Goal: Task Accomplishment & Management: Use online tool/utility

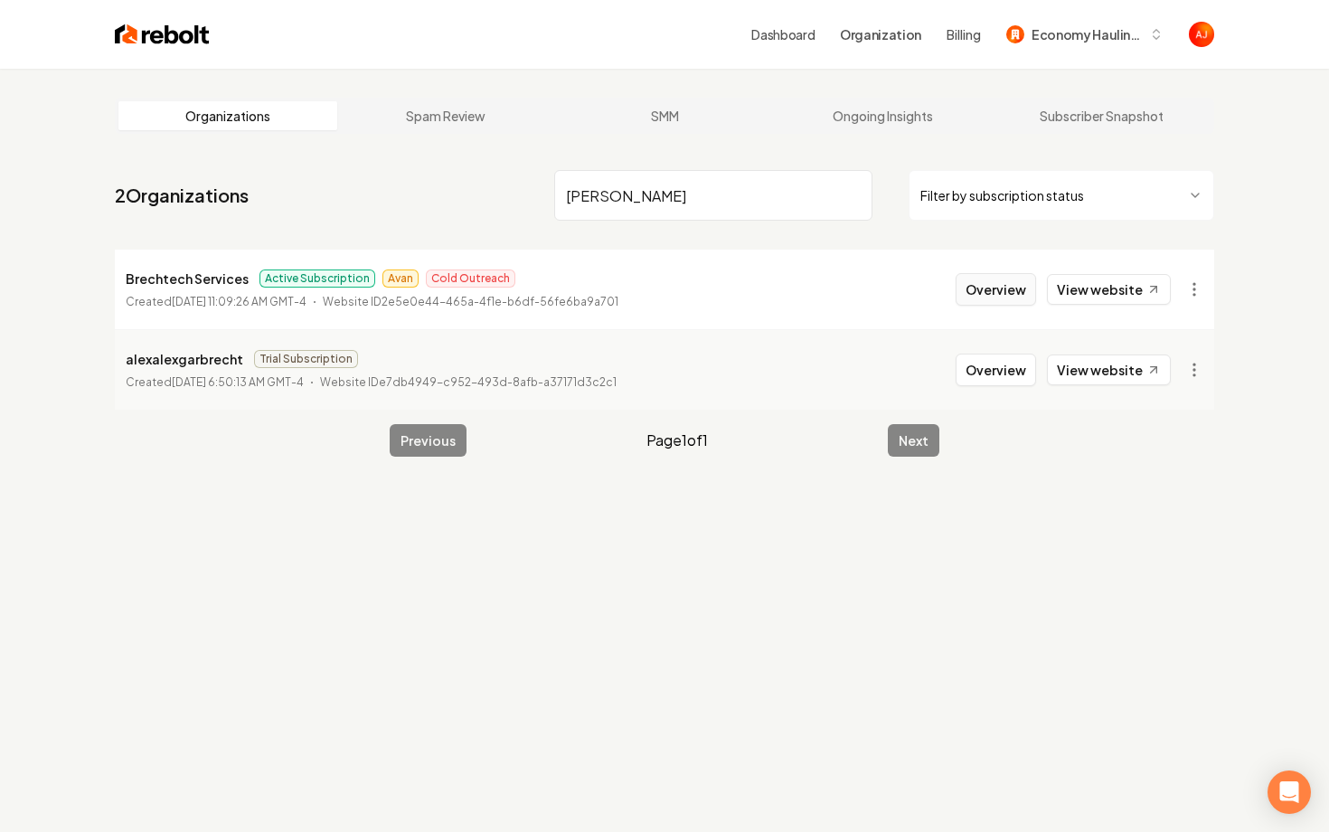
type input "brecht"
click at [995, 305] on button "Overview" at bounding box center [995, 289] width 80 height 33
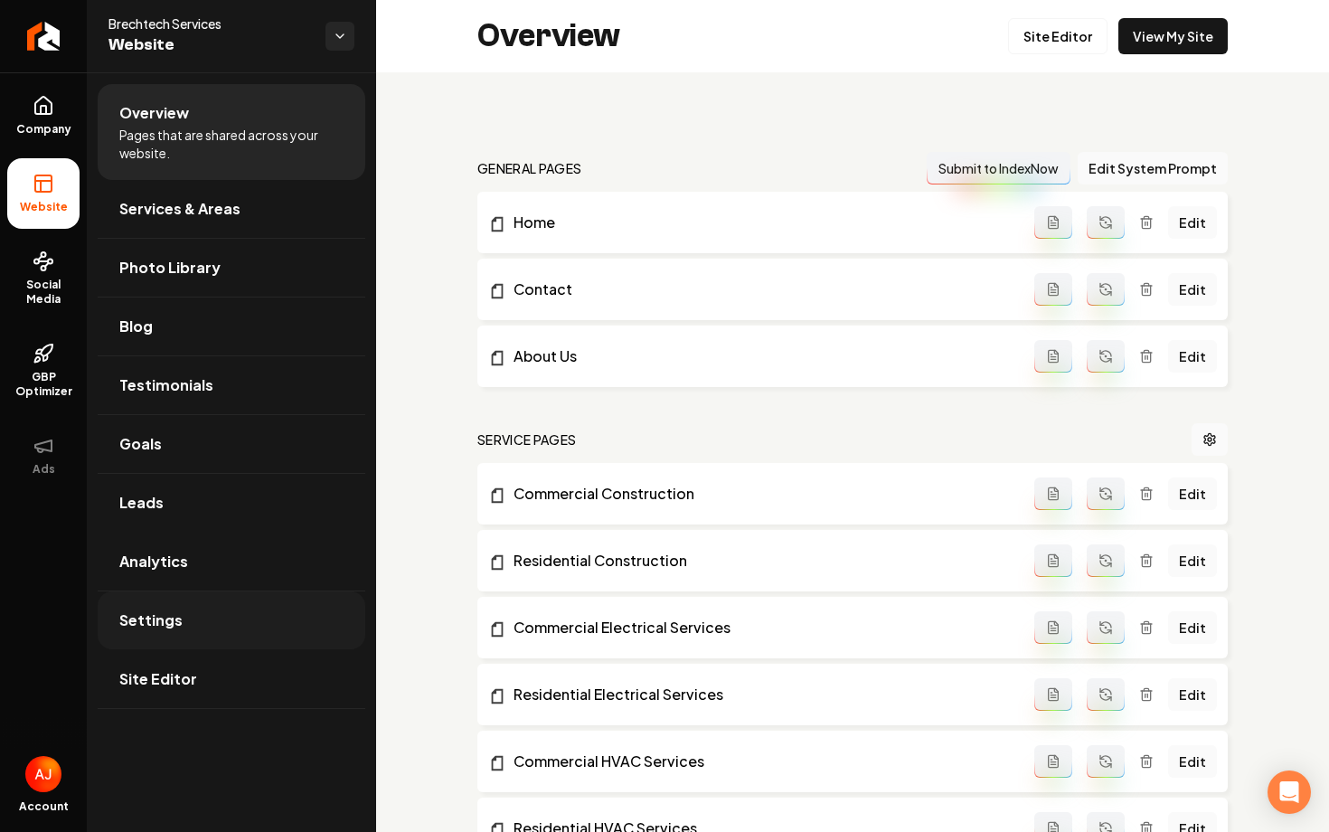
click at [198, 619] on link "Settings" at bounding box center [232, 620] width 268 height 58
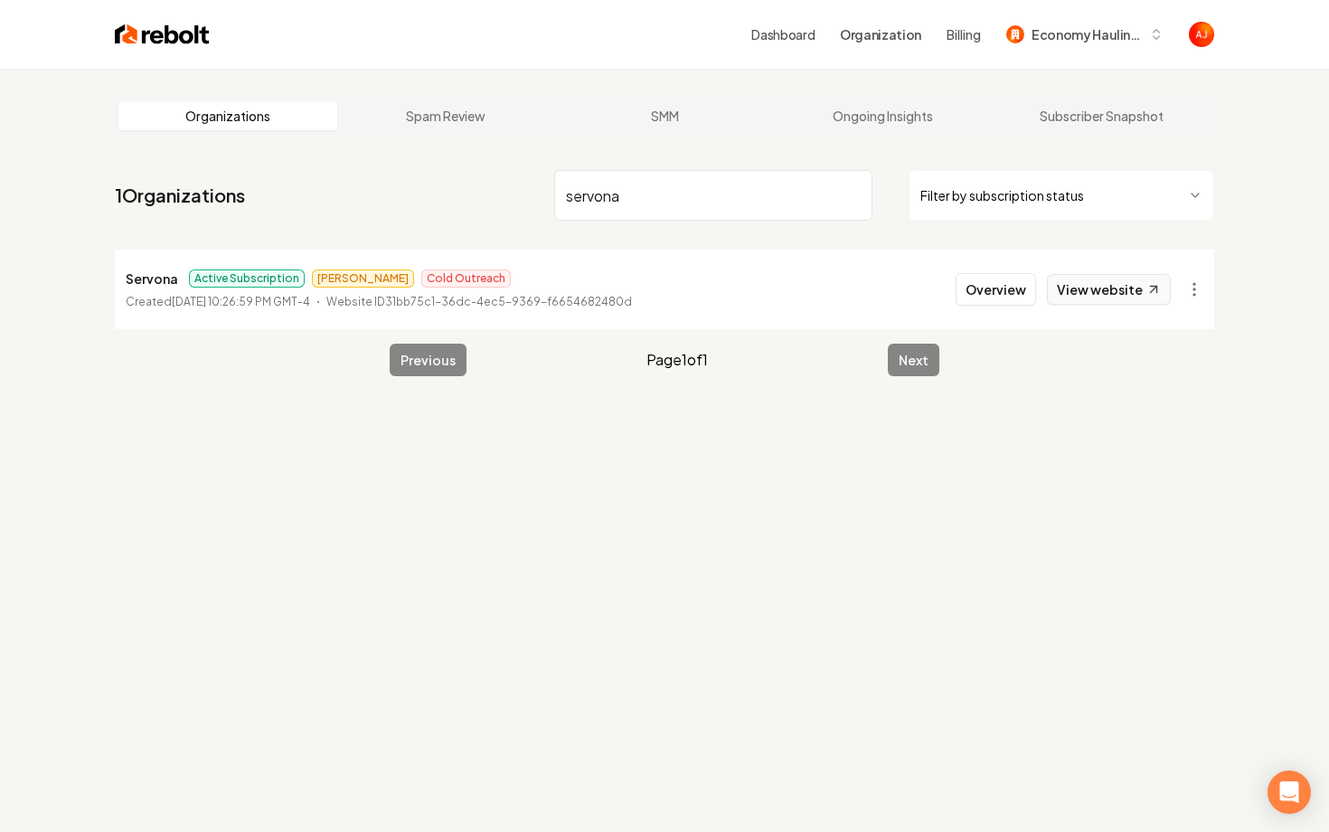
click at [1085, 295] on link "View website" at bounding box center [1109, 289] width 124 height 31
drag, startPoint x: 638, startPoint y: 204, endPoint x: 343, endPoint y: 204, distance: 294.7
click at [343, 204] on nav "1 Organizations servona Filter by subscription status" at bounding box center [664, 203] width 1099 height 80
click at [601, 202] on input "servona" at bounding box center [713, 195] width 318 height 51
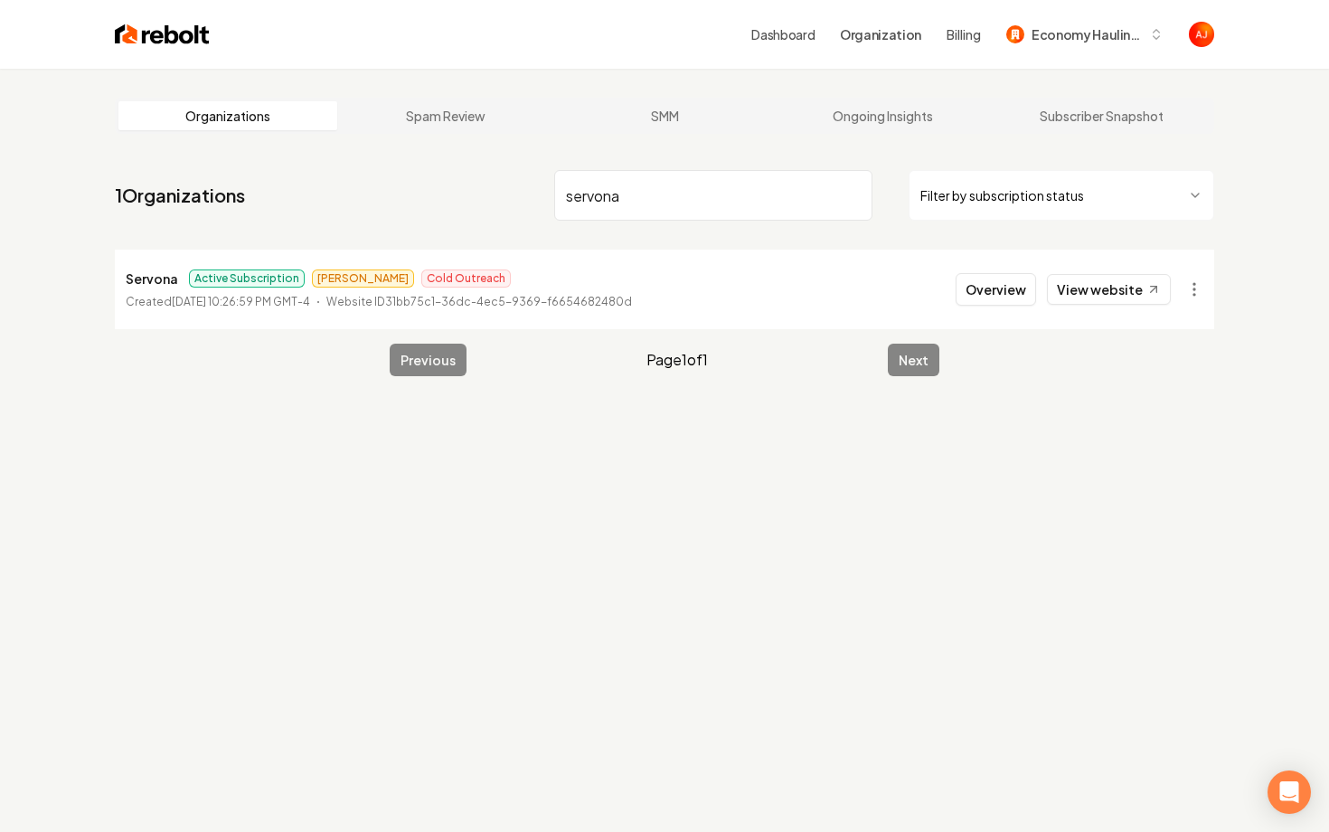
click at [601, 202] on input "servona" at bounding box center [713, 195] width 318 height 51
click at [1067, 293] on link "View website" at bounding box center [1109, 289] width 124 height 31
click at [1099, 291] on link "View website" at bounding box center [1109, 289] width 124 height 31
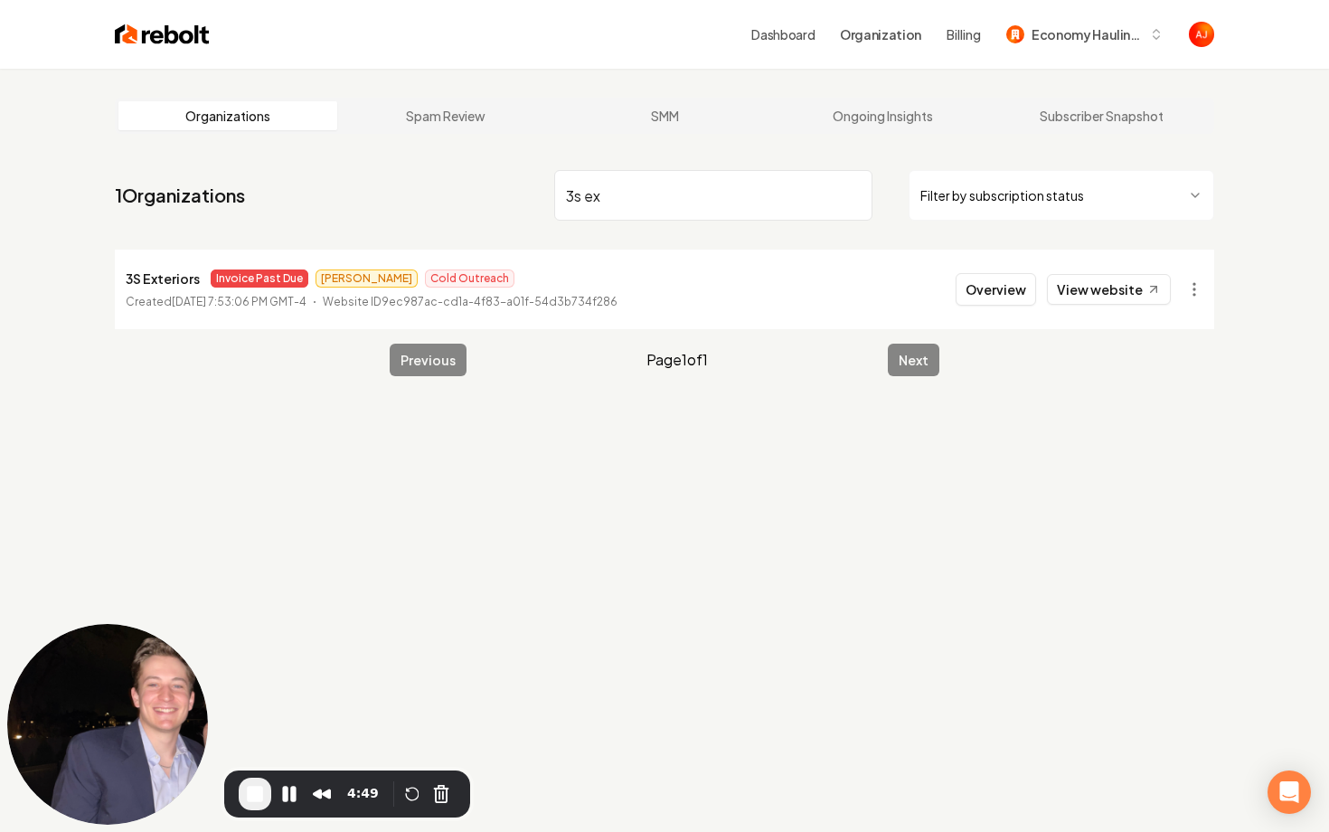
click at [246, 789] on span "End Recording" at bounding box center [255, 794] width 22 height 22
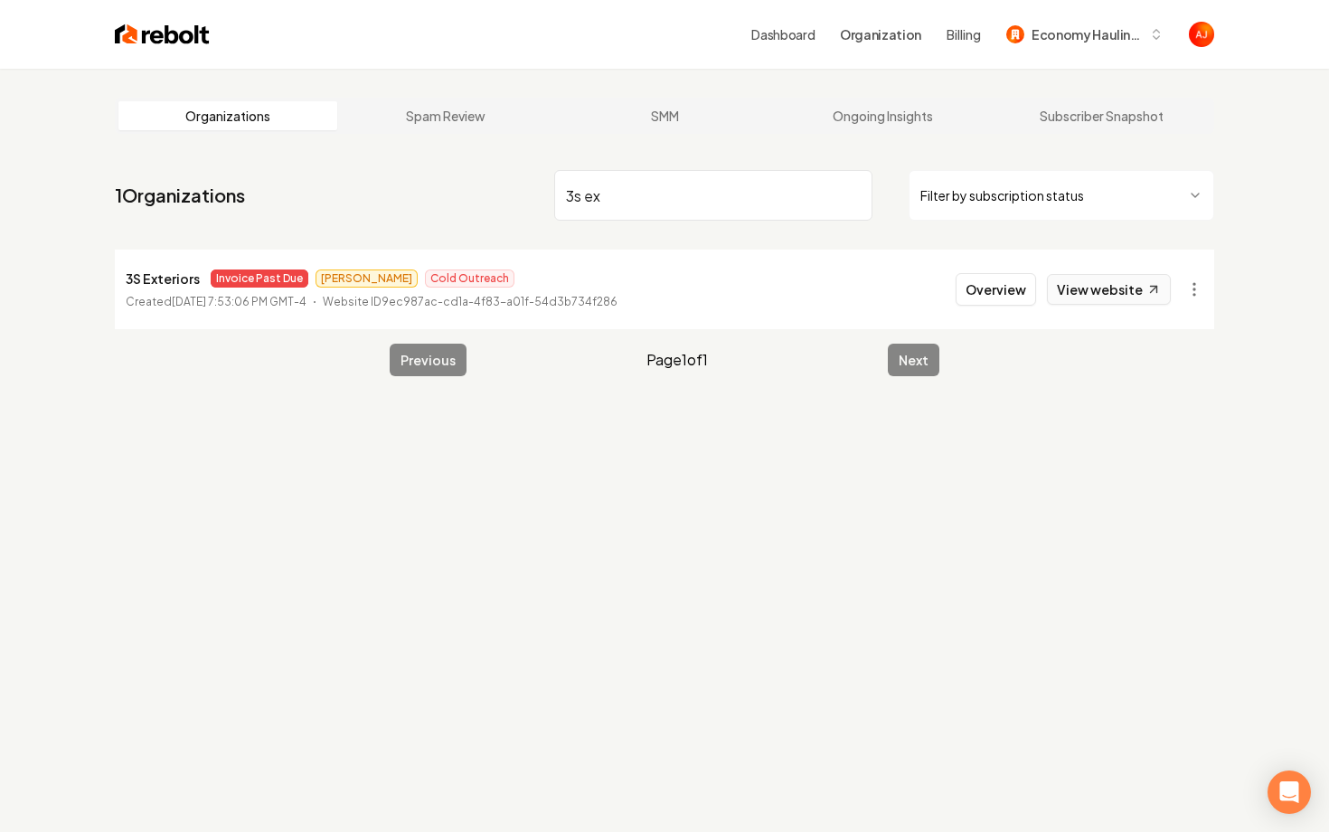
click at [1086, 291] on link "View website" at bounding box center [1109, 289] width 124 height 31
click at [1060, 285] on link "View website" at bounding box center [1109, 289] width 124 height 31
click at [1073, 294] on link "View website" at bounding box center [1109, 289] width 124 height 31
drag, startPoint x: 637, startPoint y: 212, endPoint x: 487, endPoint y: 202, distance: 150.3
click at [487, 204] on nav "1 Organizations 3s ex Filter by subscription status" at bounding box center [664, 203] width 1099 height 80
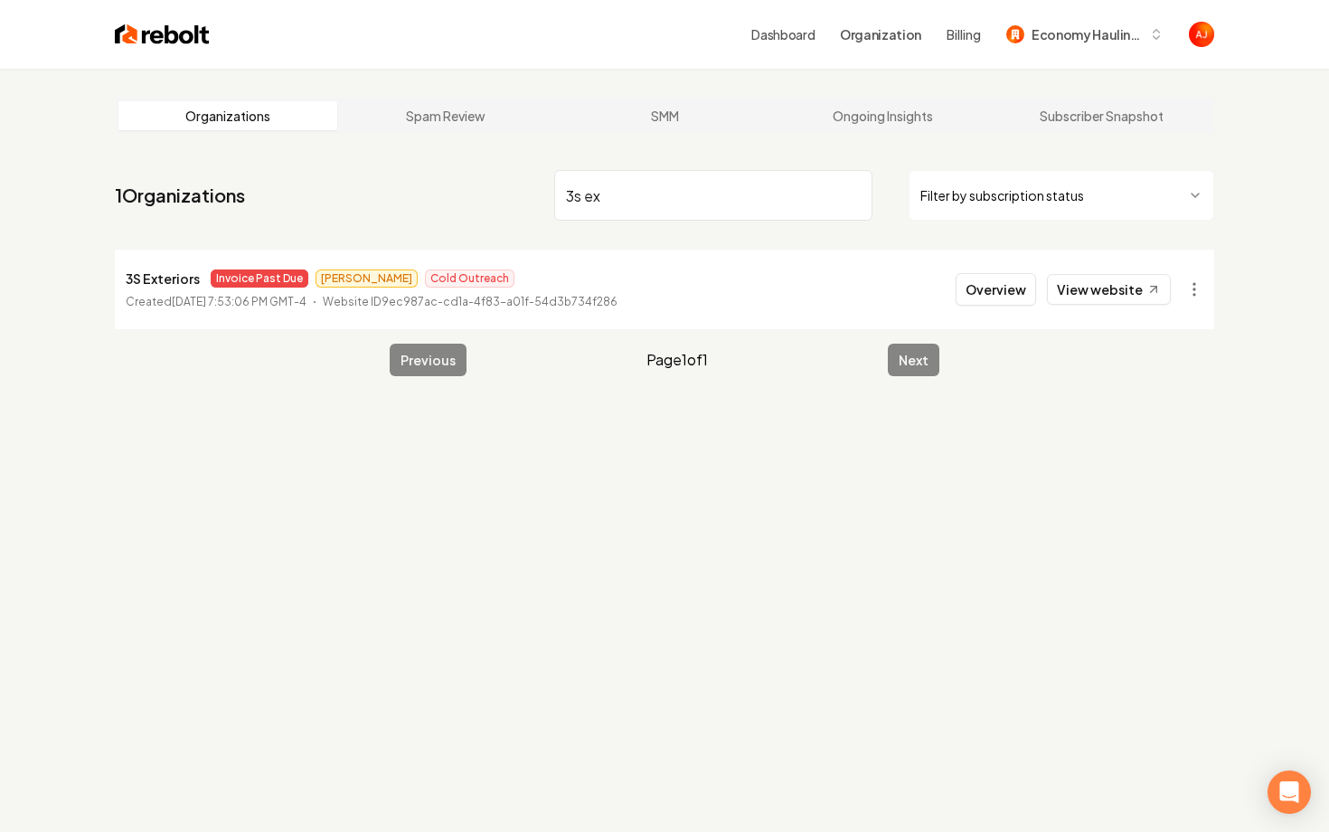
drag, startPoint x: 615, startPoint y: 202, endPoint x: 526, endPoint y: 201, distance: 88.6
click at [527, 201] on nav "1 Organizations 3s ex Filter by subscription status" at bounding box center [664, 203] width 1099 height 80
type input "roa"
click at [1012, 292] on button "Overview" at bounding box center [995, 289] width 80 height 33
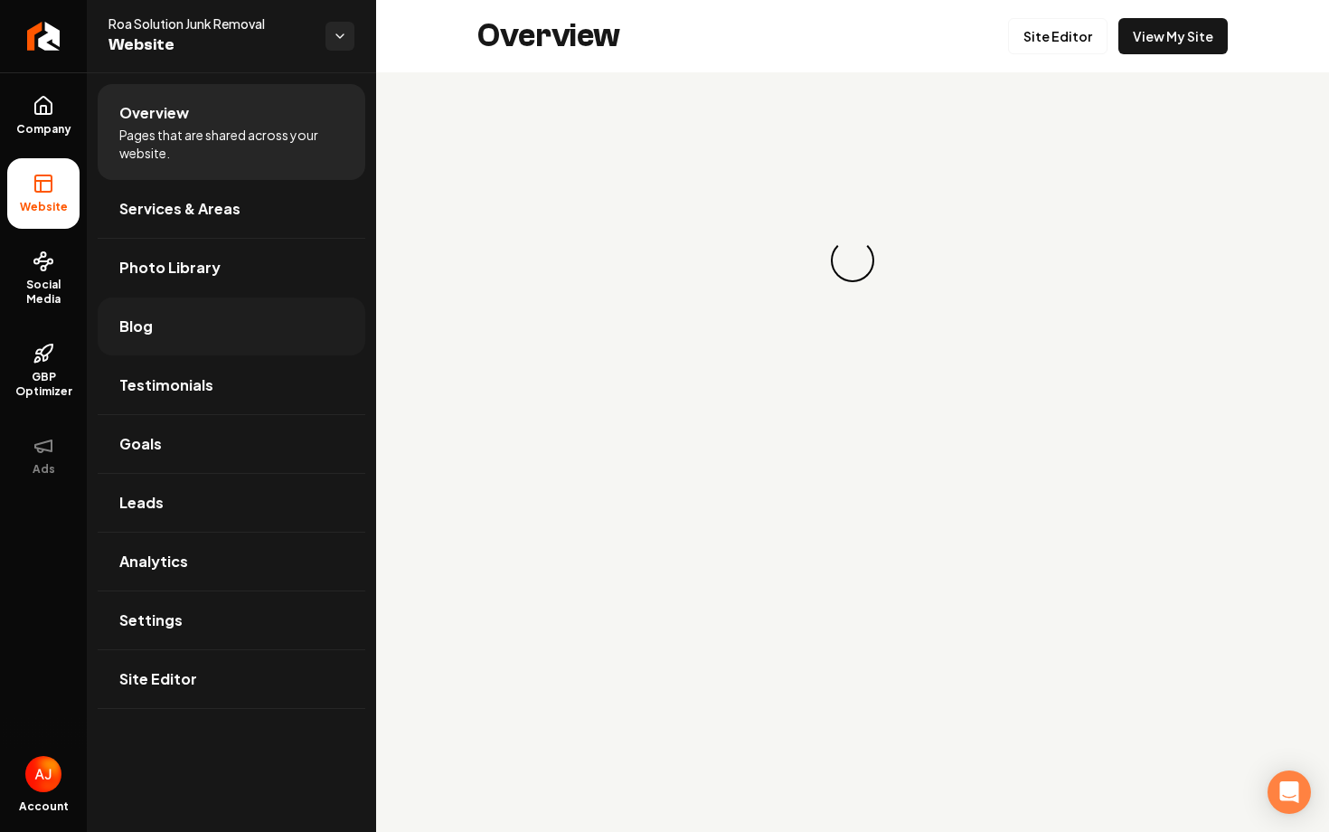
click at [170, 339] on link "Blog" at bounding box center [232, 326] width 268 height 58
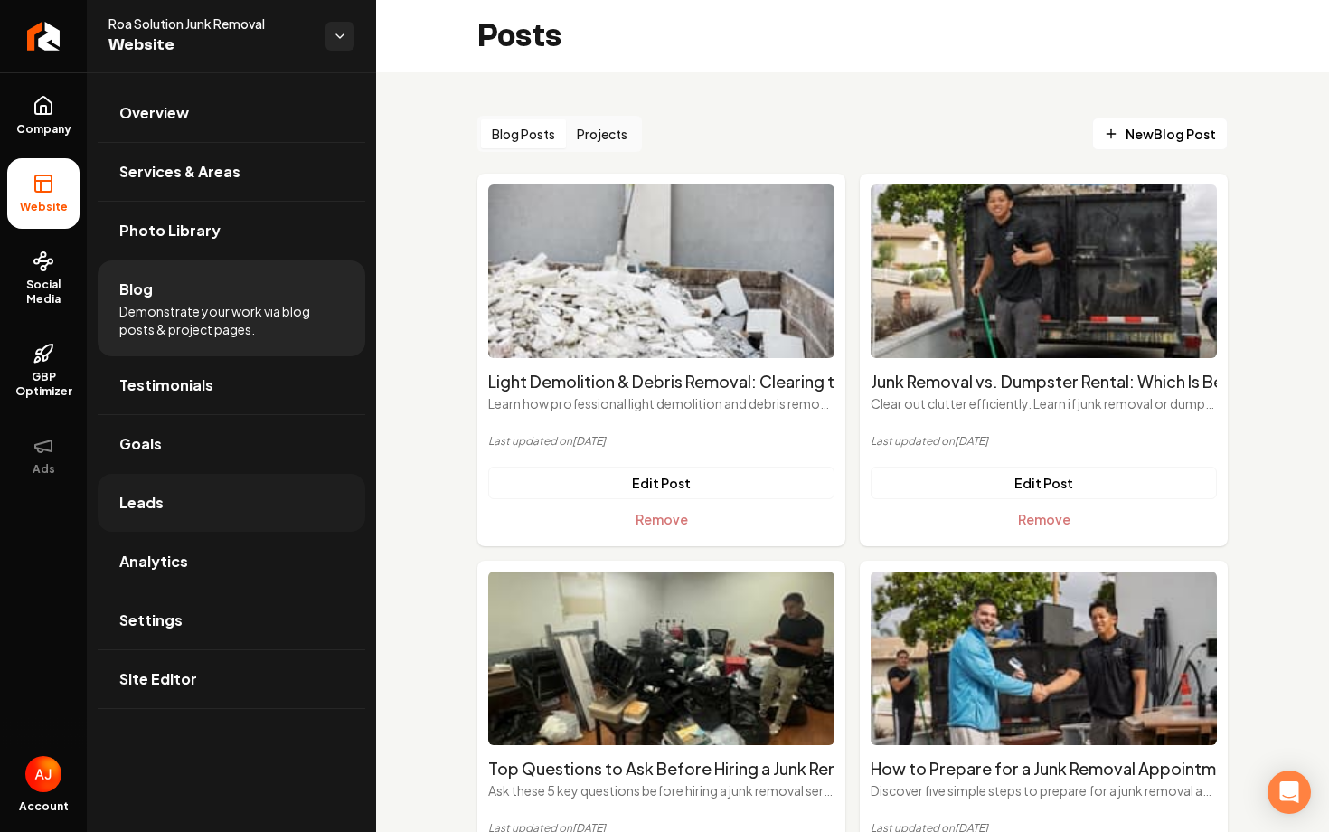
click at [148, 491] on link "Leads" at bounding box center [232, 503] width 268 height 58
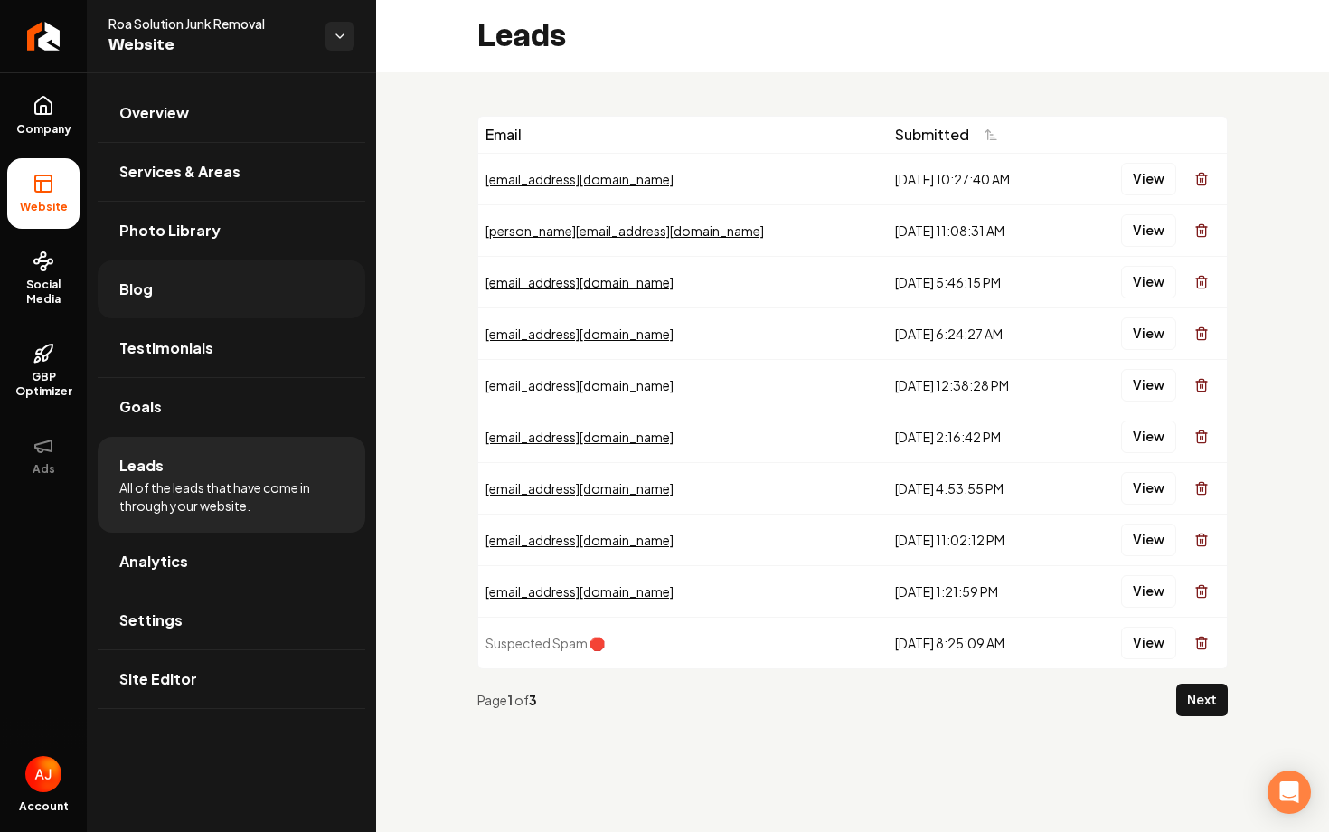
click at [168, 286] on link "Blog" at bounding box center [232, 289] width 268 height 58
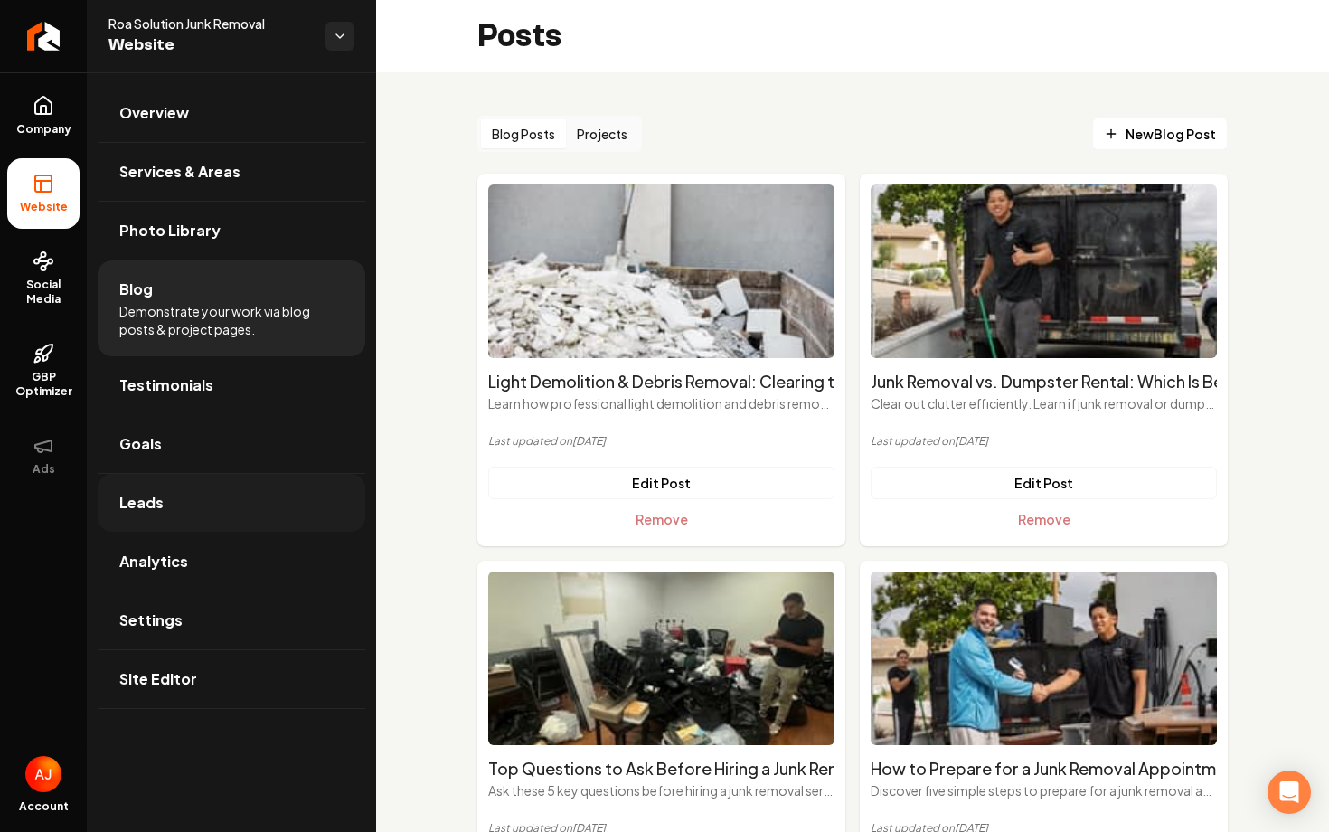
click at [153, 473] on ul "Overview Services & Areas Photo Library Blog Demonstrate your work via blog pos…" at bounding box center [231, 395] width 289 height 647
click at [153, 474] on link "Leads" at bounding box center [232, 503] width 268 height 58
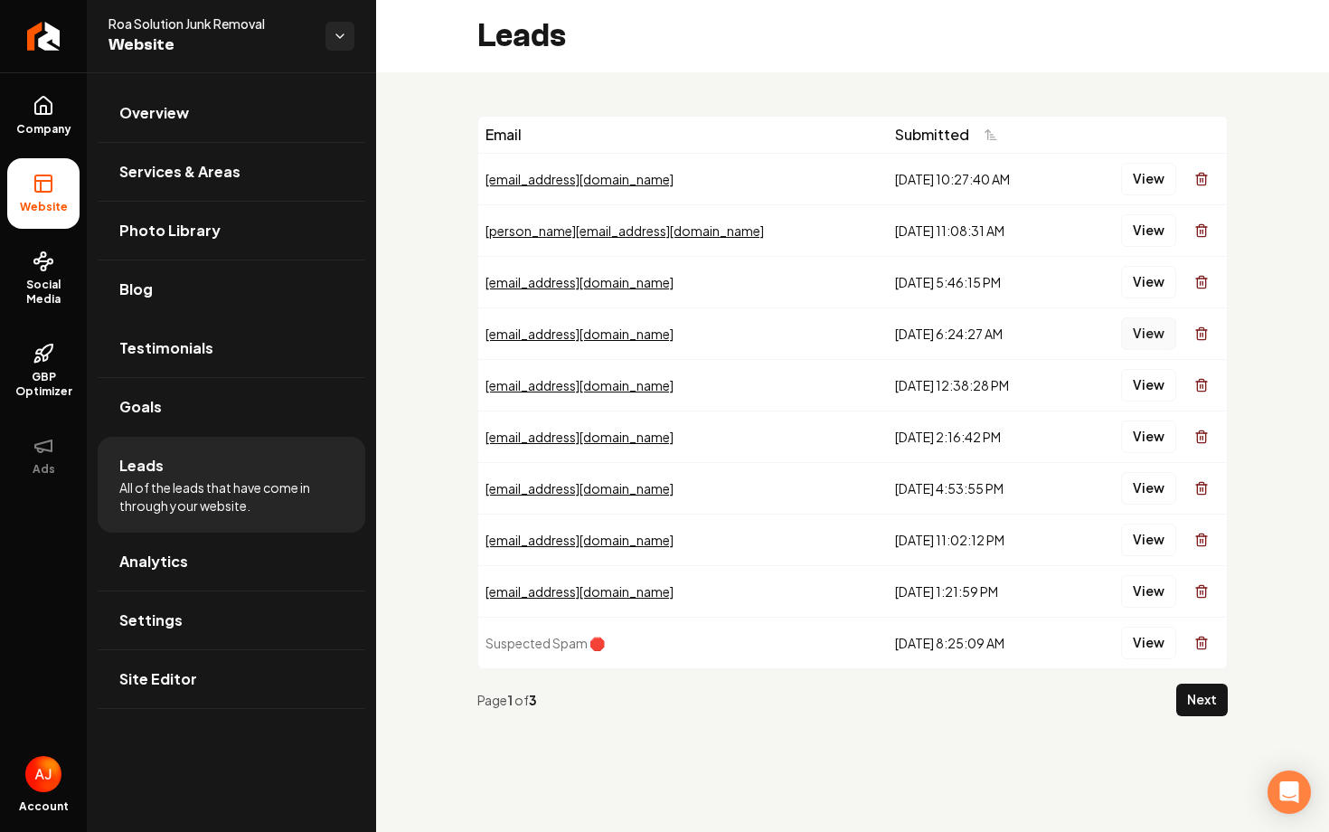
click at [1142, 332] on button "View" at bounding box center [1148, 333] width 55 height 33
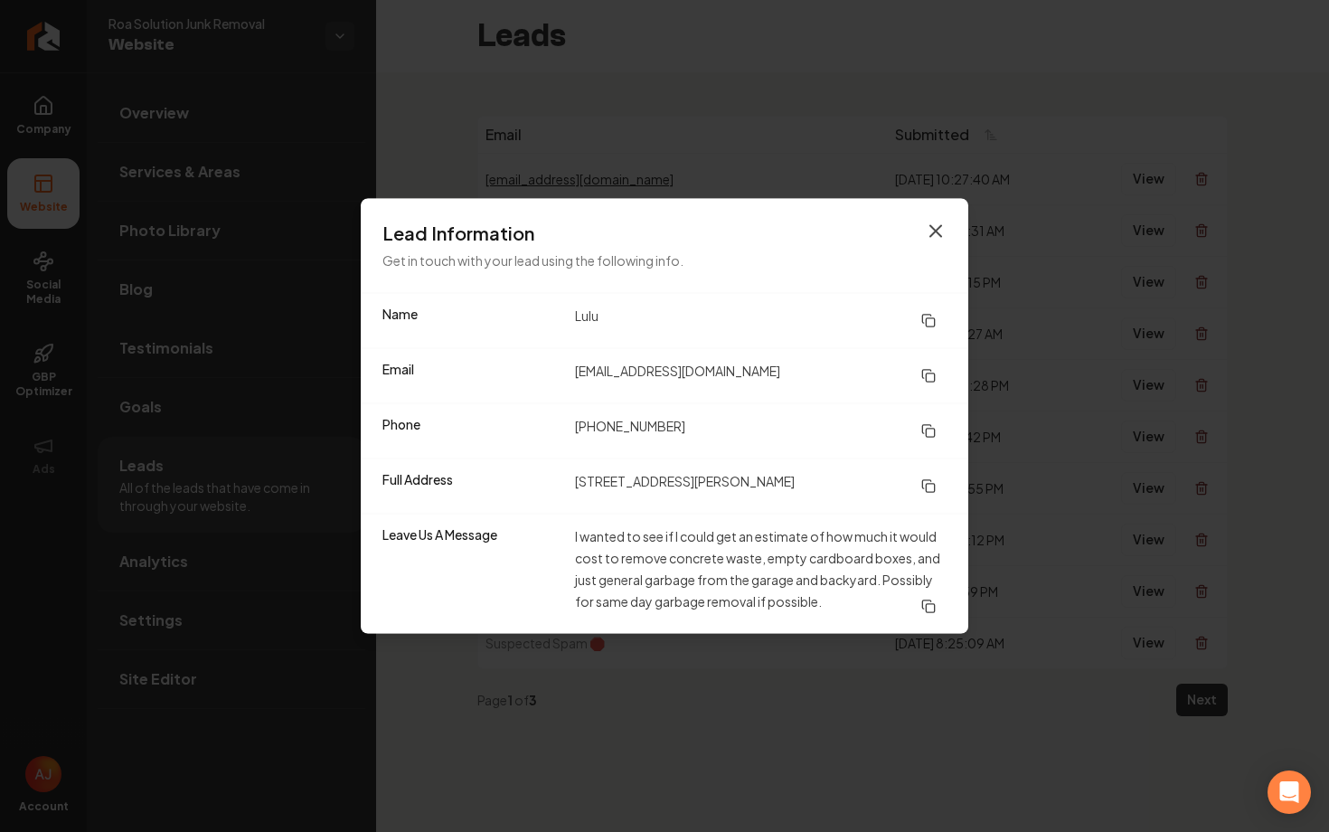
click at [944, 226] on icon "button" at bounding box center [936, 232] width 22 height 22
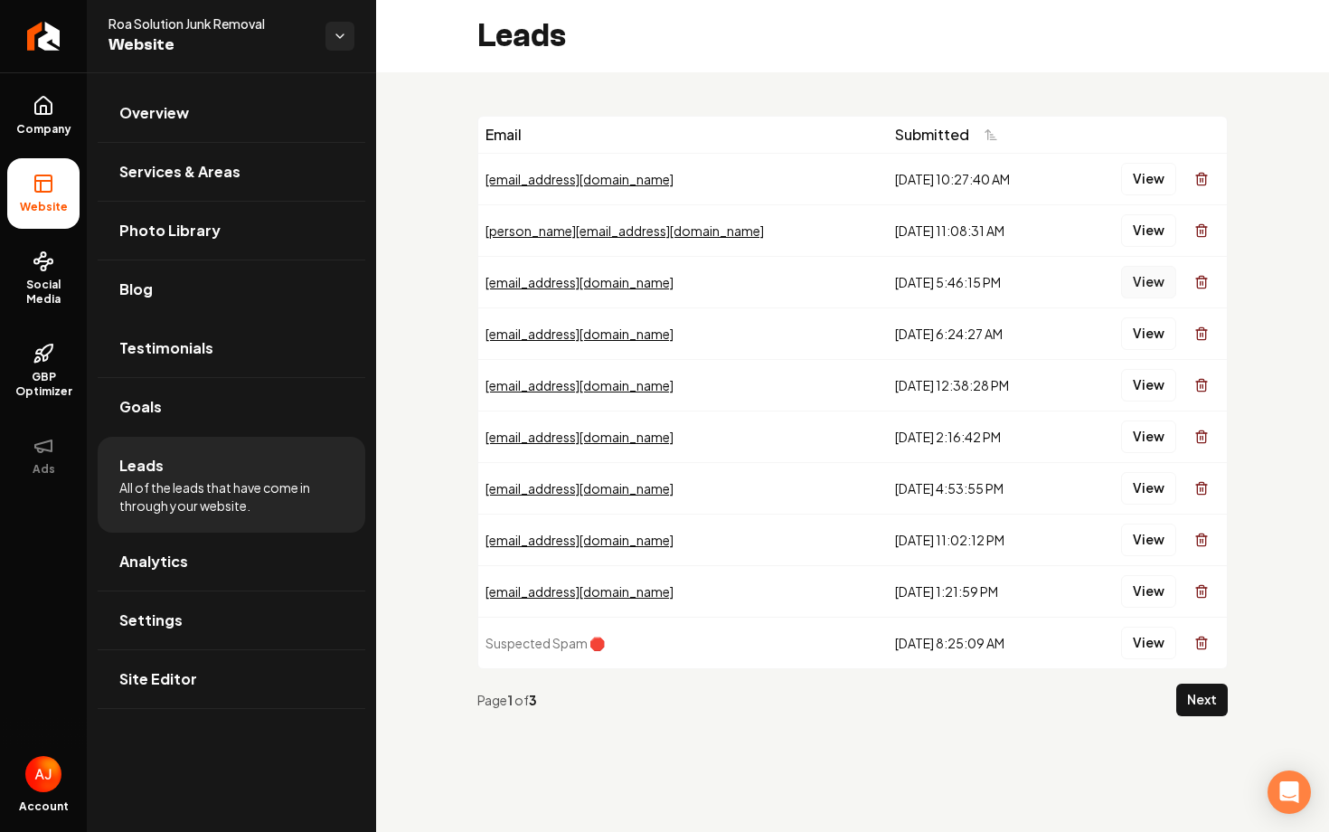
click at [1145, 276] on button "View" at bounding box center [1148, 282] width 55 height 33
click at [1159, 238] on button "View" at bounding box center [1148, 230] width 55 height 33
click at [1136, 190] on button "View" at bounding box center [1148, 179] width 55 height 33
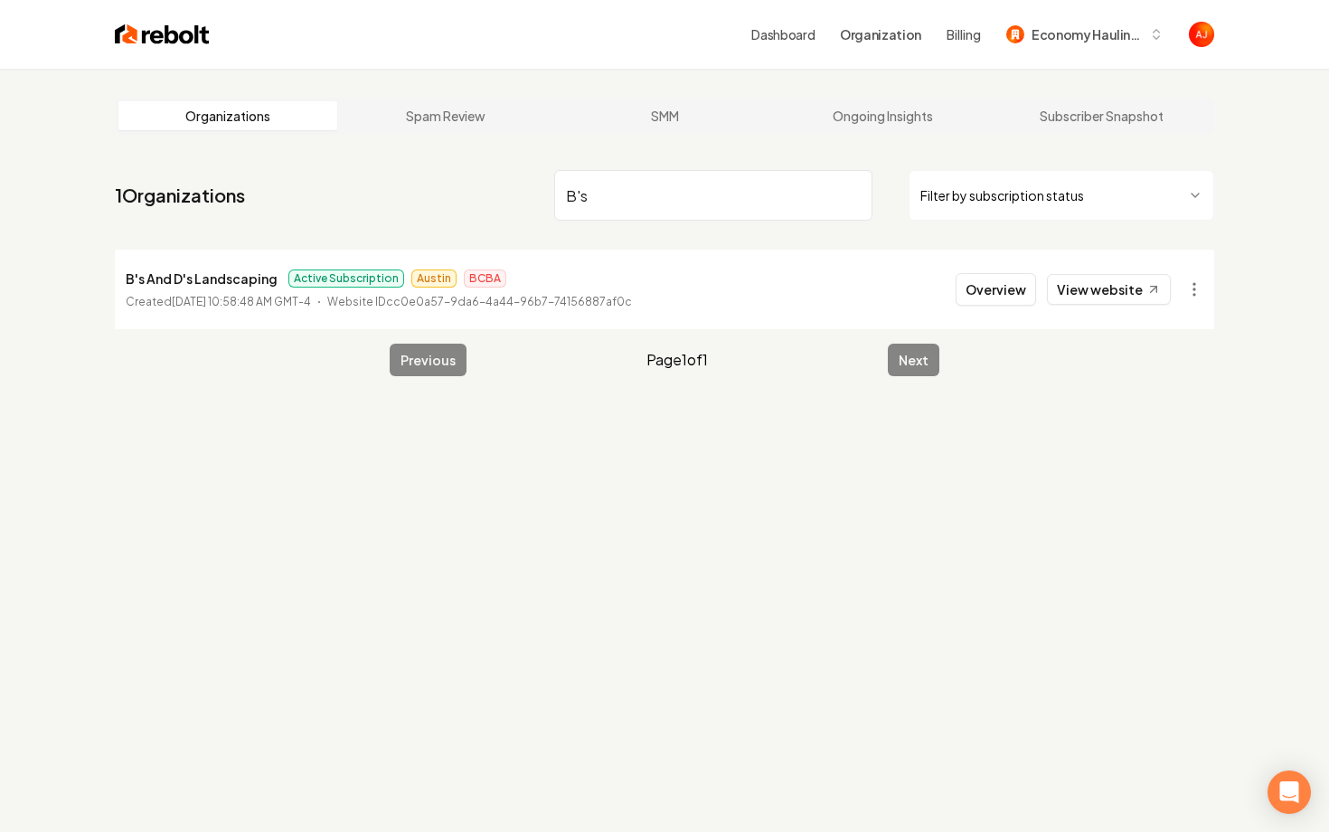
type input "B's"
click at [1084, 303] on link "View website" at bounding box center [1109, 289] width 124 height 31
click at [1010, 288] on button "Overview" at bounding box center [995, 289] width 80 height 33
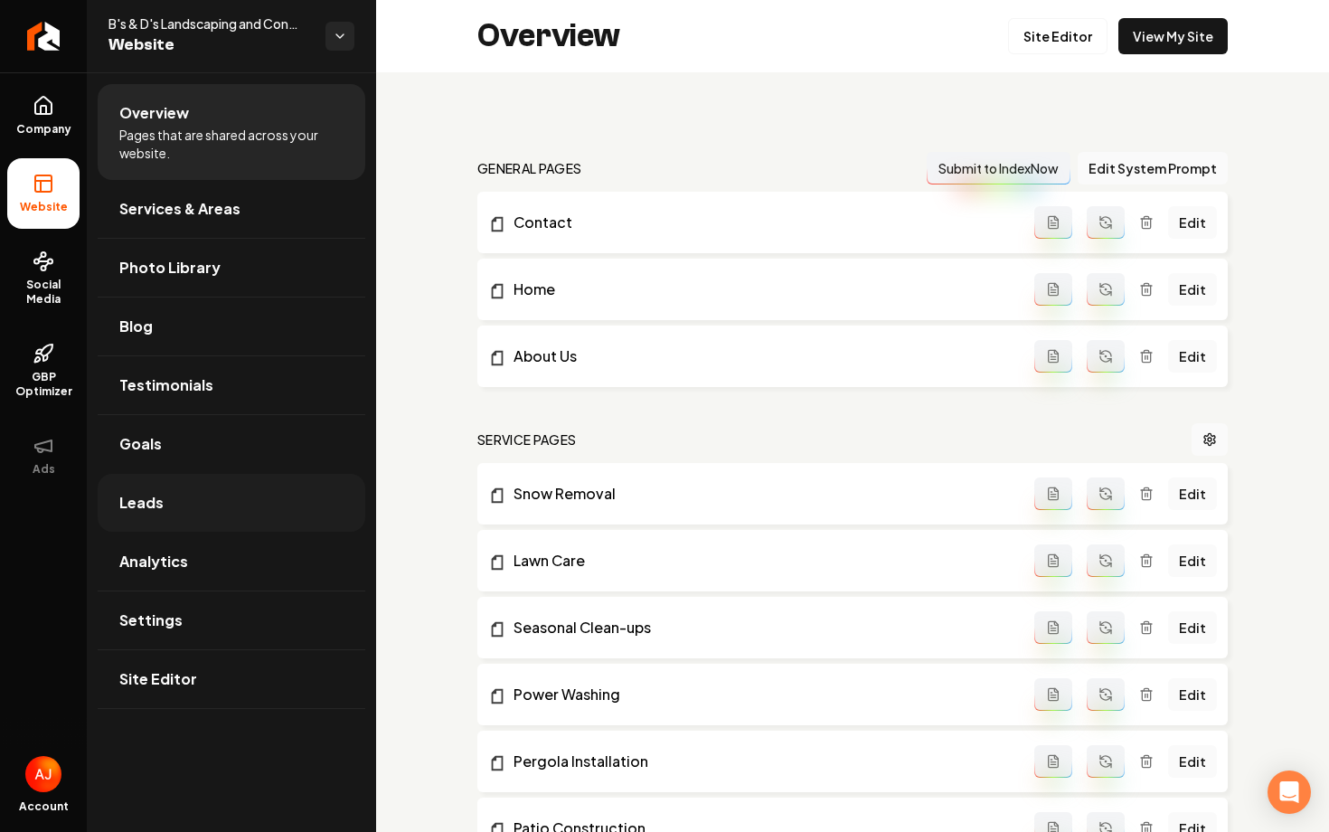
click at [155, 510] on span "Leads" at bounding box center [141, 503] width 44 height 22
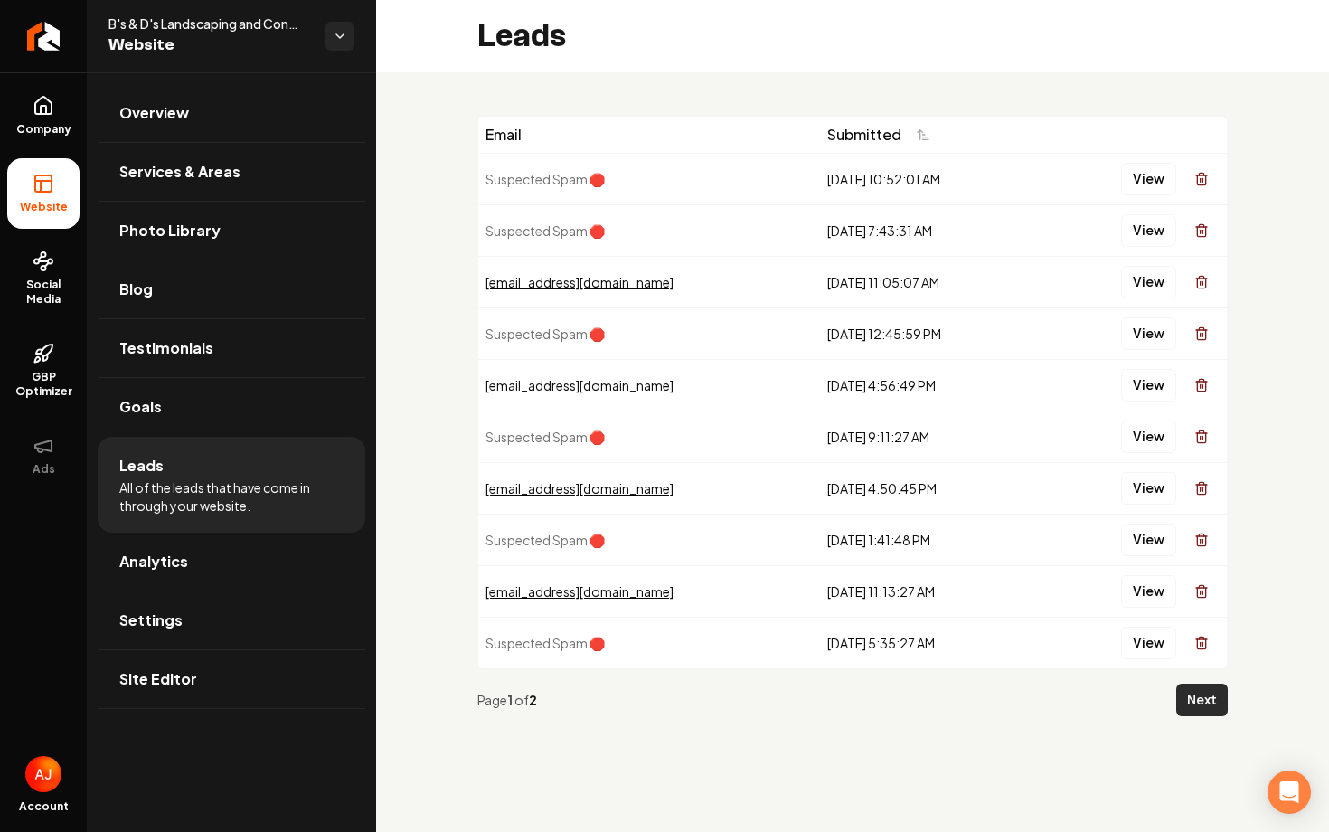
click at [1213, 697] on button "Next" at bounding box center [1202, 699] width 52 height 33
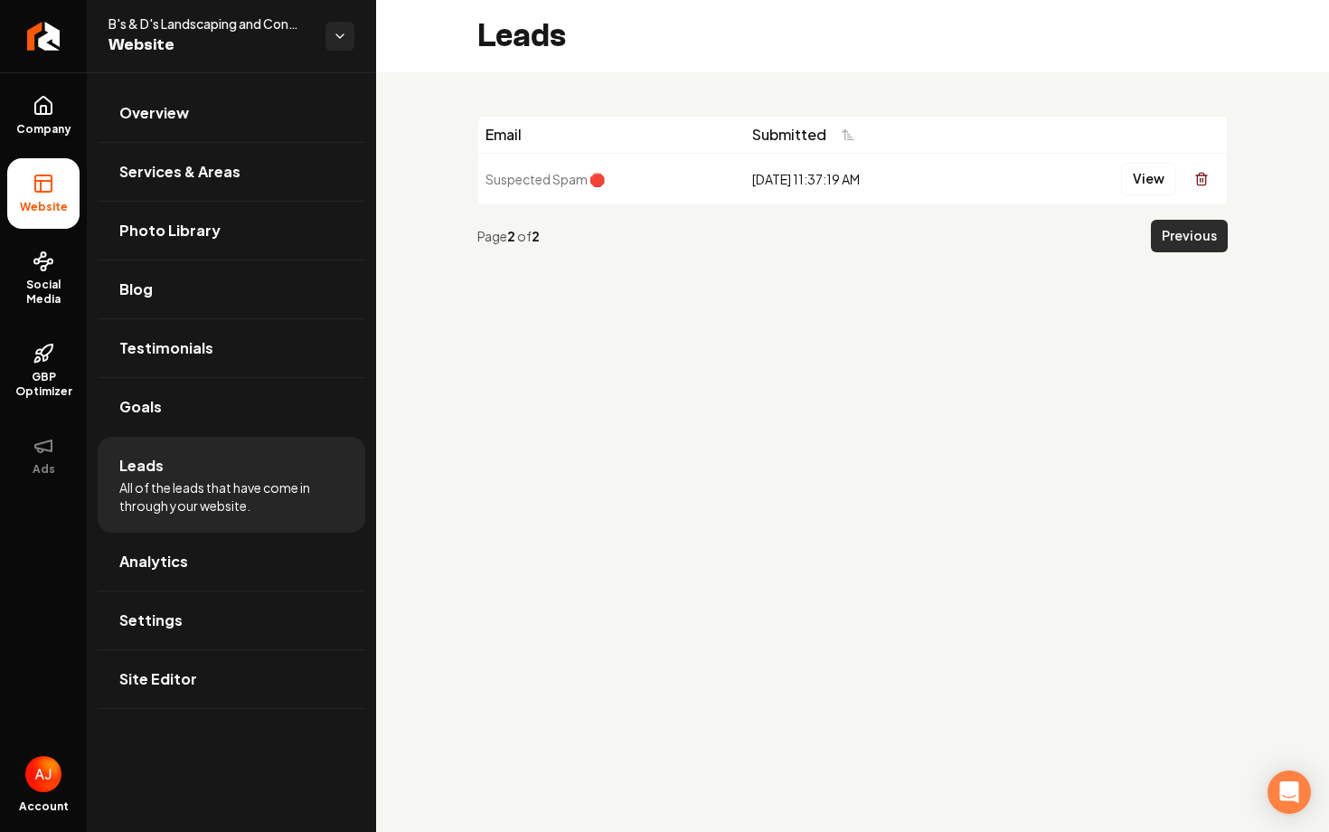
click at [1166, 240] on button "Previous" at bounding box center [1189, 236] width 77 height 33
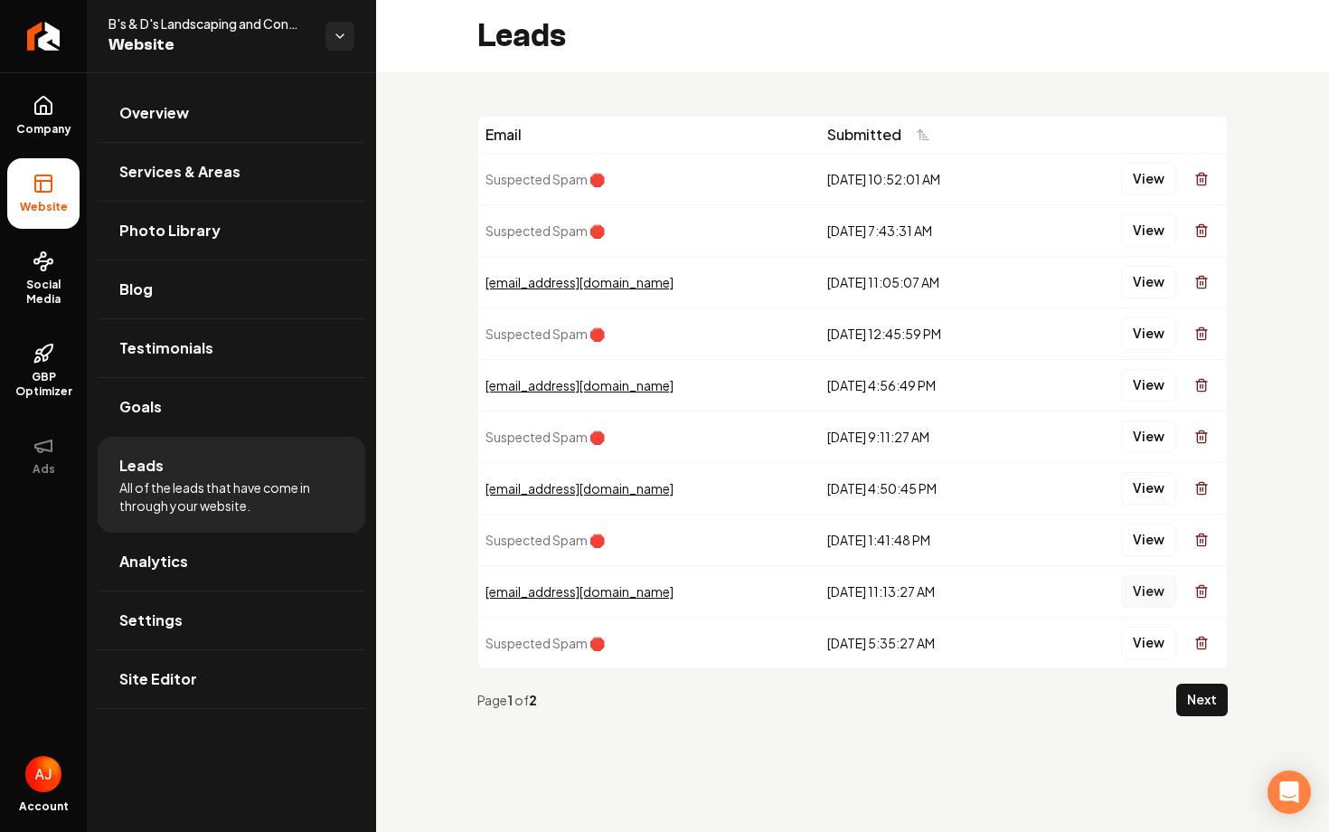
click at [1147, 588] on button "View" at bounding box center [1148, 591] width 55 height 33
click at [1144, 495] on button "View" at bounding box center [1148, 488] width 55 height 33
click at [1145, 391] on button "View" at bounding box center [1148, 385] width 55 height 33
click at [1174, 287] on button "View" at bounding box center [1148, 282] width 55 height 33
click at [193, 108] on link "Overview" at bounding box center [232, 113] width 268 height 58
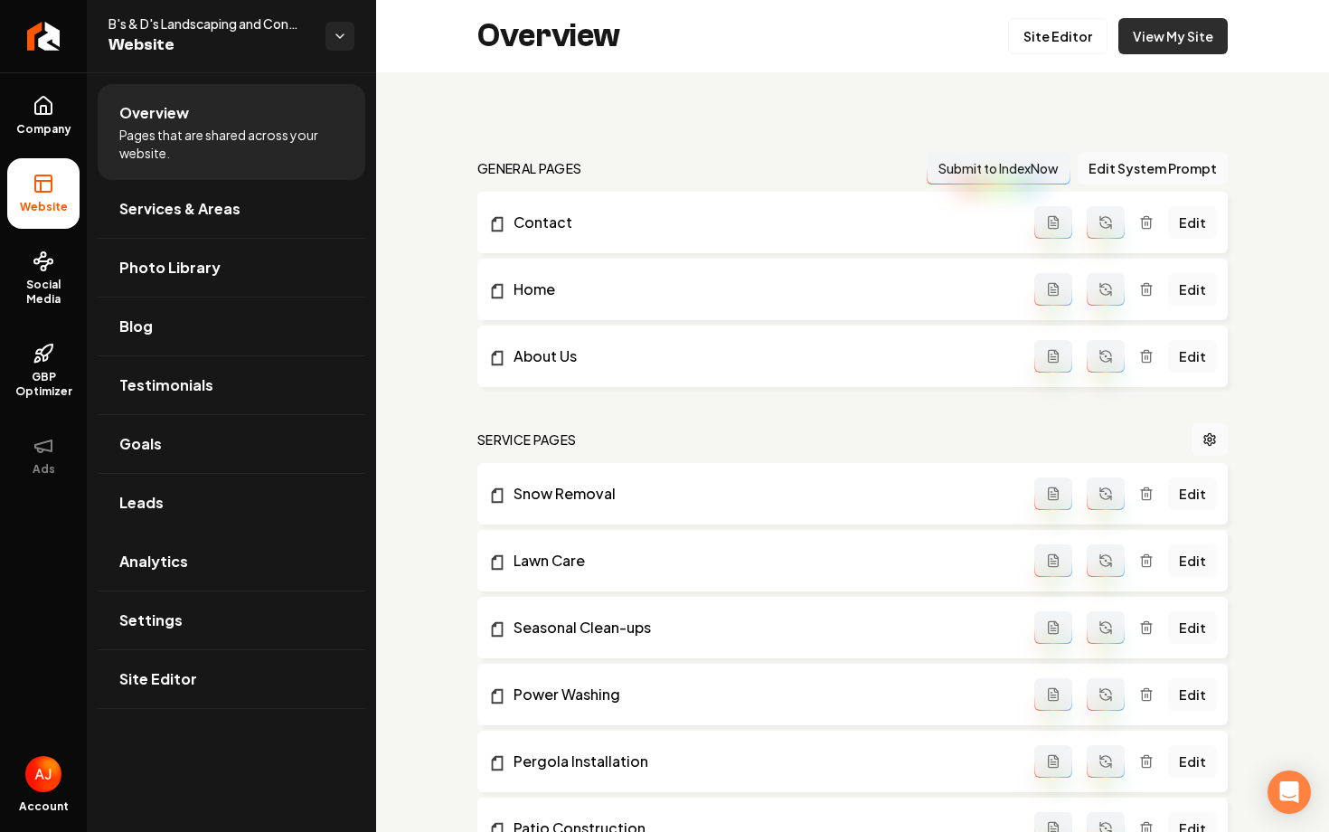
click at [1165, 47] on link "View My Site" at bounding box center [1172, 36] width 109 height 36
click at [182, 613] on link "Settings" at bounding box center [232, 620] width 268 height 58
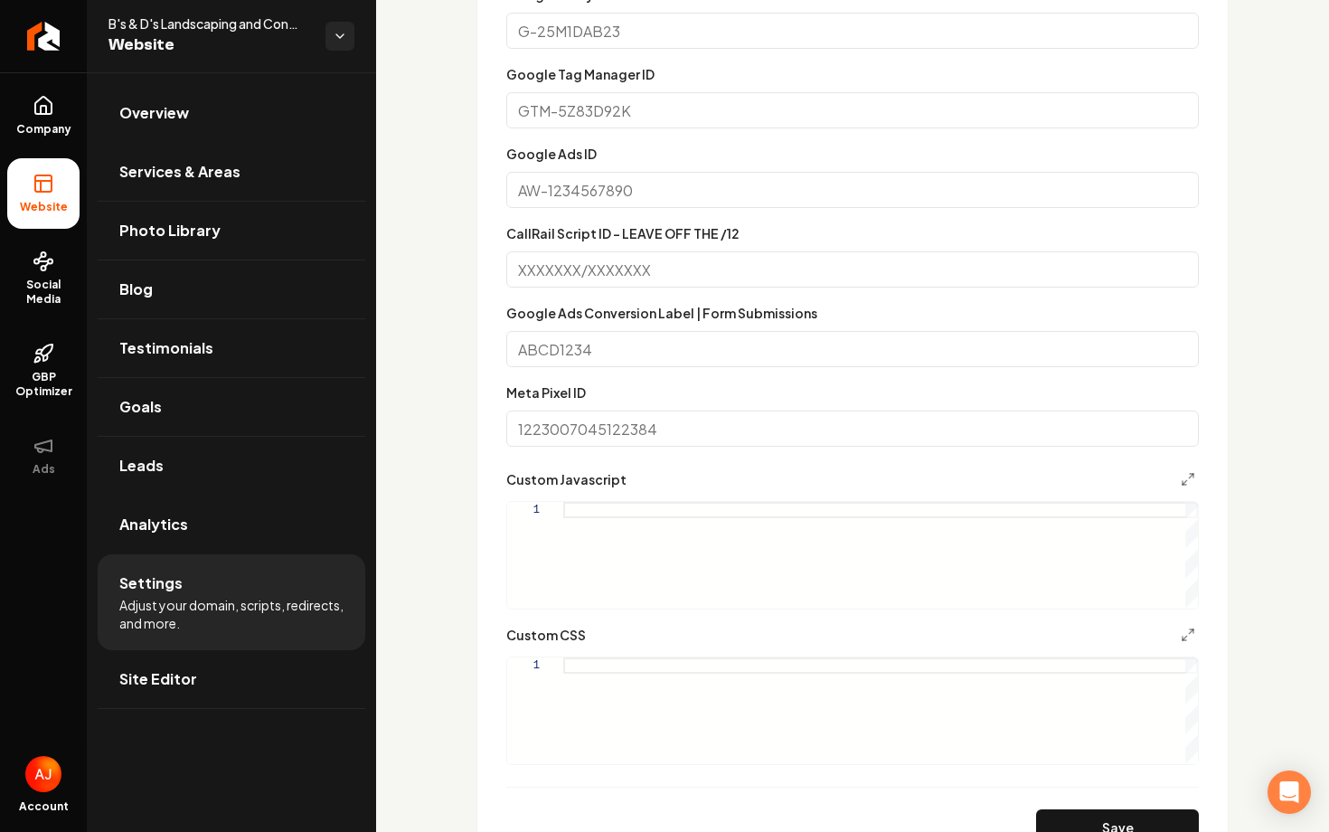
scroll to position [1204, 0]
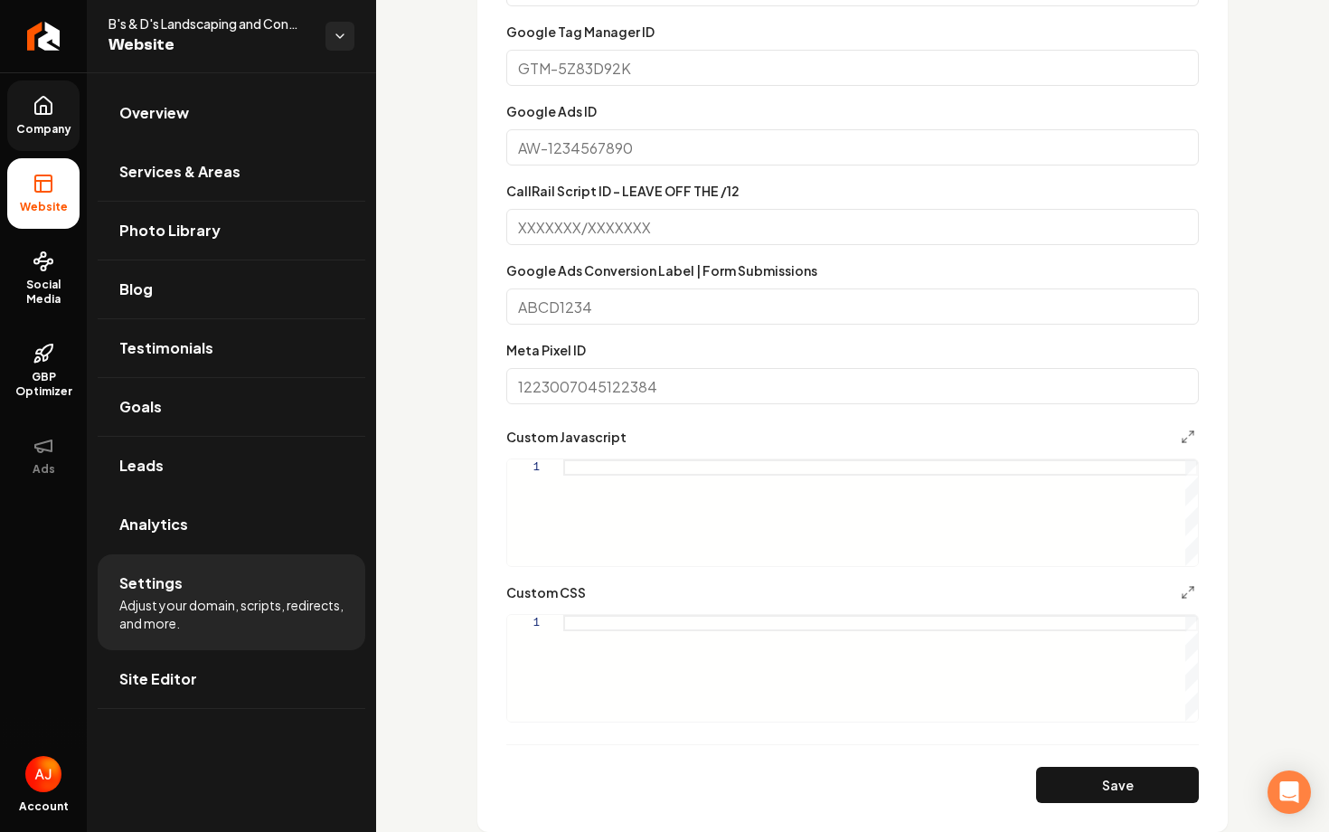
click at [49, 120] on link "Company" at bounding box center [43, 115] width 72 height 71
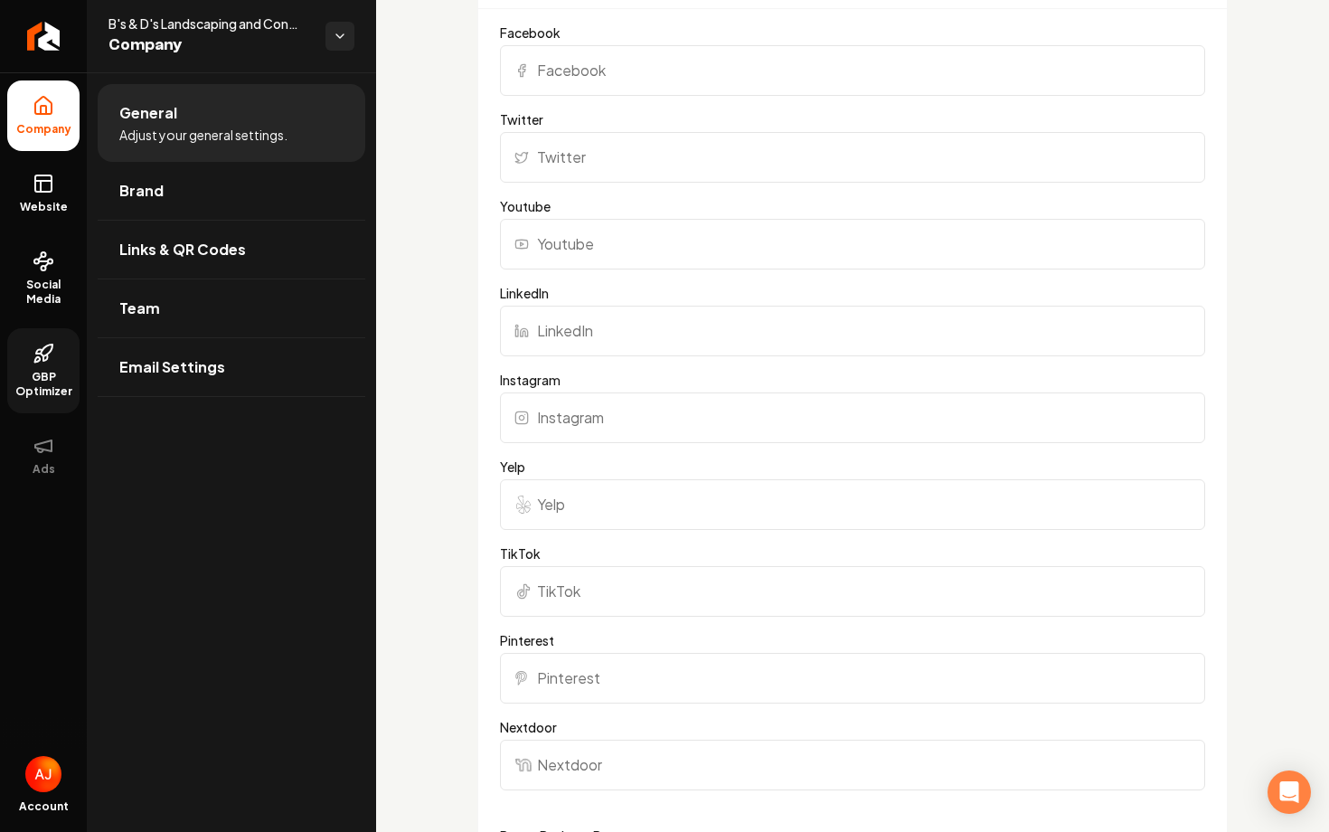
scroll to position [1204, 0]
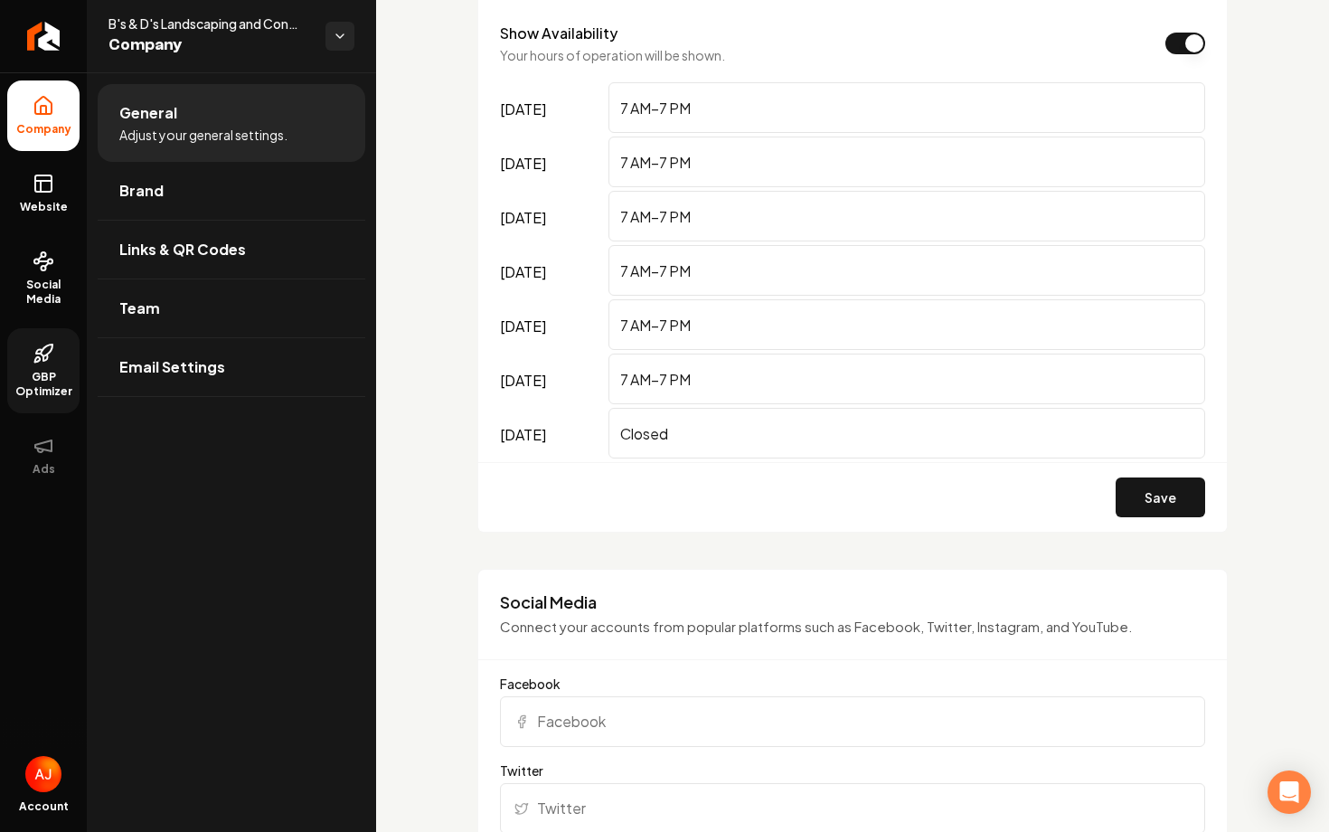
click at [44, 364] on link "GBP Optimizer" at bounding box center [43, 370] width 72 height 85
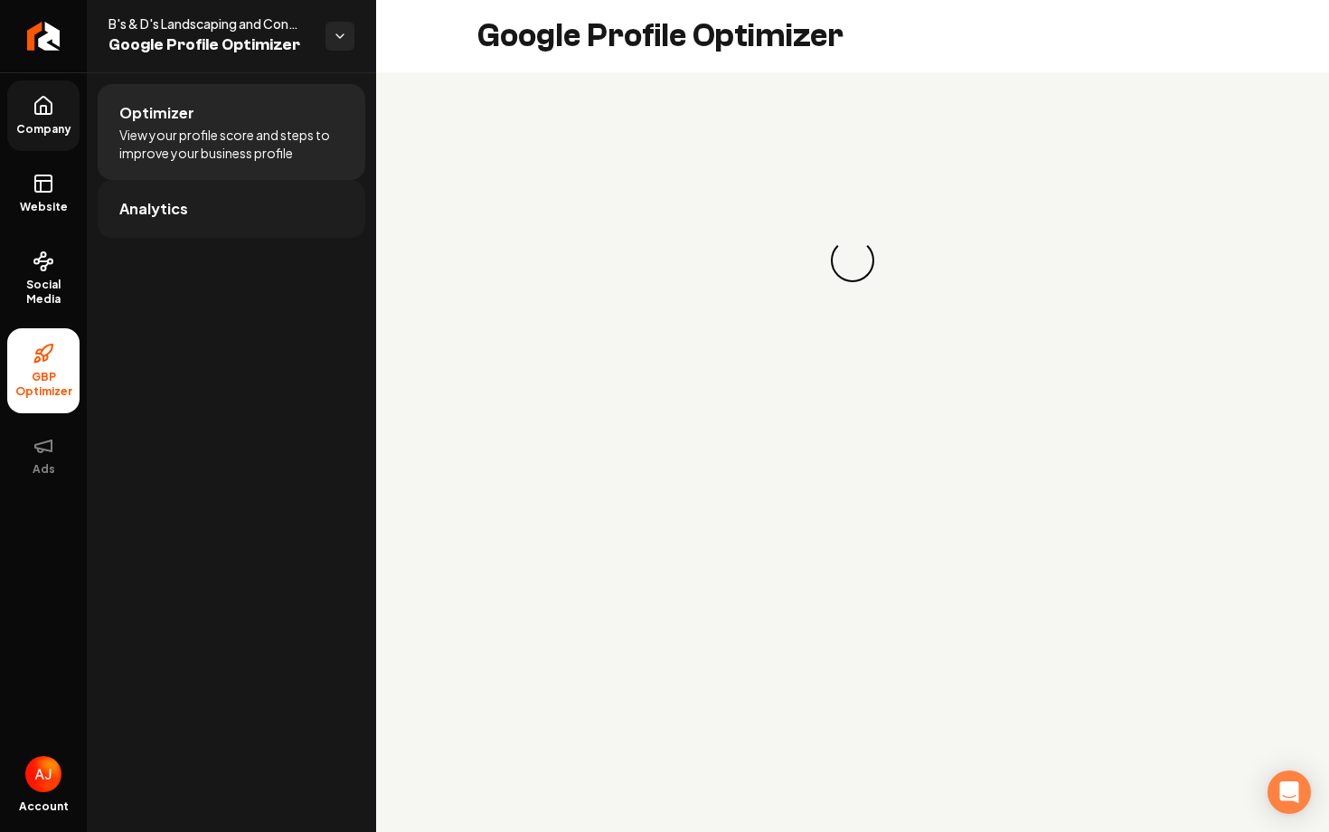
click at [158, 204] on span "Analytics" at bounding box center [153, 209] width 69 height 22
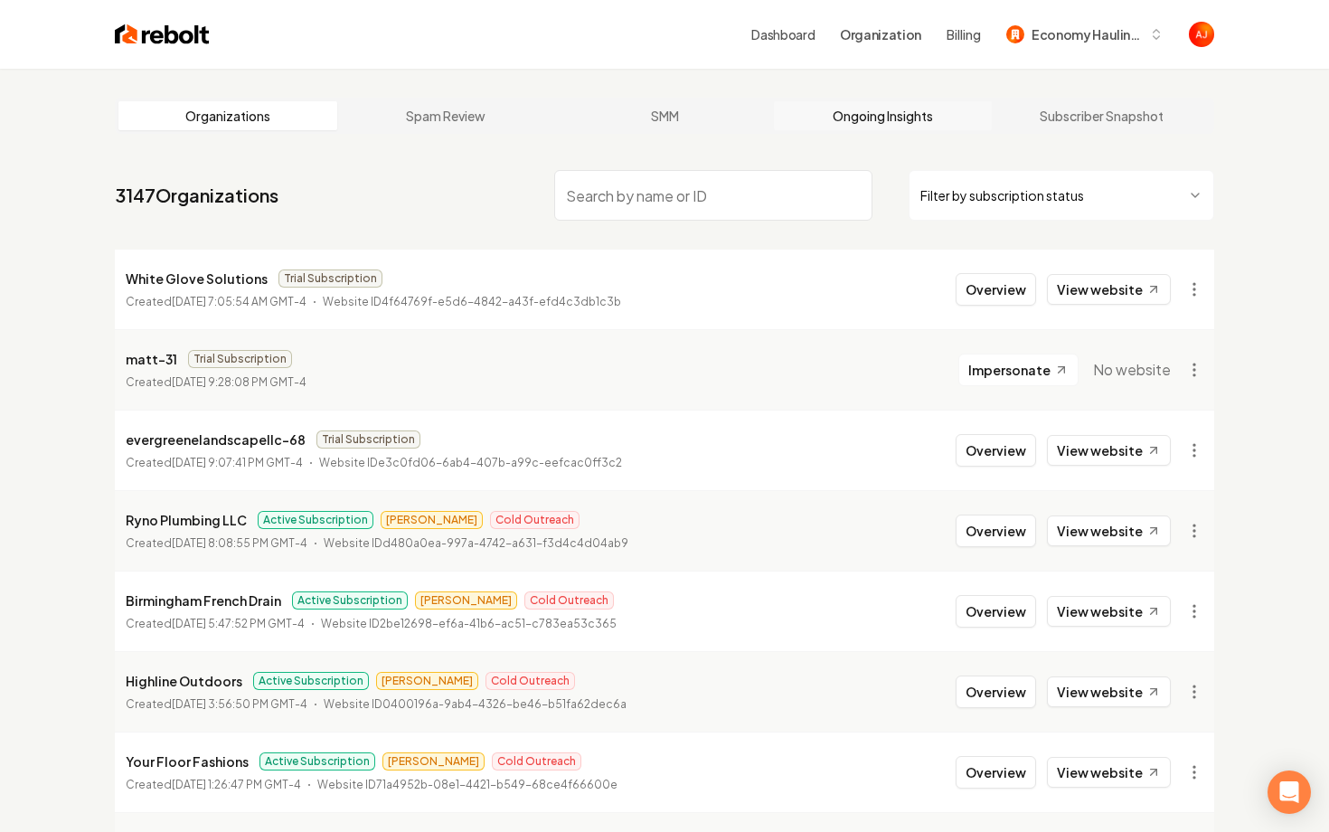
click at [834, 127] on link "Ongoing Insights" at bounding box center [883, 115] width 219 height 29
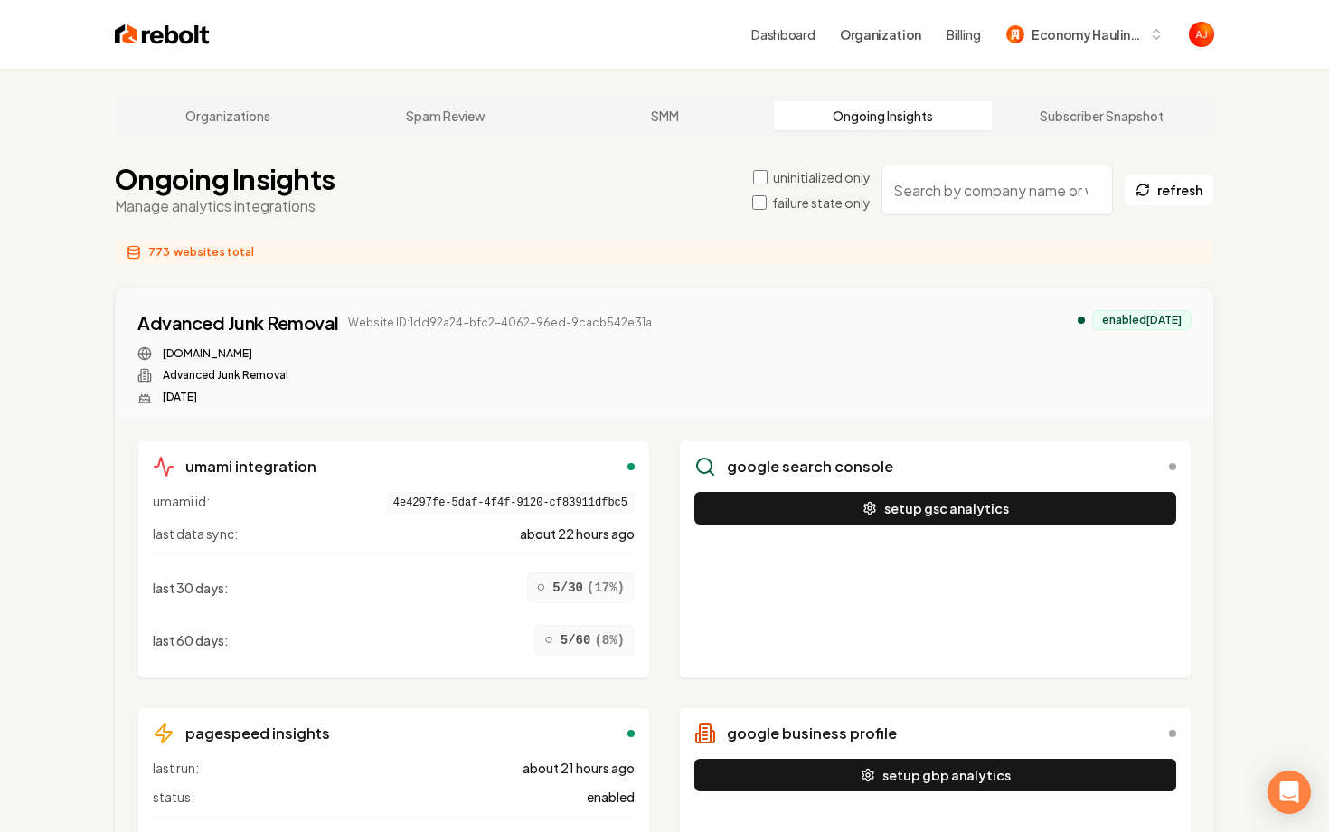
click at [945, 197] on input "search" at bounding box center [996, 190] width 231 height 51
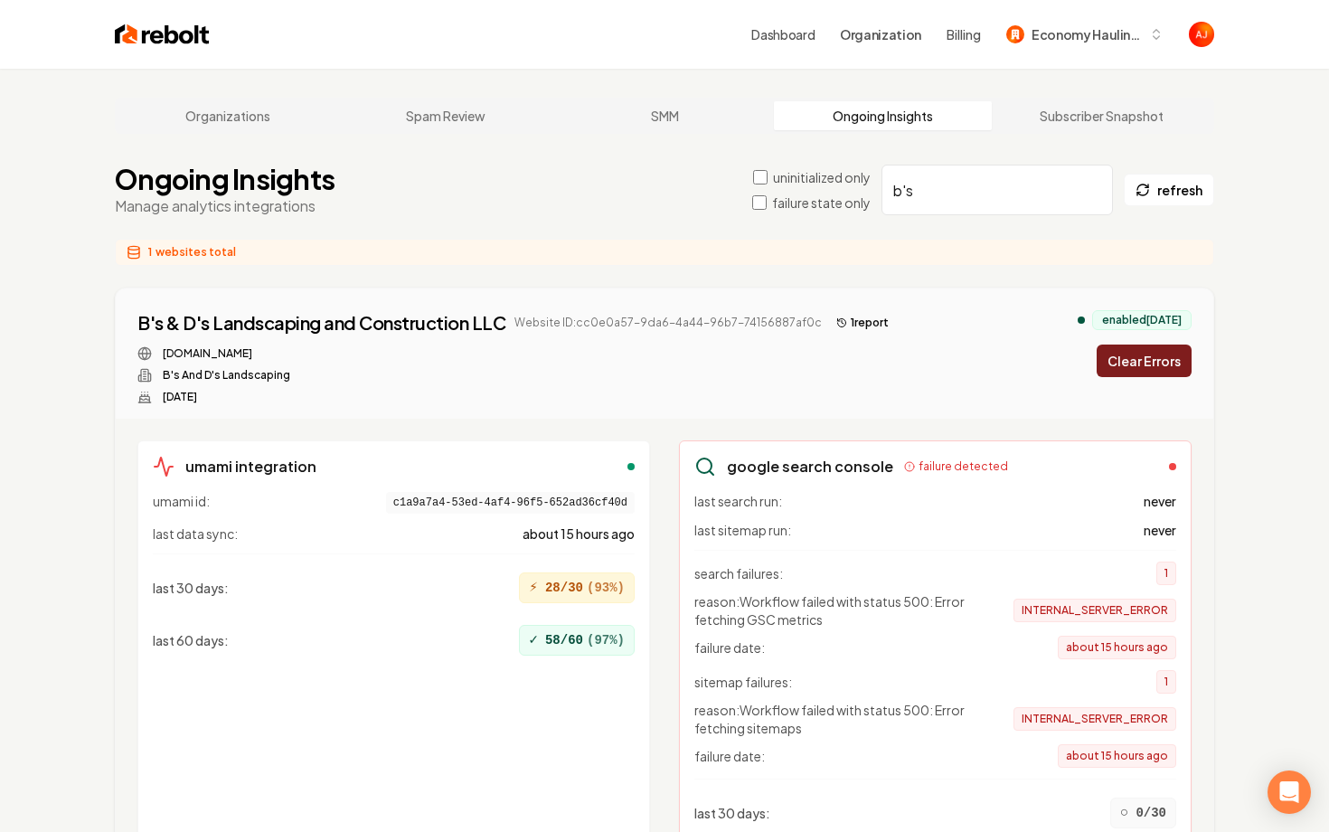
type input "b's"
click at [1143, 380] on div "B's & D's Landscaping and Construction LLC Website ID: cc0e0a57-9da6-4a44-96b7-…" at bounding box center [664, 357] width 1054 height 94
click at [1137, 371] on button "Clear Errors" at bounding box center [1143, 360] width 95 height 33
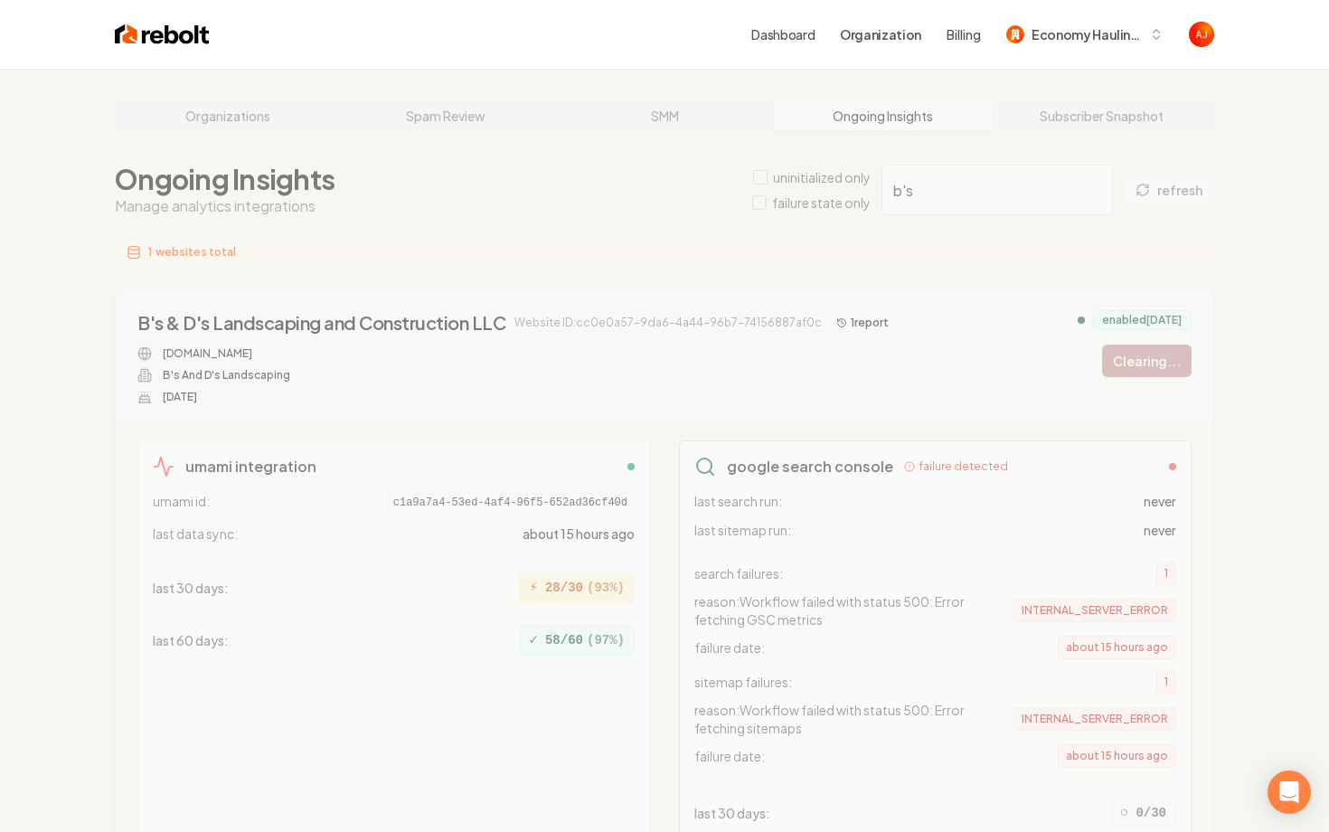
click at [672, 114] on div "Organizations Spam Review SMM Ongoing Insights Subscriber Snapshot Ongoing Insi…" at bounding box center [664, 673] width 1329 height 1209
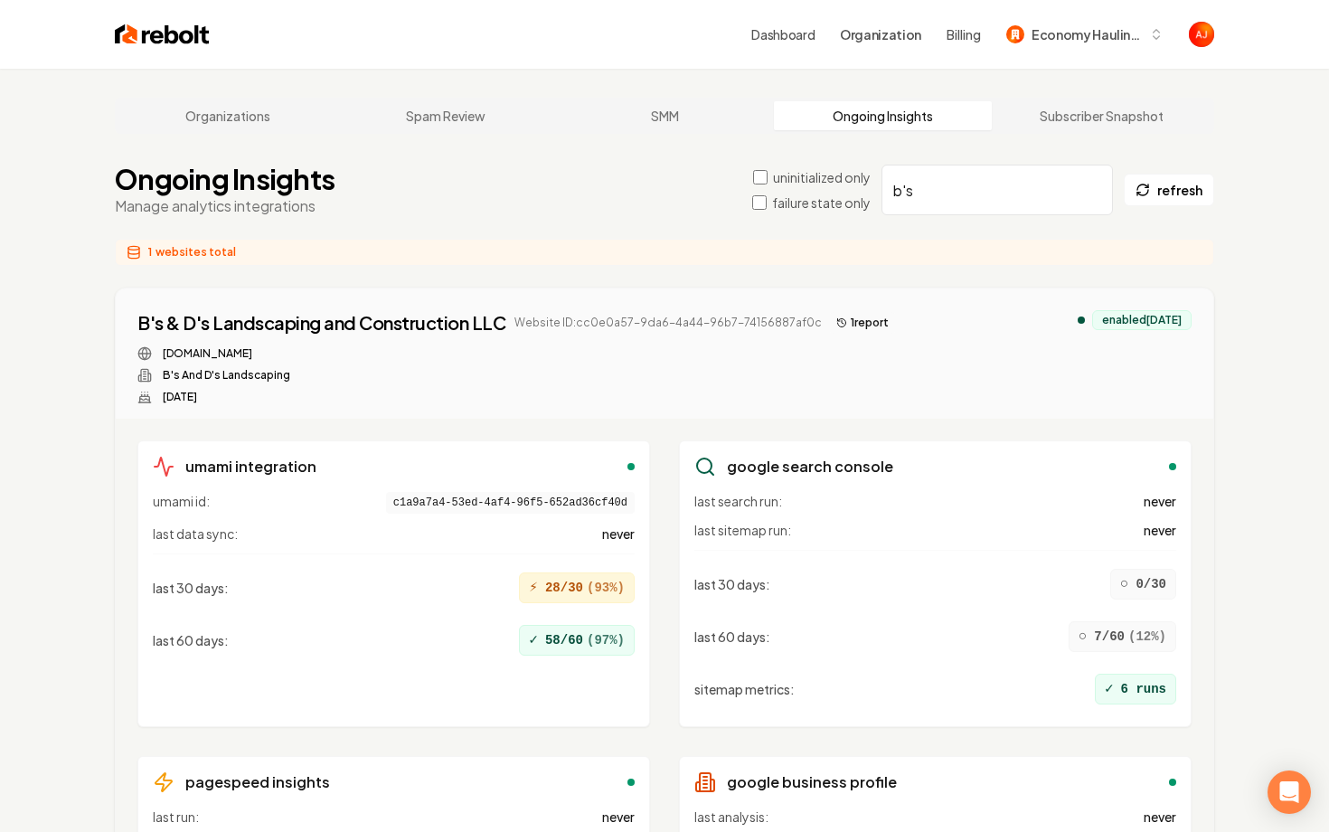
click at [845, 332] on button "1 report" at bounding box center [862, 323] width 67 height 22
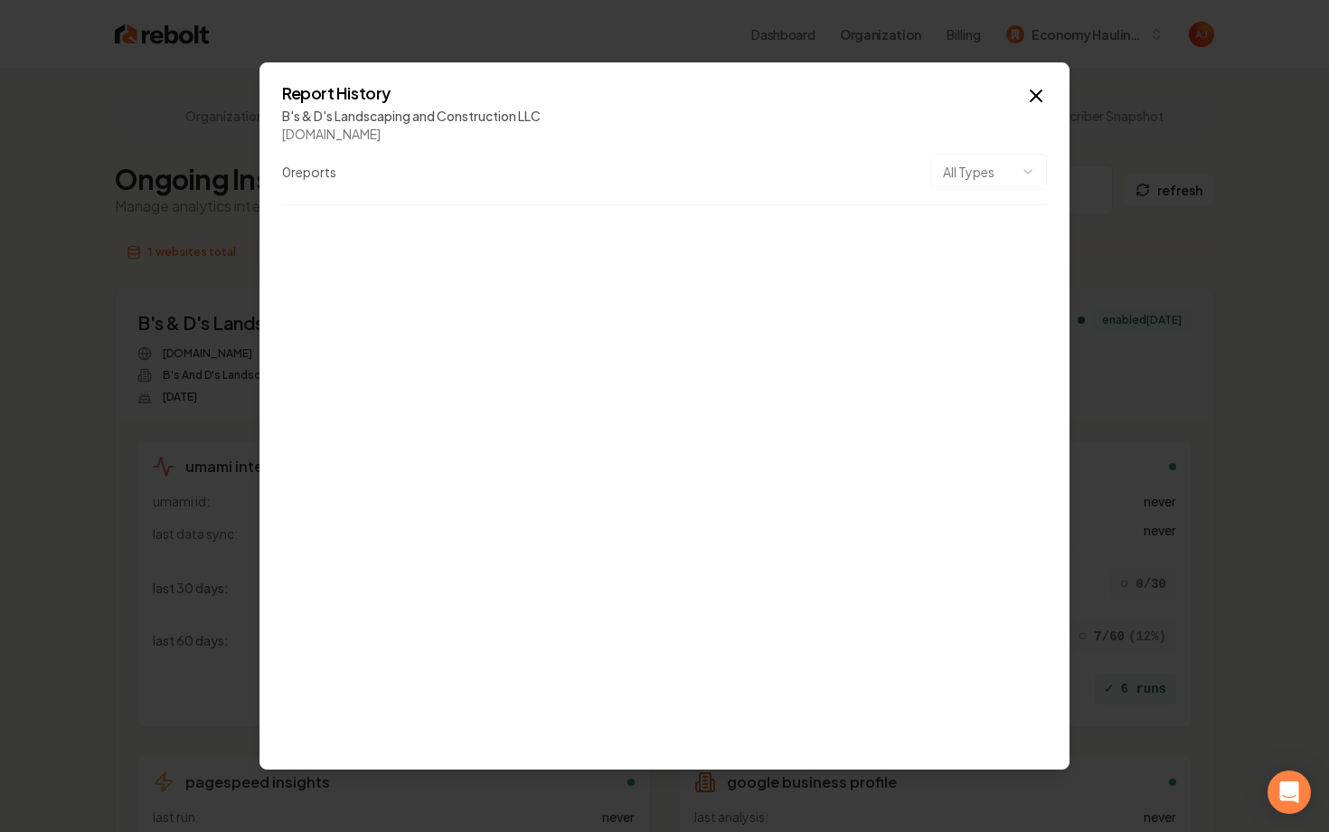
click at [1023, 105] on div "Report History B's & D's Landscaping and Construction LLC [DOMAIN_NAME] 0 repor…" at bounding box center [664, 145] width 765 height 120
click at [1044, 80] on div "Report History B's & D's Landscaping and Construction LLC [DOMAIN_NAME] 0 repor…" at bounding box center [664, 415] width 810 height 707
click at [1038, 87] on icon "button" at bounding box center [1036, 96] width 22 height 22
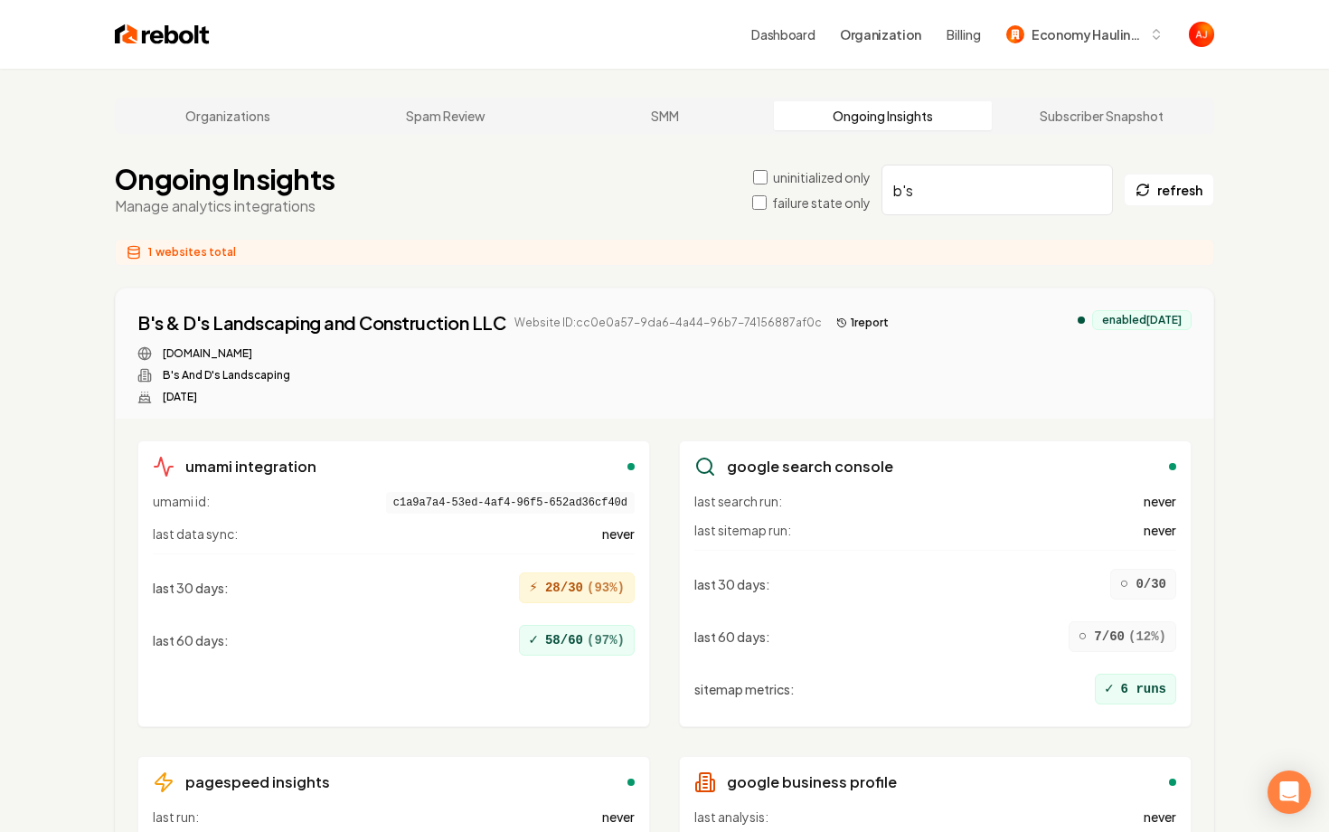
click at [836, 324] on icon at bounding box center [841, 322] width 11 height 11
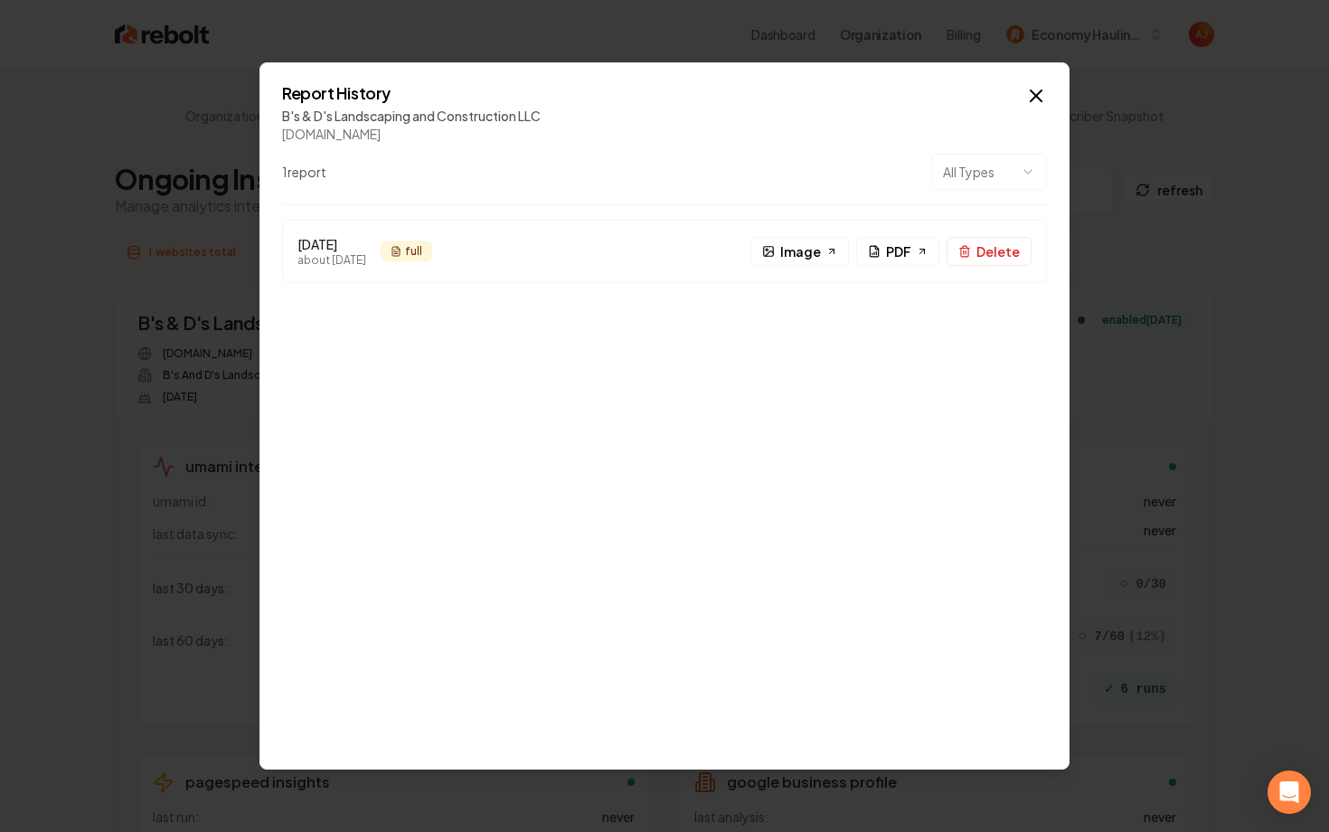
click at [1015, 87] on h2 "Report History" at bounding box center [664, 93] width 765 height 16
click at [1023, 88] on h2 "Report History" at bounding box center [664, 93] width 765 height 16
click at [1034, 92] on icon "button" at bounding box center [1036, 96] width 22 height 22
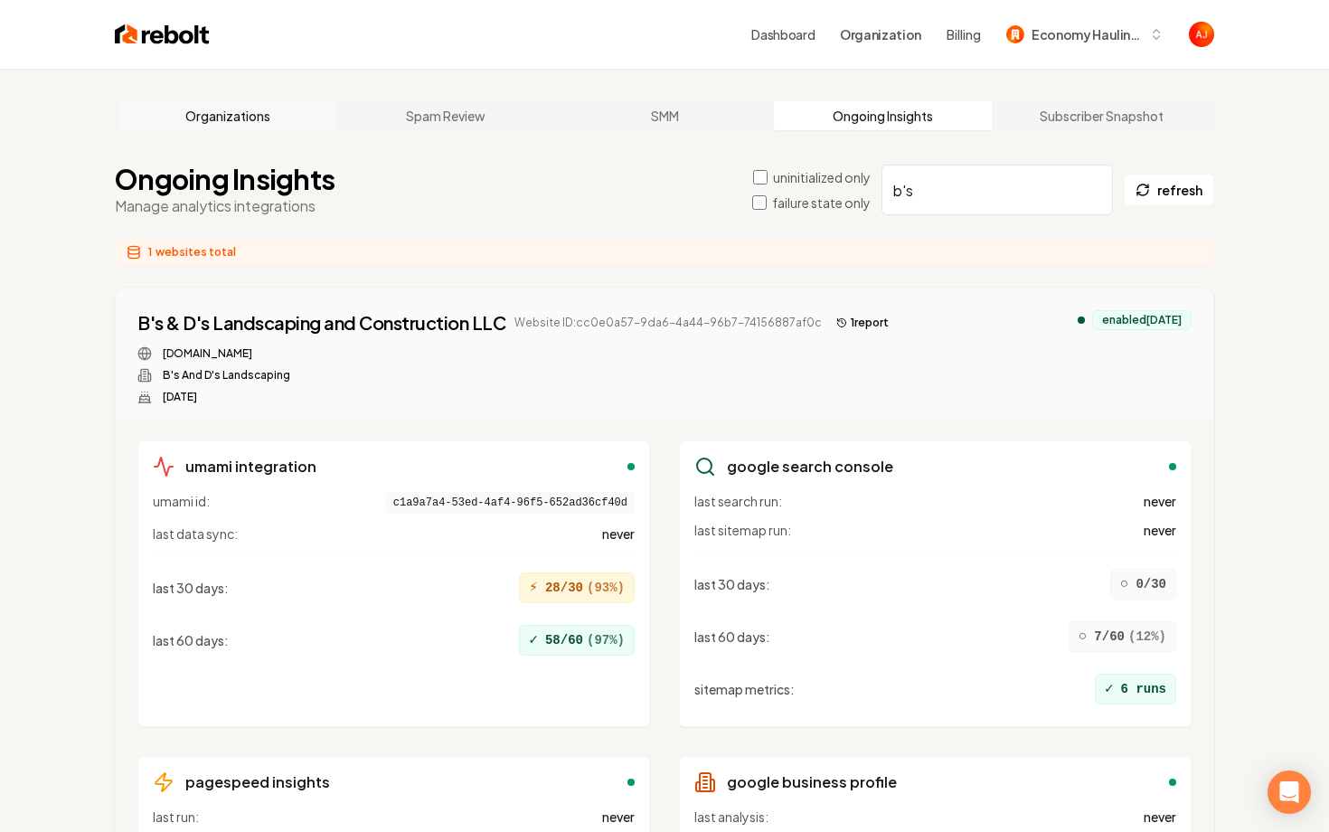
click at [209, 115] on link "Organizations" at bounding box center [227, 115] width 219 height 29
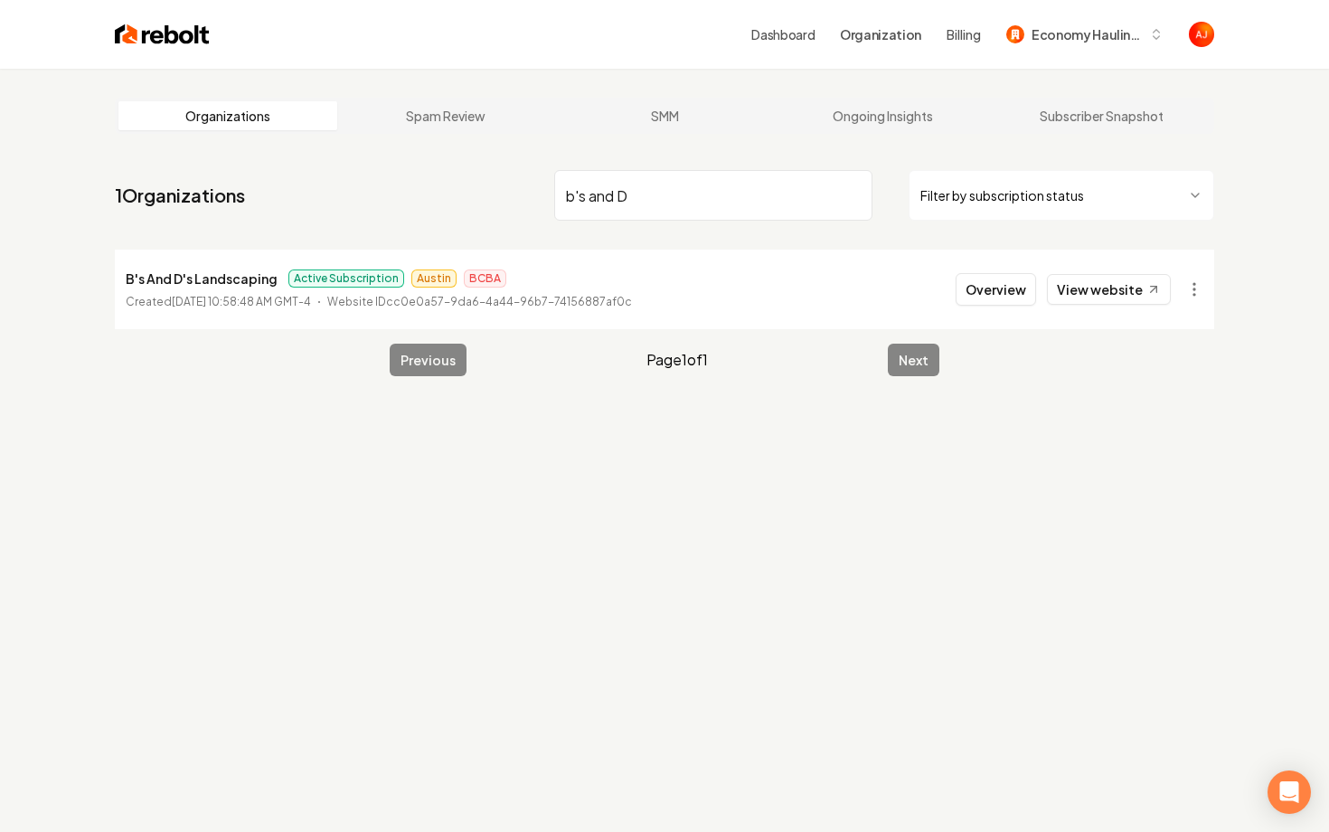
type input "b's and D"
click at [992, 287] on button "Overview" at bounding box center [995, 289] width 80 height 33
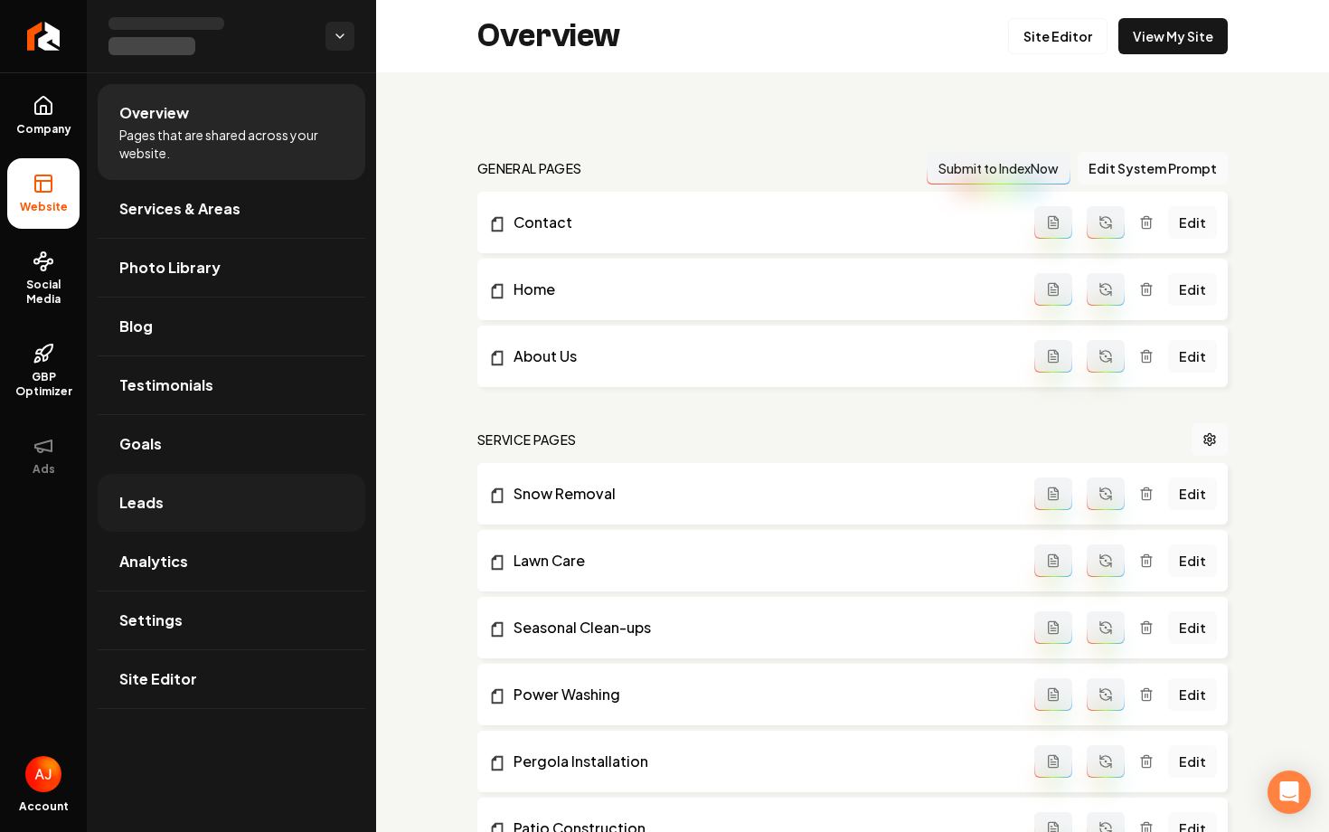
click at [138, 509] on span "Leads" at bounding box center [141, 503] width 44 height 22
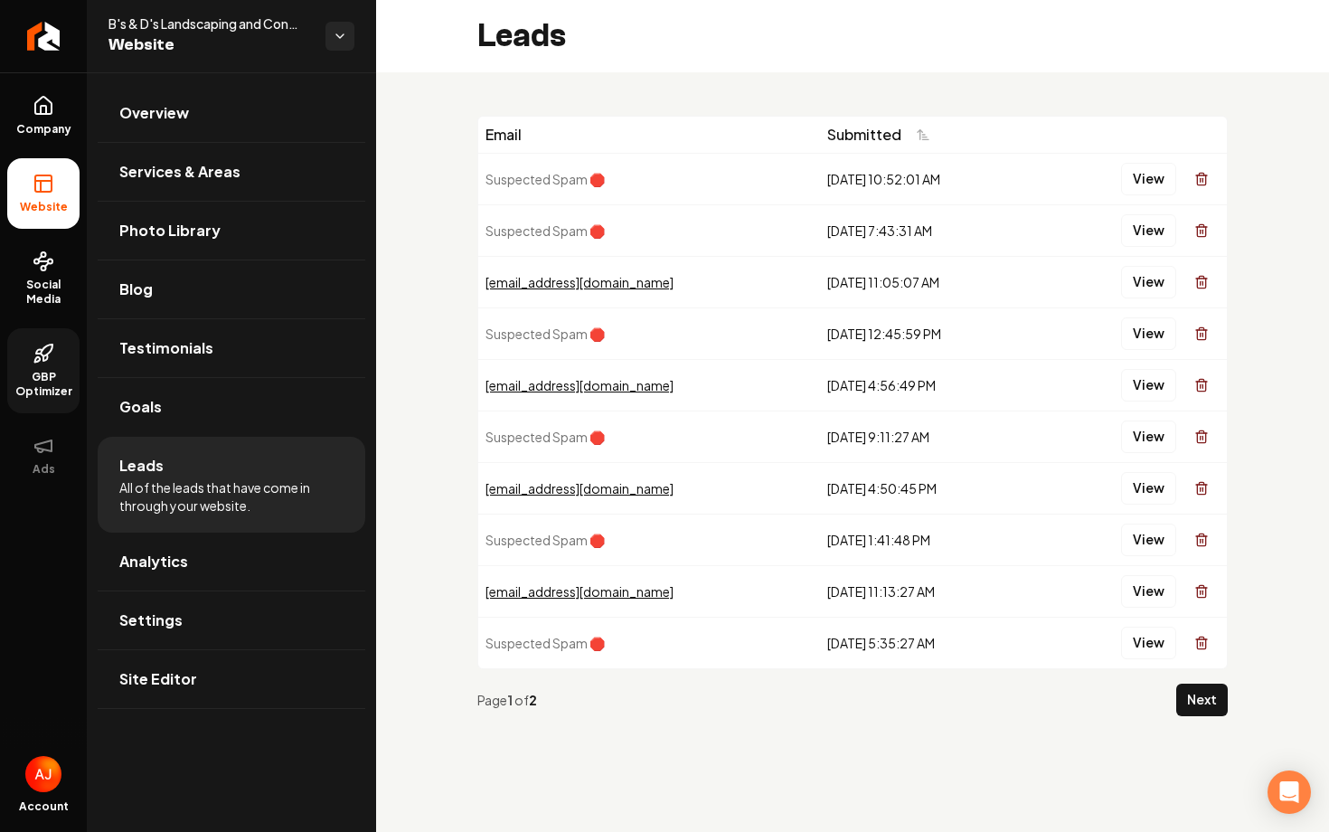
click at [55, 364] on link "GBP Optimizer" at bounding box center [43, 370] width 72 height 85
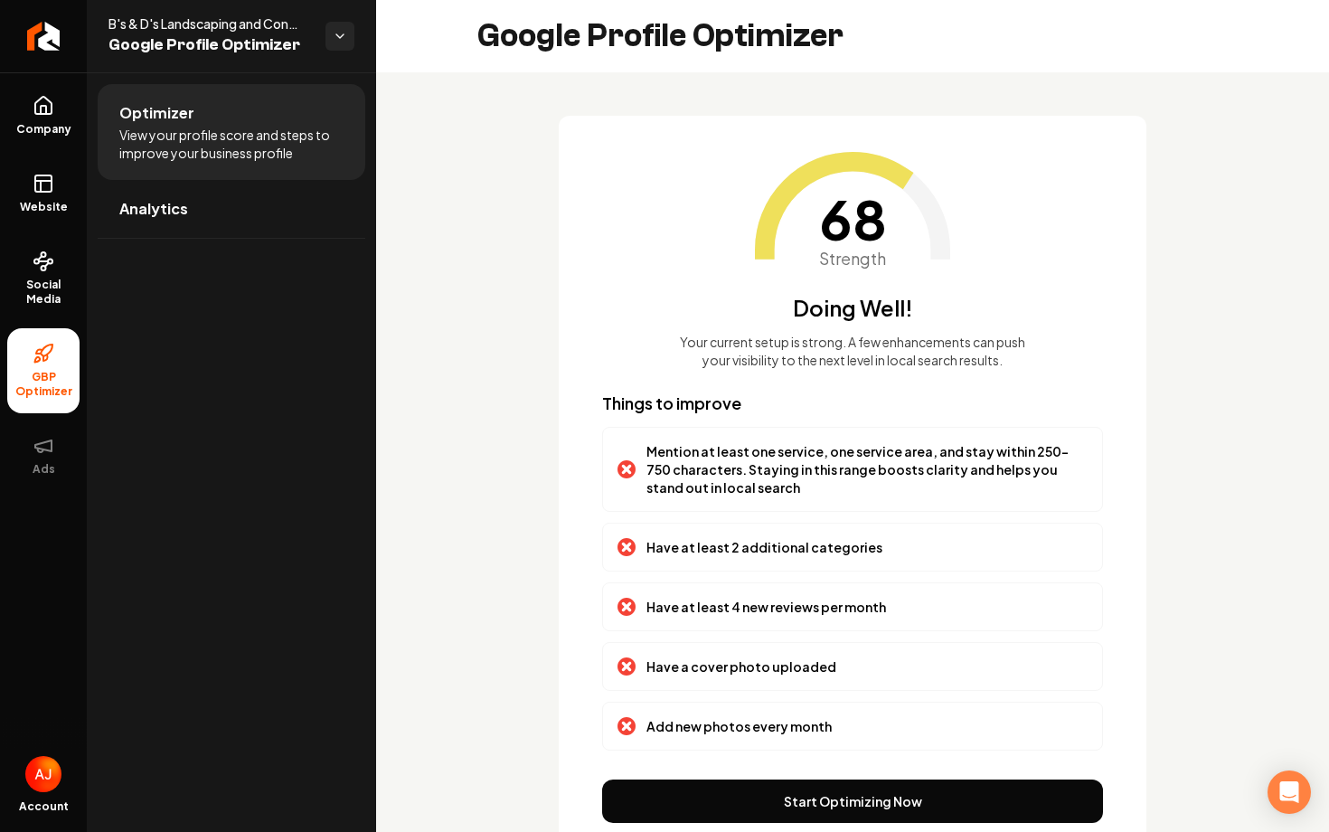
scroll to position [71, 0]
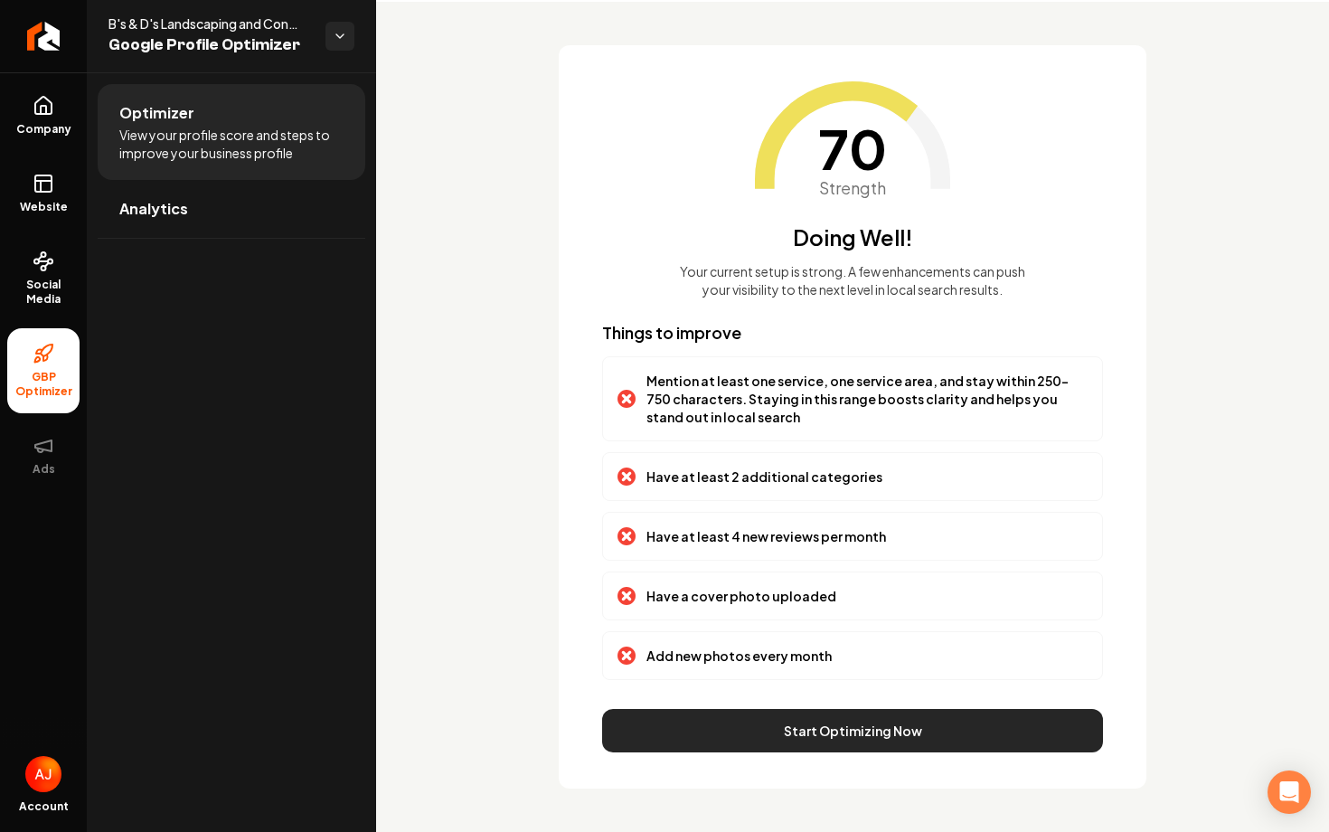
click at [838, 737] on button "Start Optimizing Now" at bounding box center [852, 730] width 501 height 43
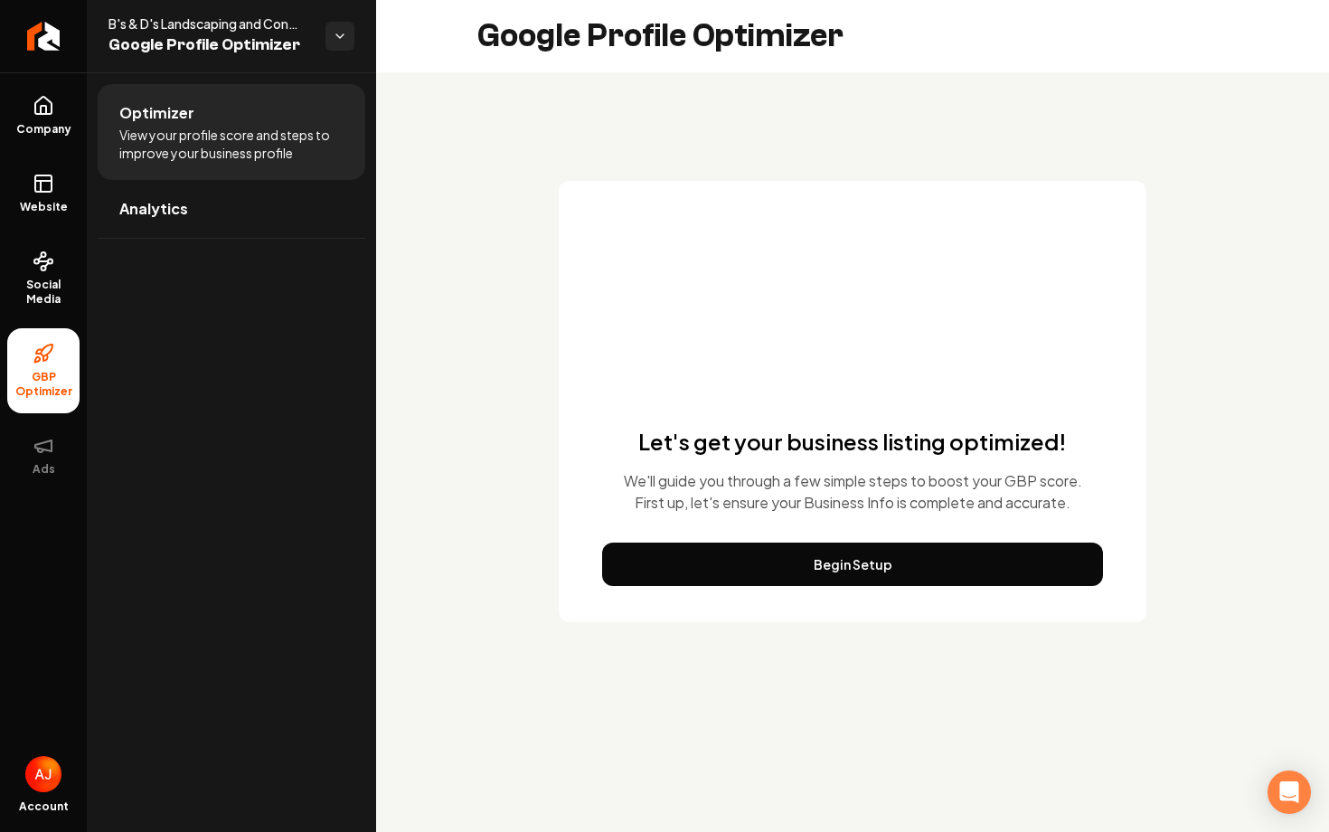
scroll to position [0, 0]
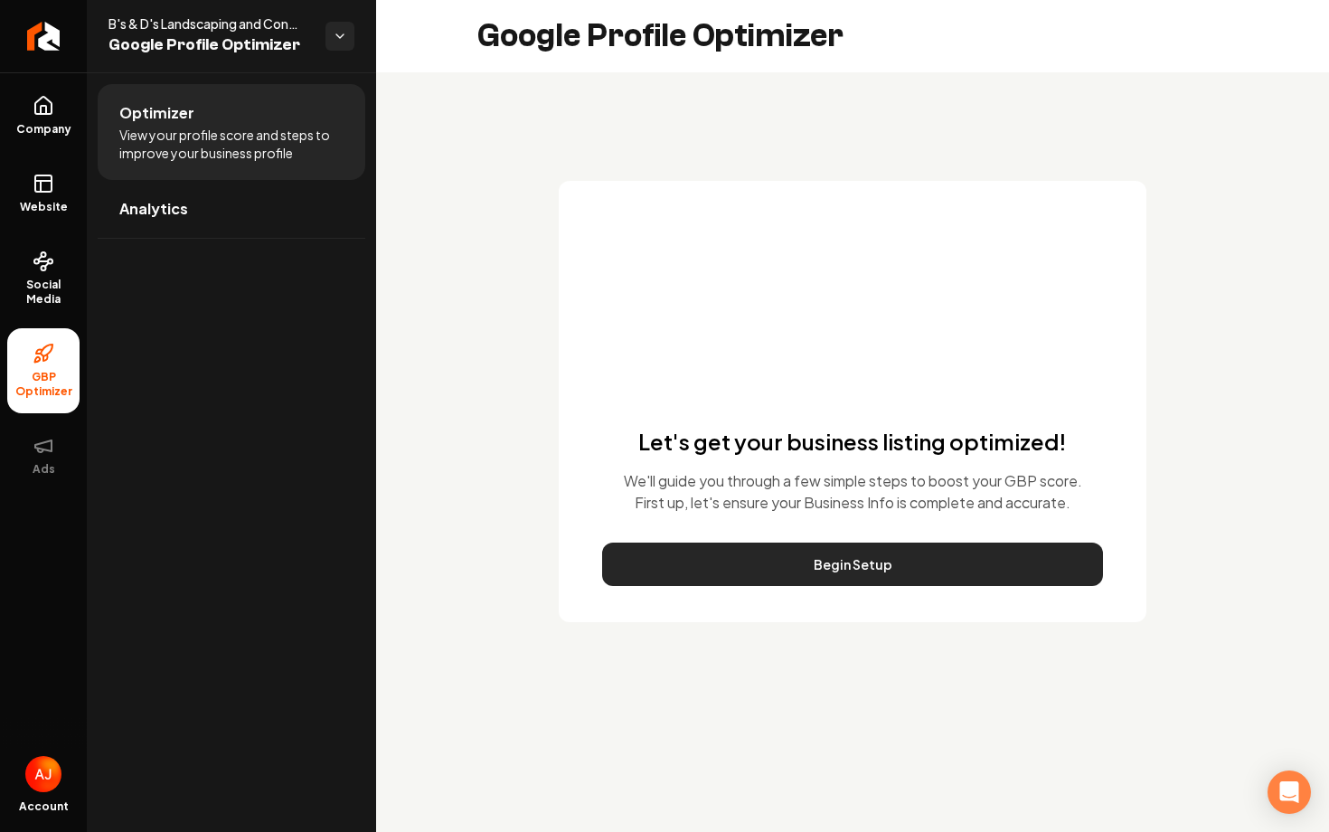
click at [791, 569] on button "Begin Setup" at bounding box center [852, 563] width 501 height 43
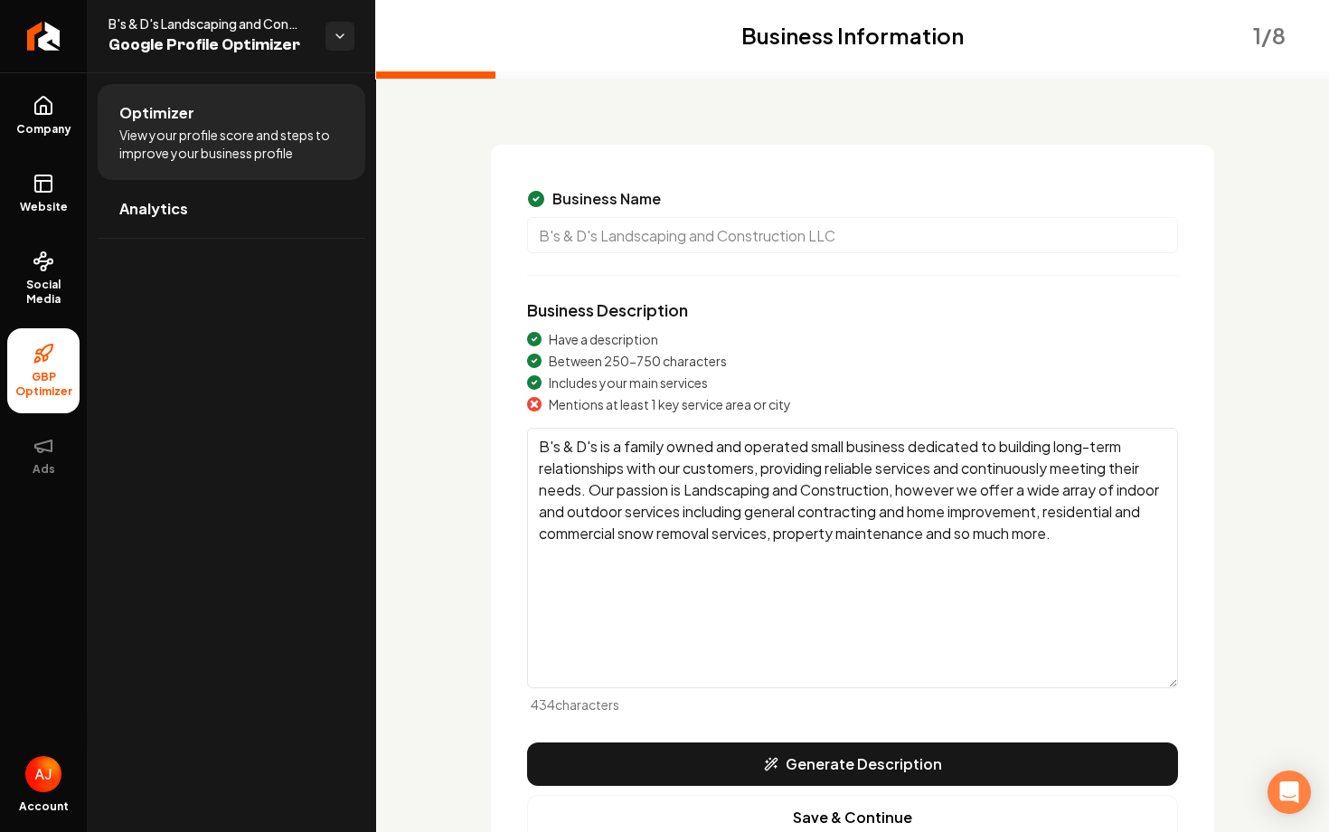
scroll to position [153, 0]
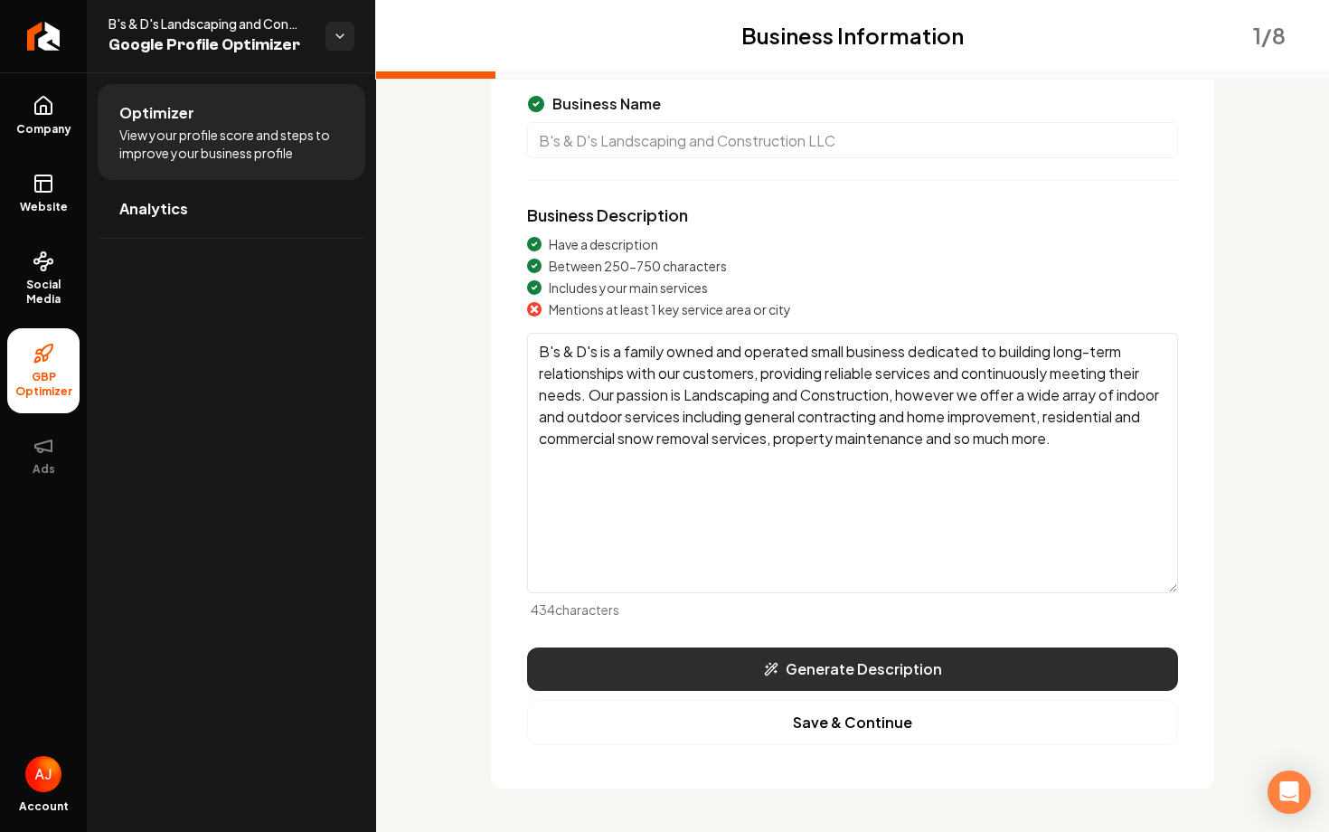
click at [818, 668] on button "Generate Description" at bounding box center [852, 668] width 651 height 43
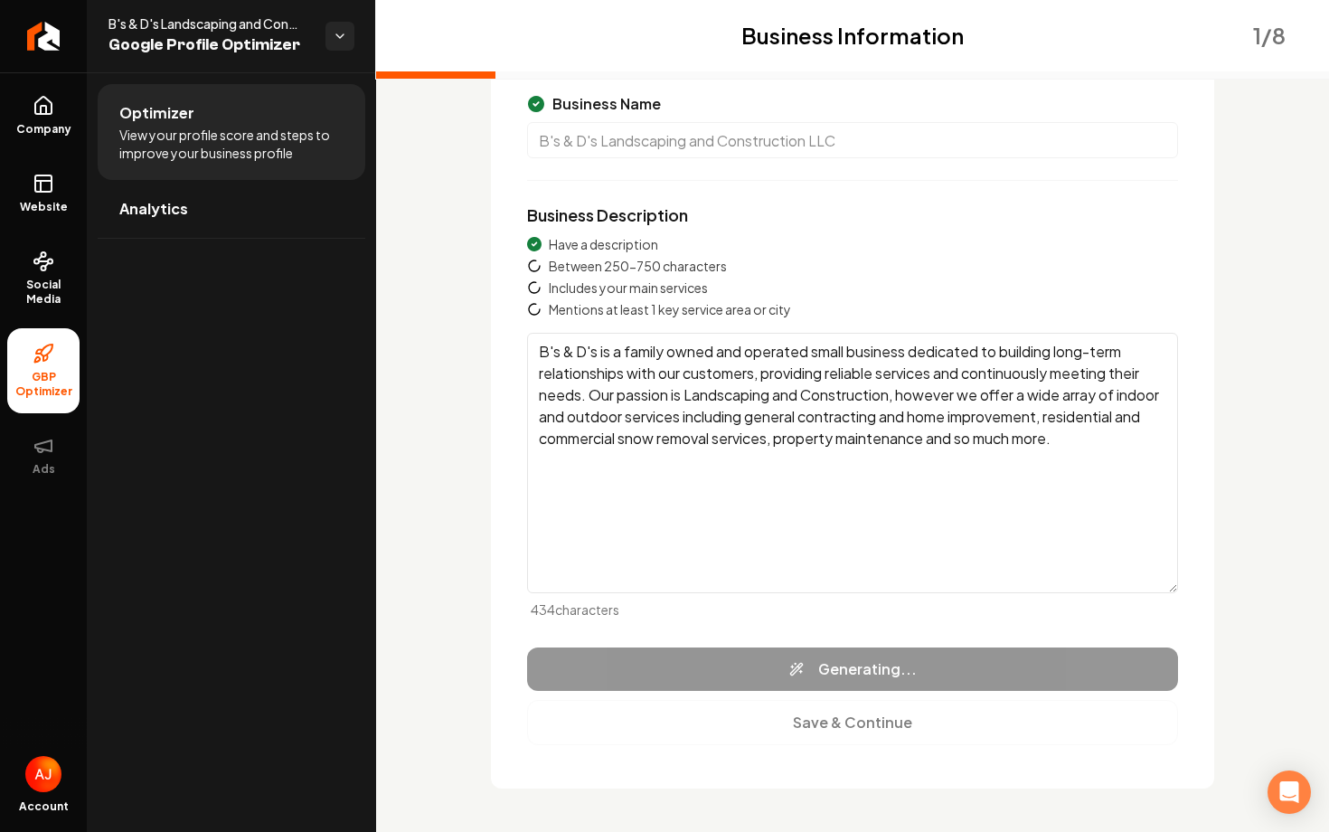
type textarea "B's & D's Landscaping and Construction LLC is a family-owned business committed…"
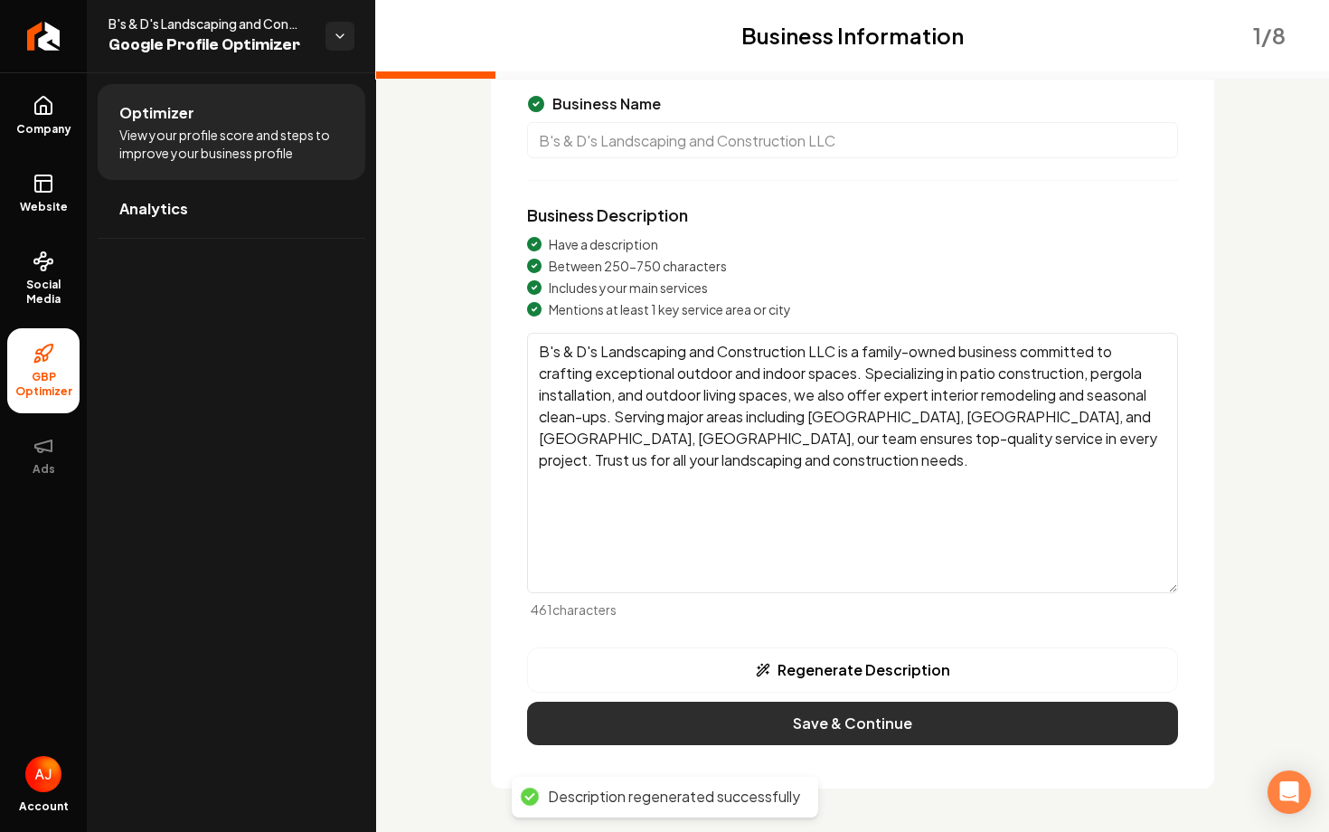
click at [822, 705] on button "Save & Continue" at bounding box center [852, 722] width 651 height 43
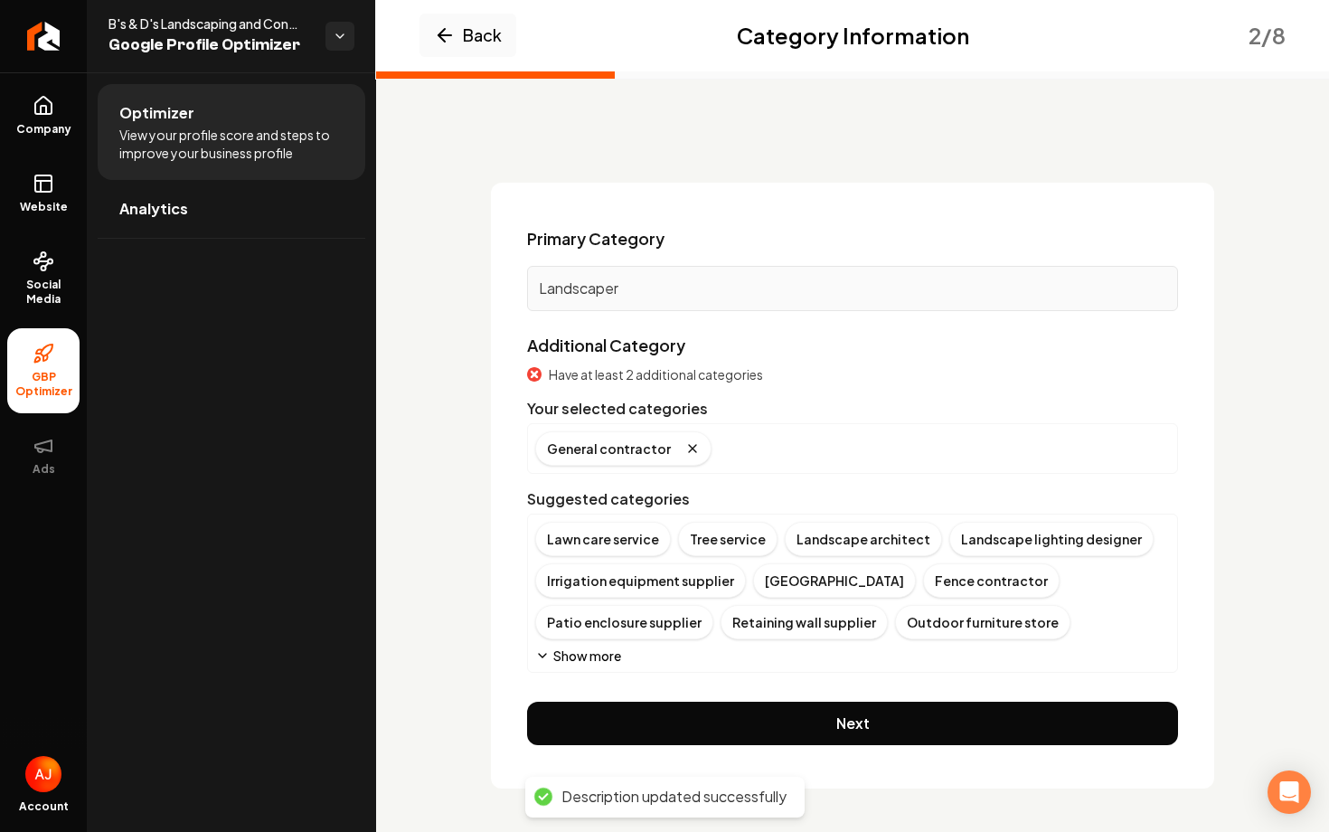
scroll to position [20, 0]
click at [625, 543] on div "Lawn care service" at bounding box center [603, 539] width 136 height 34
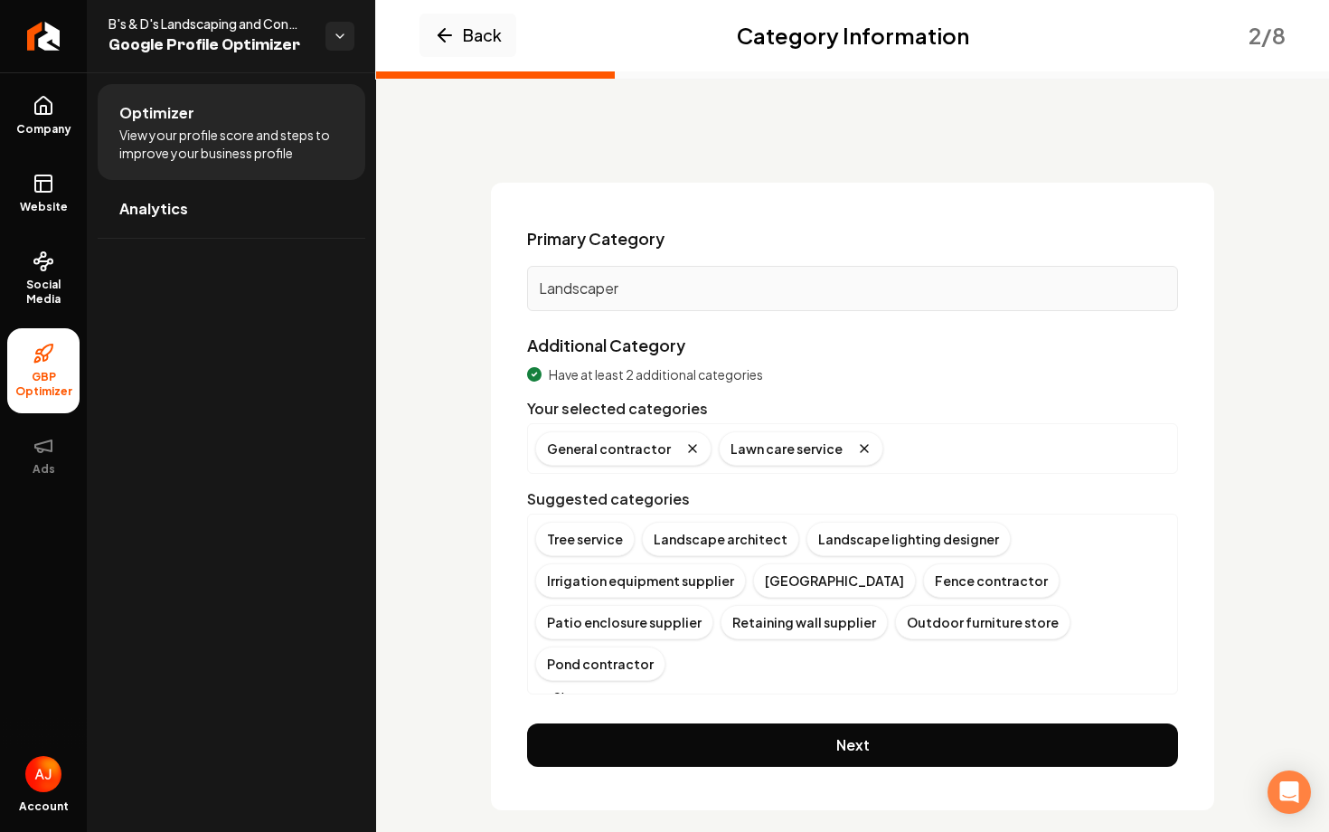
click at [625, 543] on div "Tree service" at bounding box center [584, 539] width 99 height 34
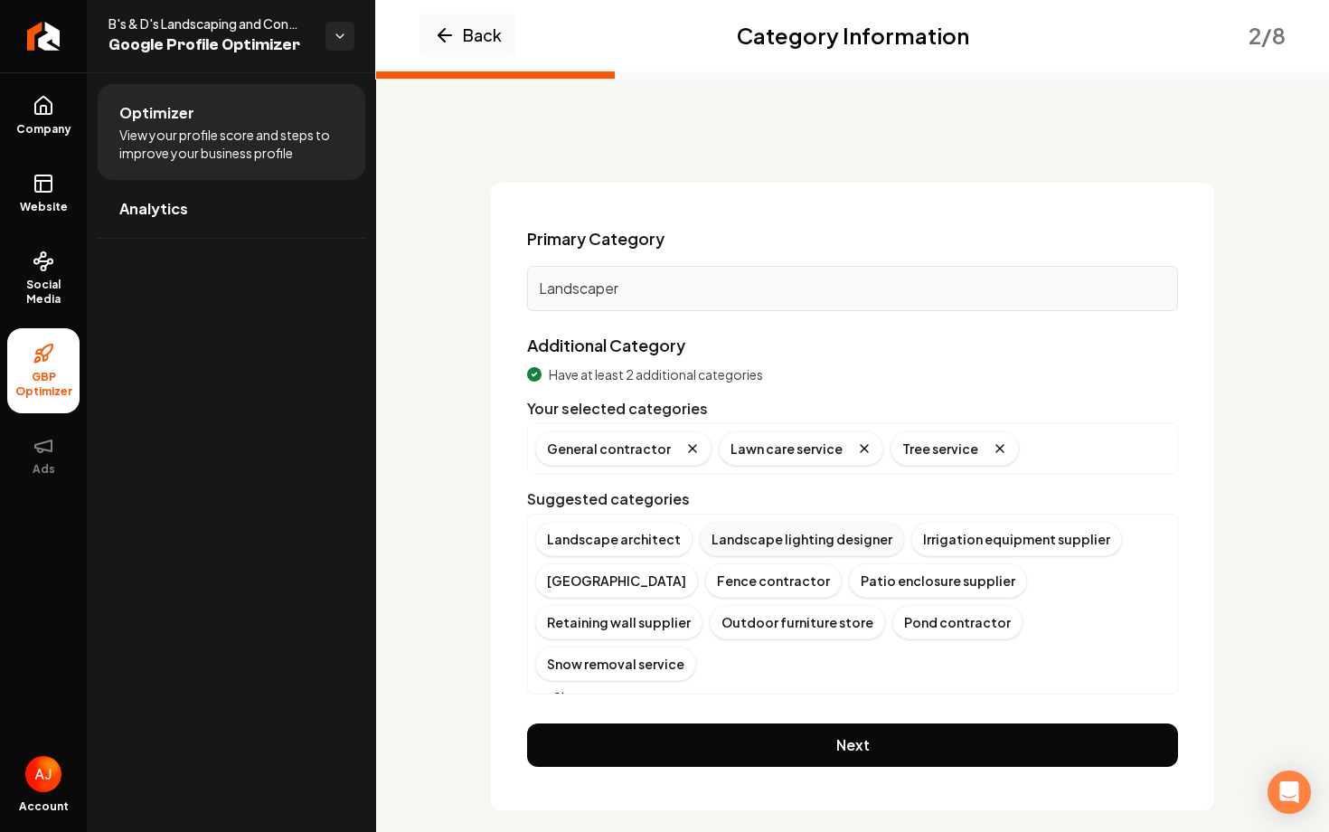
click at [796, 539] on div "Landscape lighting designer" at bounding box center [802, 539] width 204 height 34
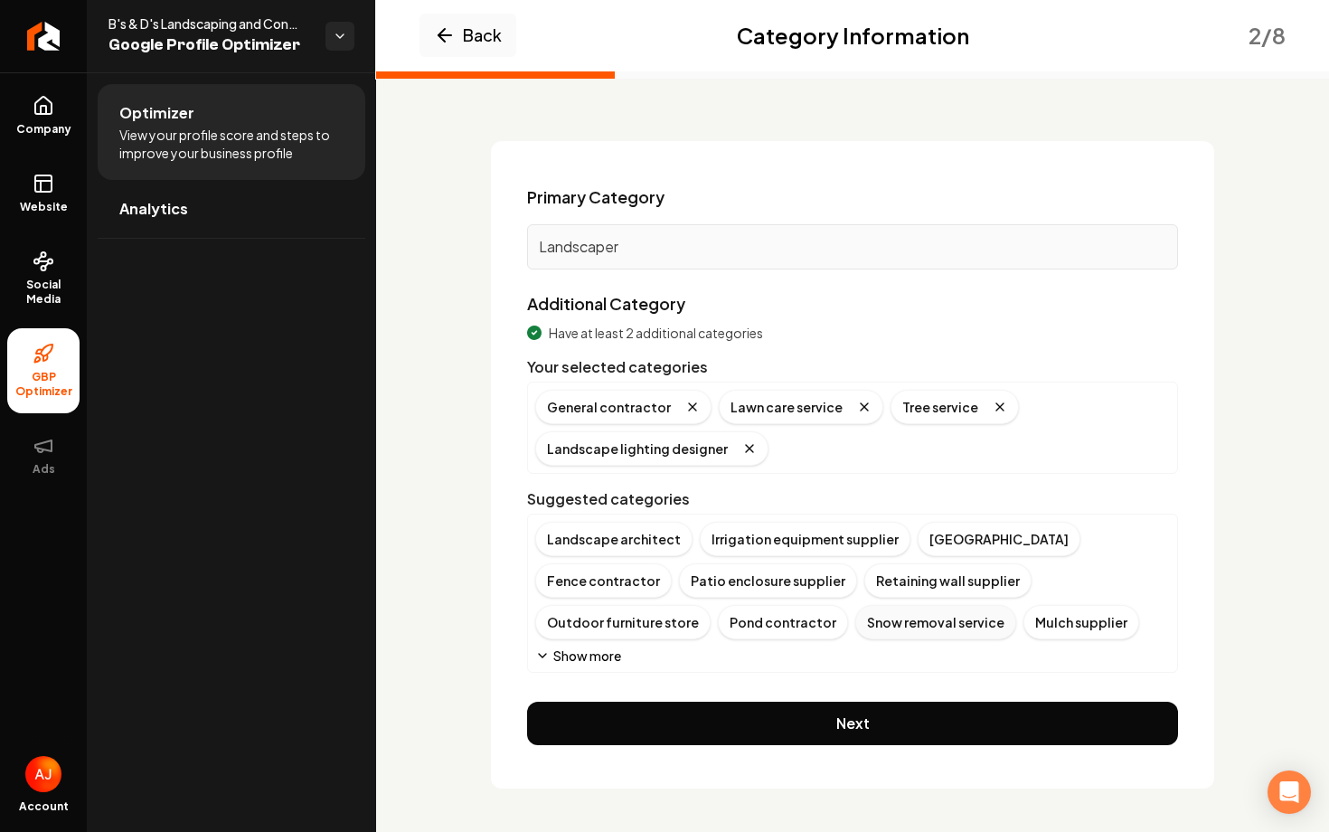
click at [855, 626] on div "Snow removal service" at bounding box center [935, 622] width 161 height 34
click at [578, 653] on button "Show more" at bounding box center [578, 655] width 86 height 18
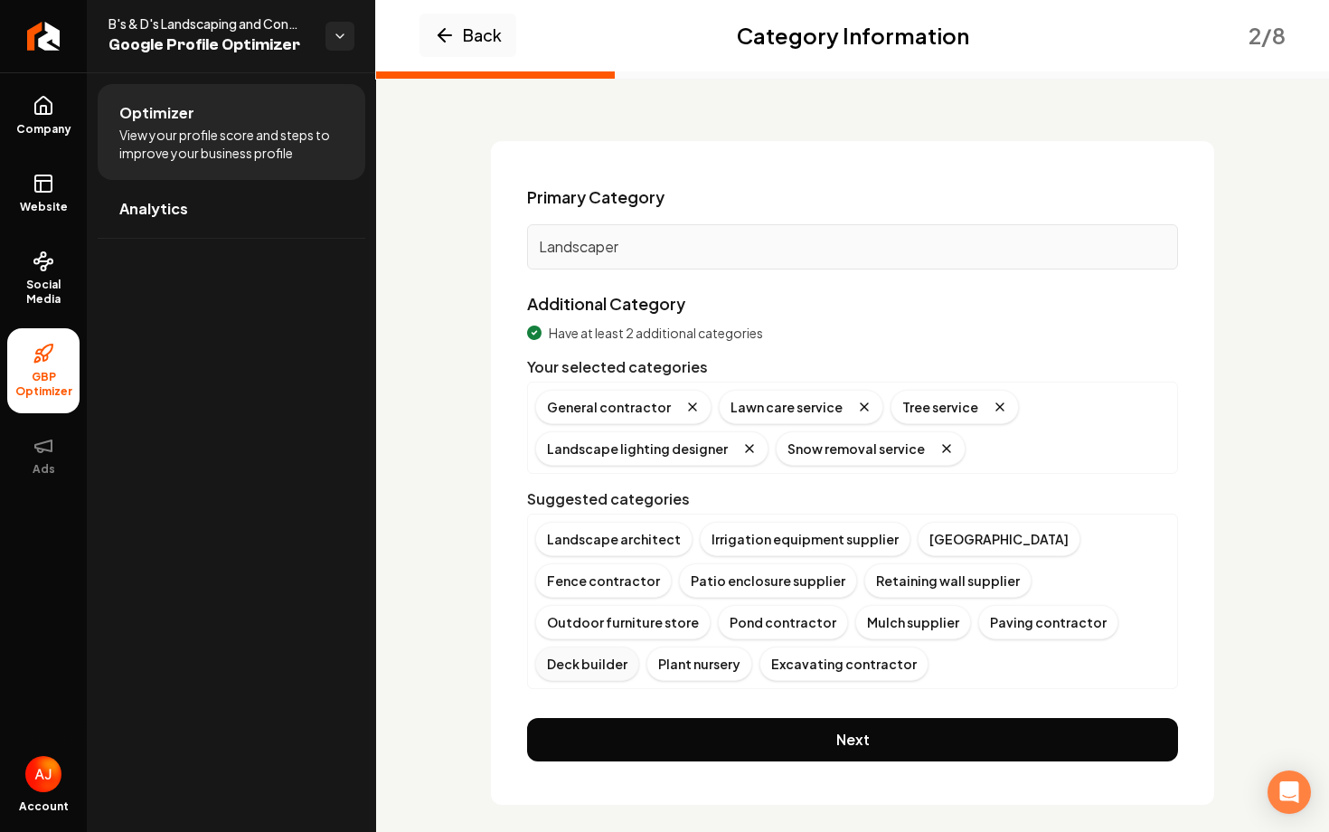
click at [639, 646] on div "Deck builder" at bounding box center [587, 663] width 104 height 34
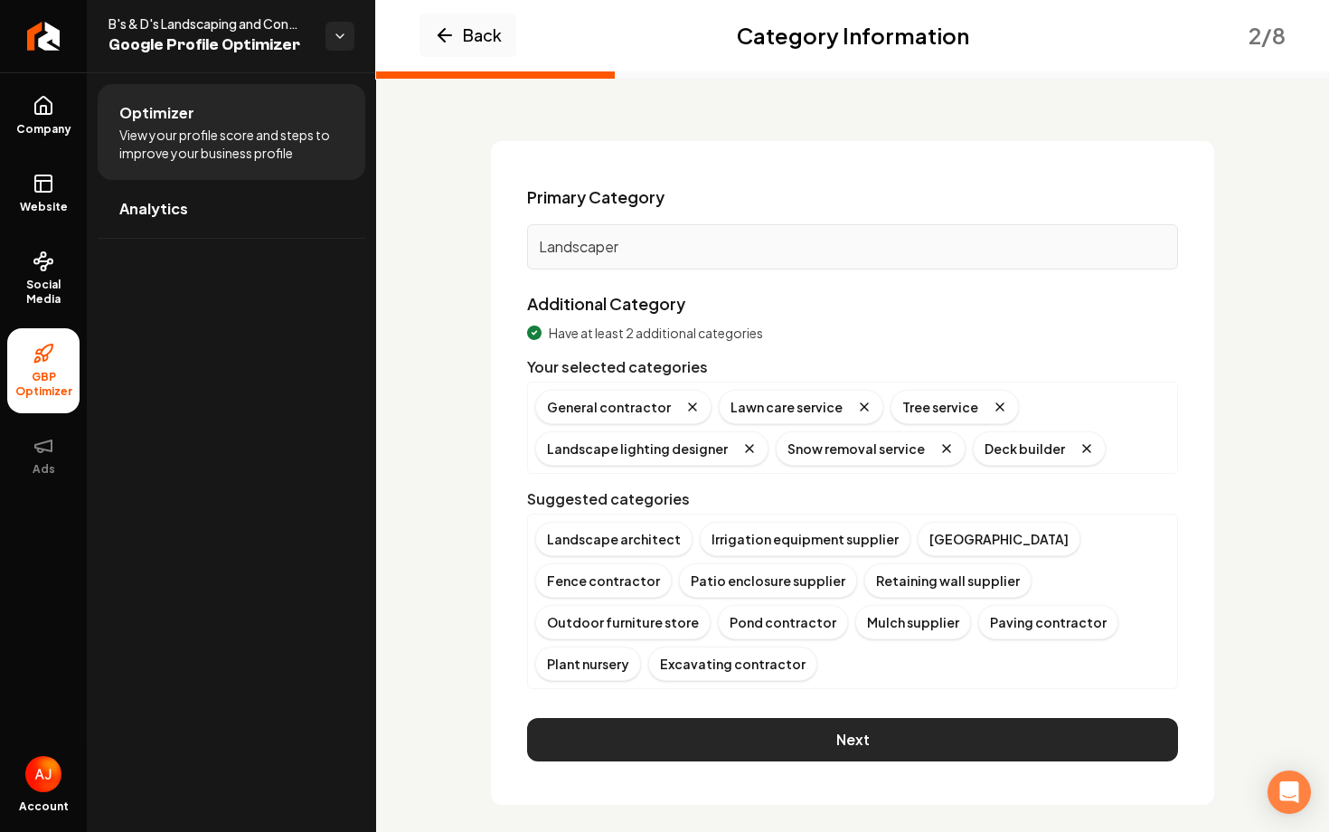
click at [767, 745] on button "Next" at bounding box center [852, 739] width 651 height 43
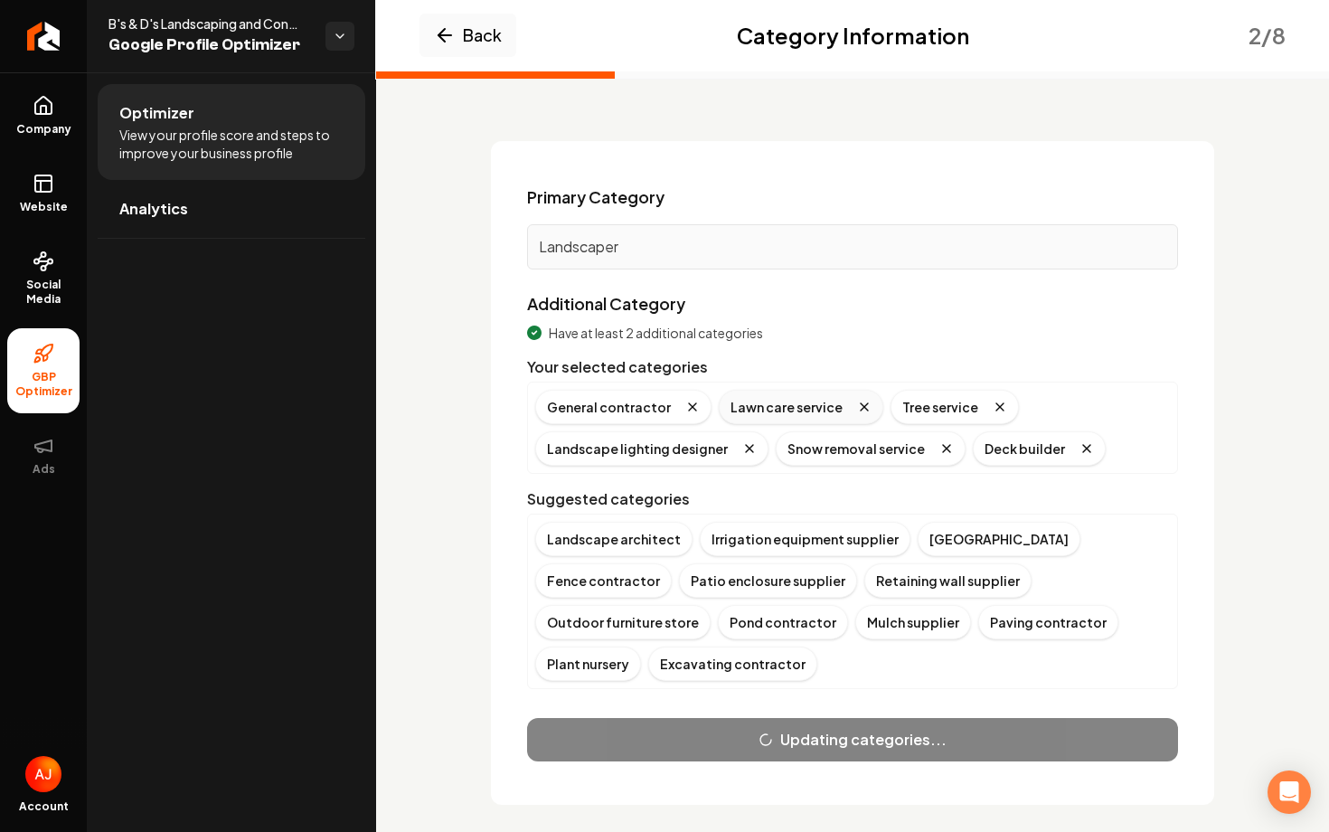
scroll to position [2, 0]
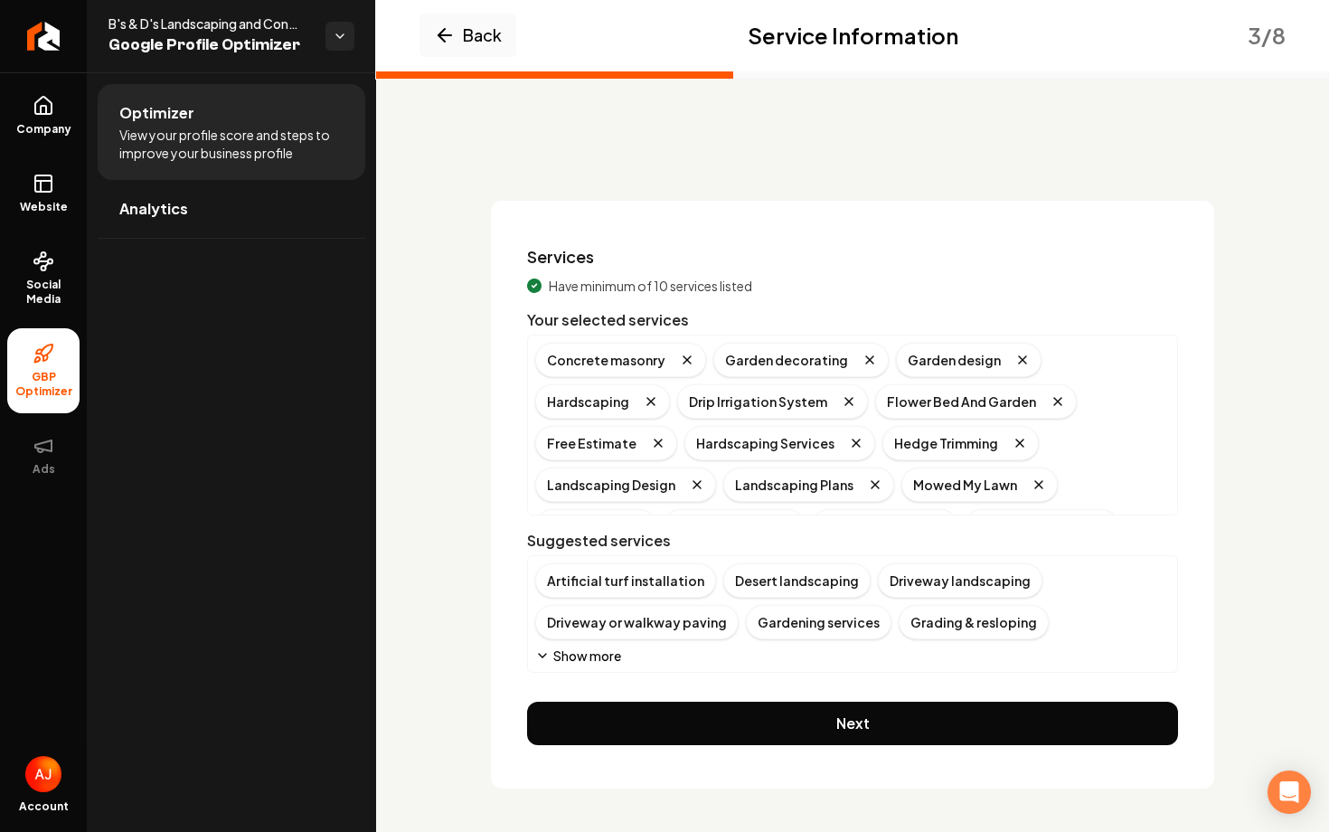
click at [601, 658] on button "Show more" at bounding box center [578, 655] width 86 height 18
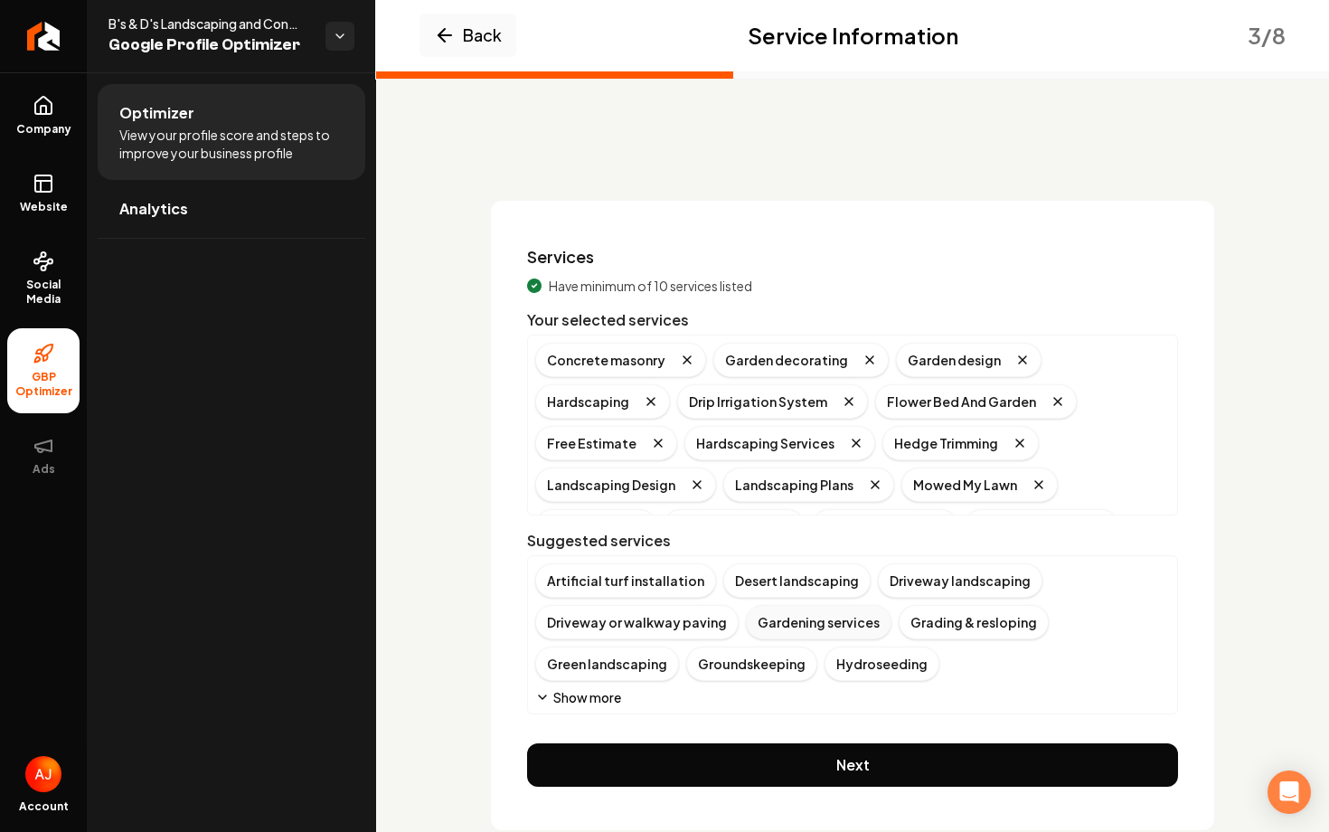
click at [776, 626] on div "Gardening services" at bounding box center [819, 622] width 146 height 34
click at [795, 671] on div "Landscape design" at bounding box center [865, 663] width 140 height 34
click at [607, 699] on button "Show more" at bounding box center [578, 697] width 86 height 18
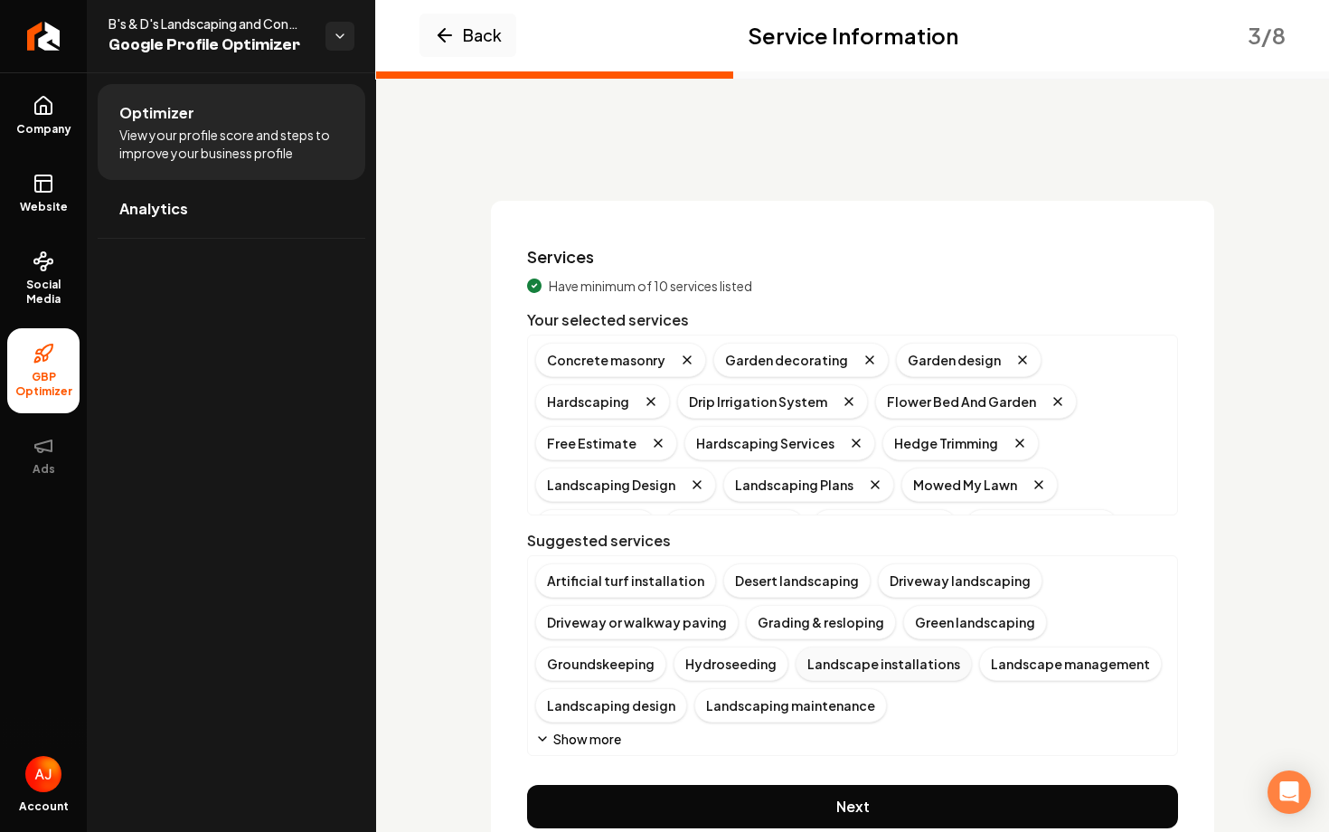
click at [795, 666] on div "Landscape installations" at bounding box center [883, 663] width 176 height 34
click at [670, 701] on div "Landscaping maintenance" at bounding box center [631, 705] width 193 height 34
click at [633, 705] on div "Lawn landscaping" at bounding box center [699, 705] width 138 height 34
click at [985, 679] on div "Landscaping design" at bounding box center [1061, 663] width 152 height 34
click at [985, 675] on div "Lawn care" at bounding box center [1029, 663] width 88 height 34
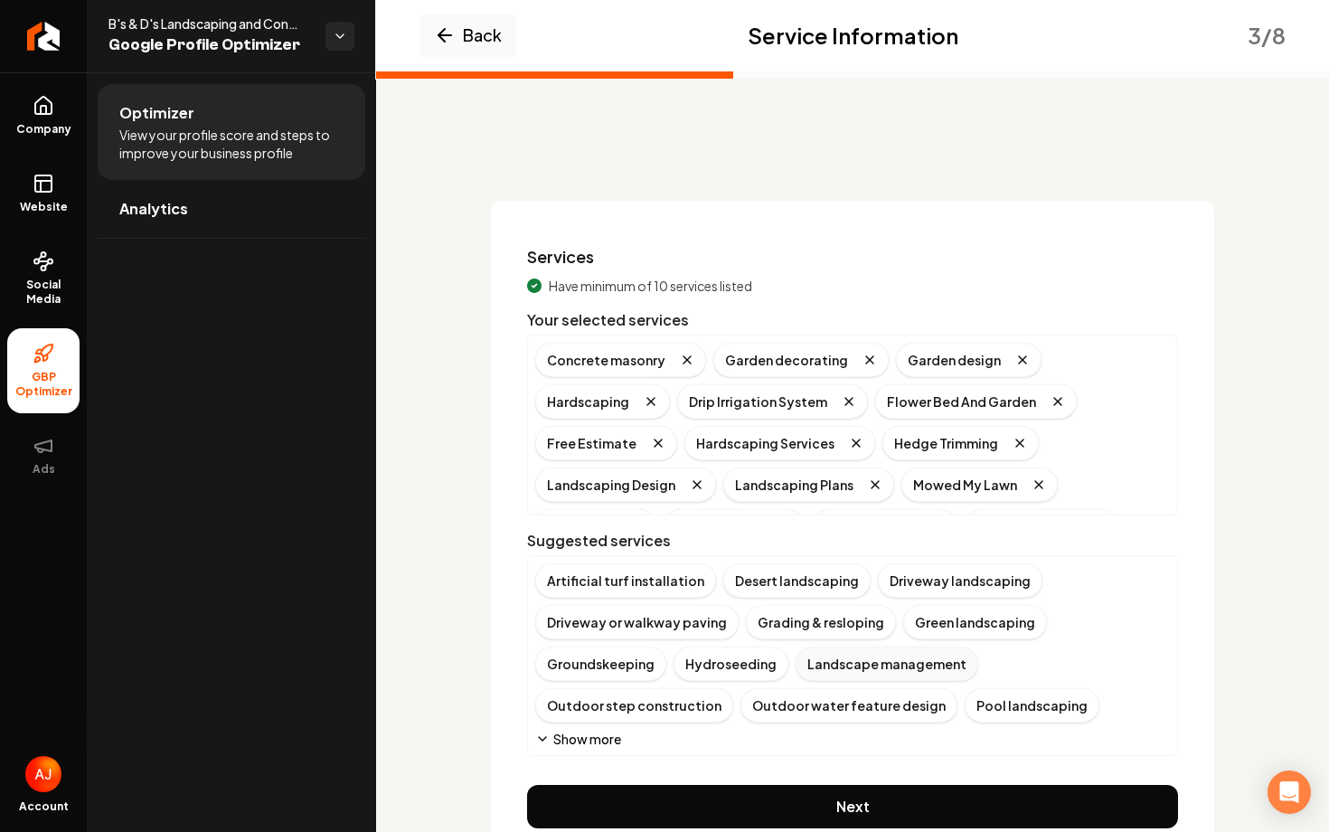
click at [795, 669] on div "Landscape management" at bounding box center [886, 663] width 183 height 34
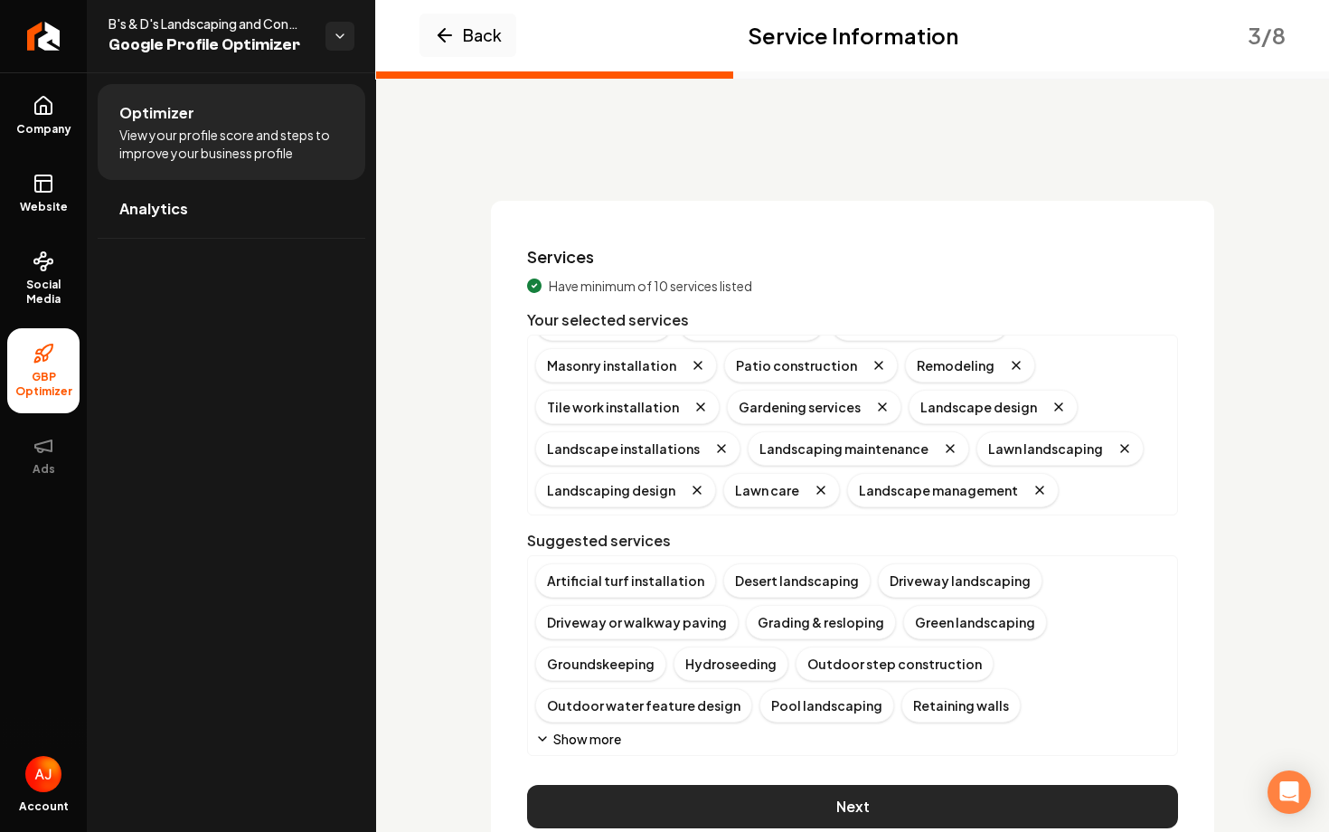
click at [754, 813] on button "Next" at bounding box center [852, 806] width 651 height 43
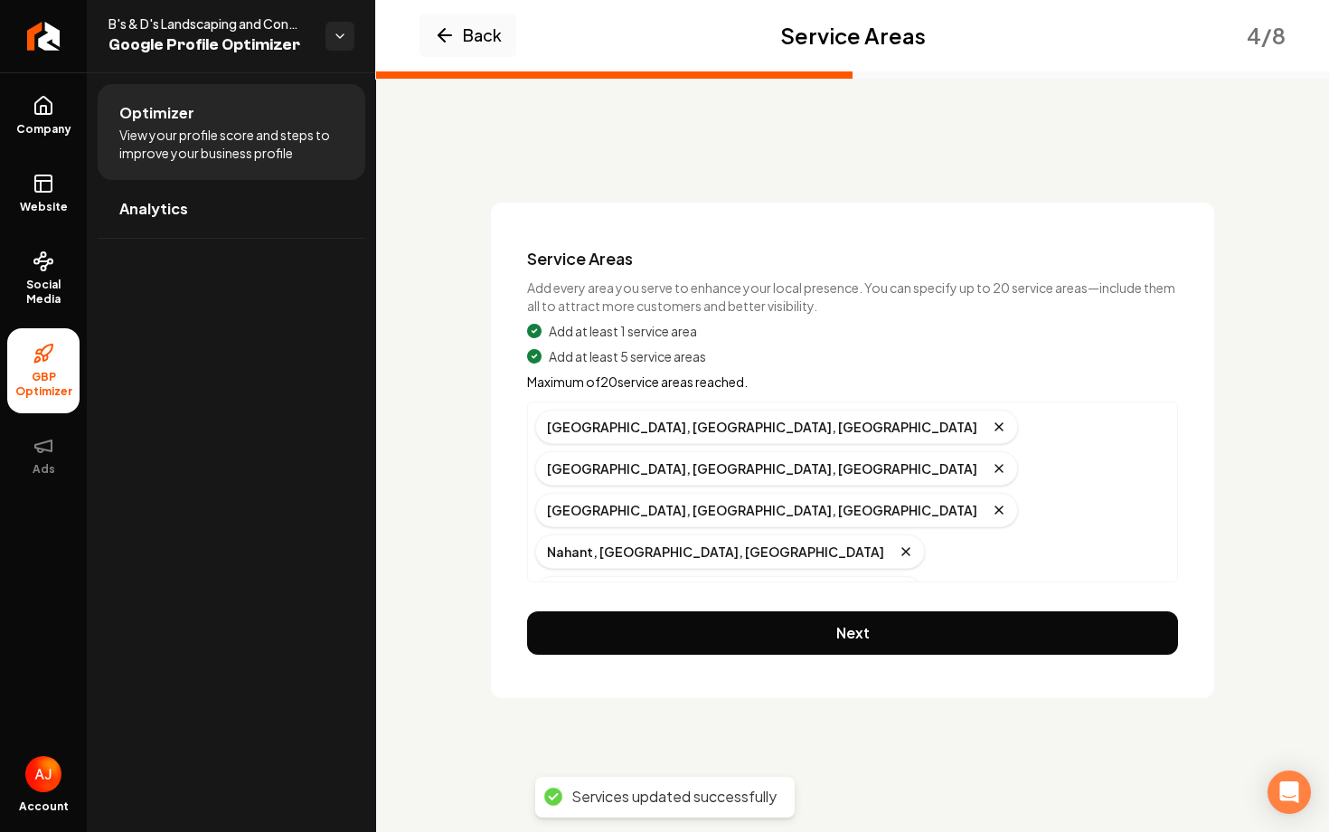
scroll to position [0, 0]
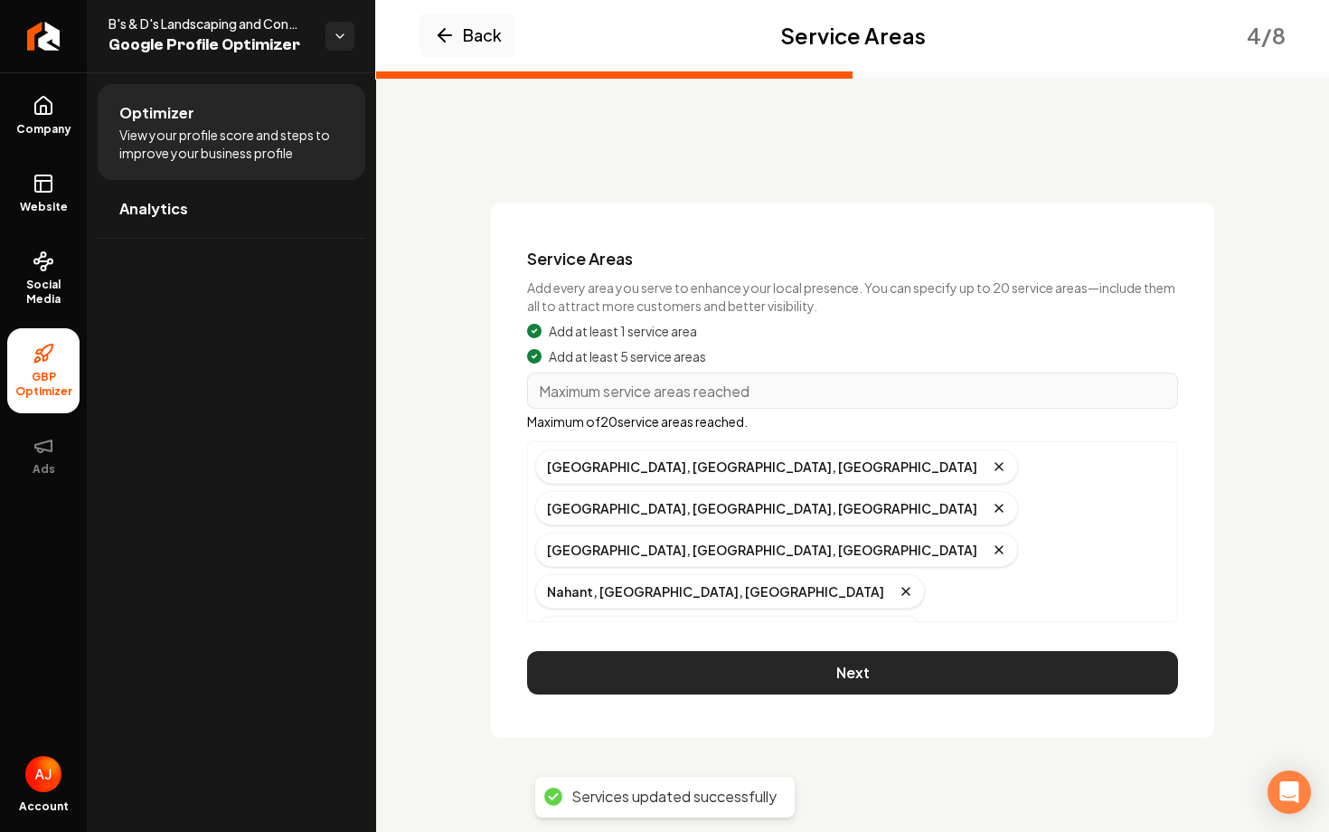
click at [795, 670] on button "Next" at bounding box center [852, 672] width 651 height 43
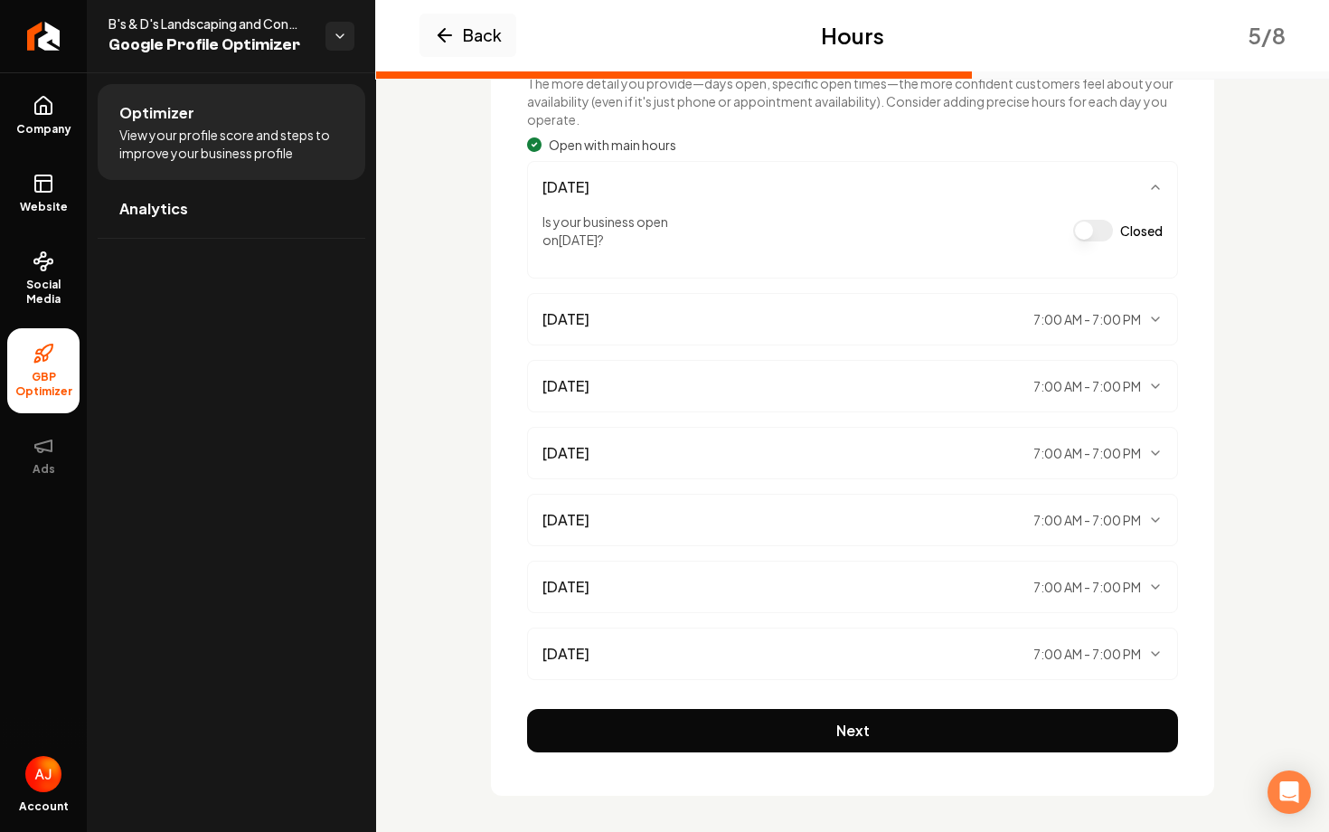
scroll to position [212, 0]
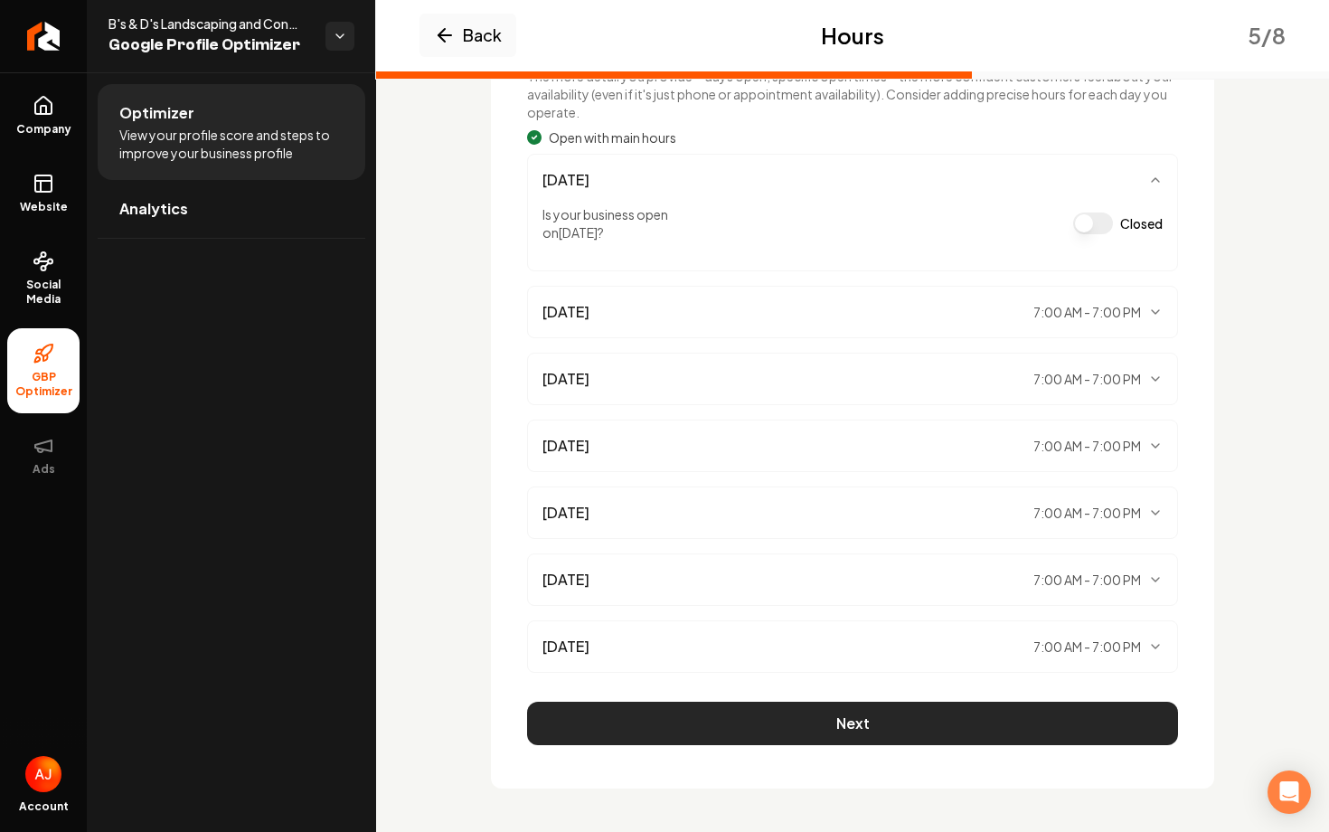
click at [824, 707] on button "Next" at bounding box center [852, 722] width 651 height 43
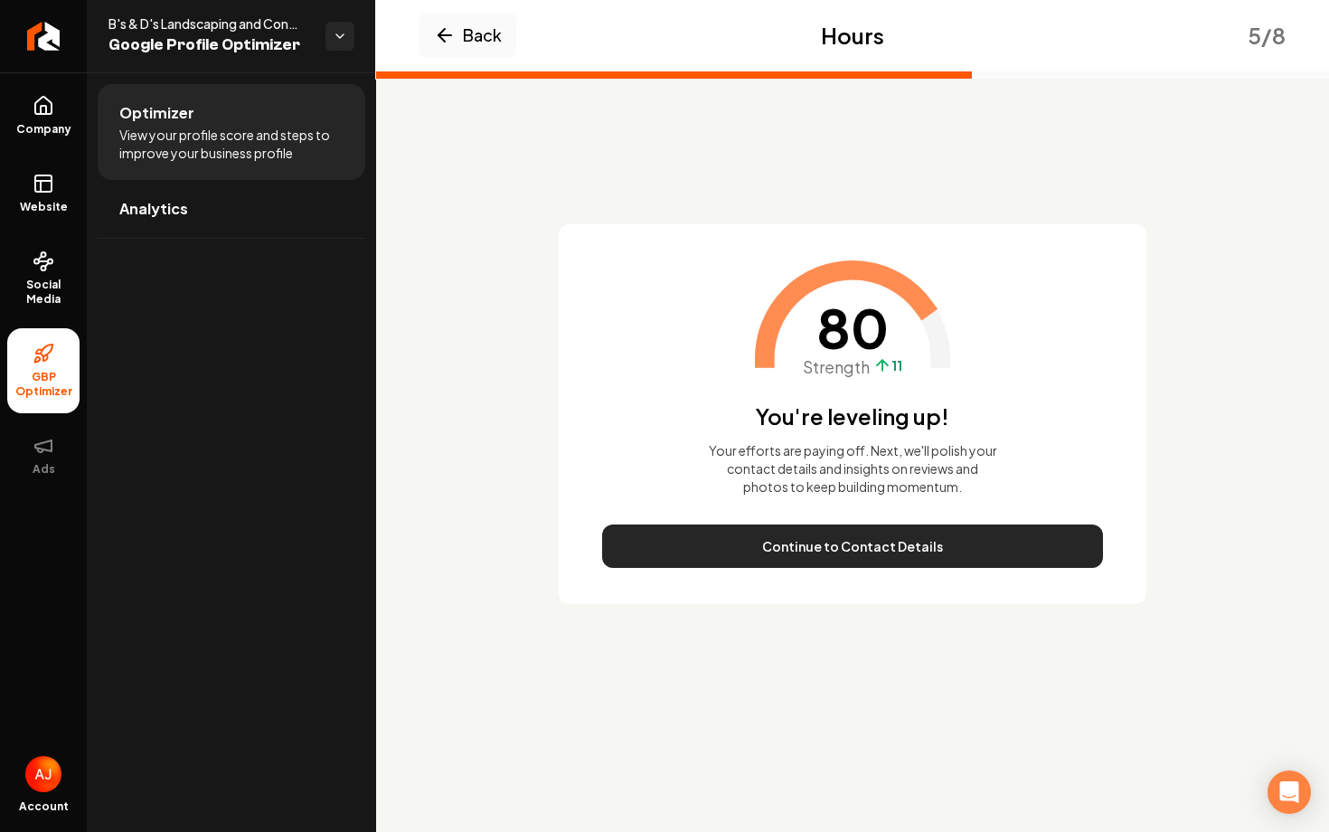
click at [873, 556] on button "Continue to Contact Details" at bounding box center [852, 545] width 501 height 43
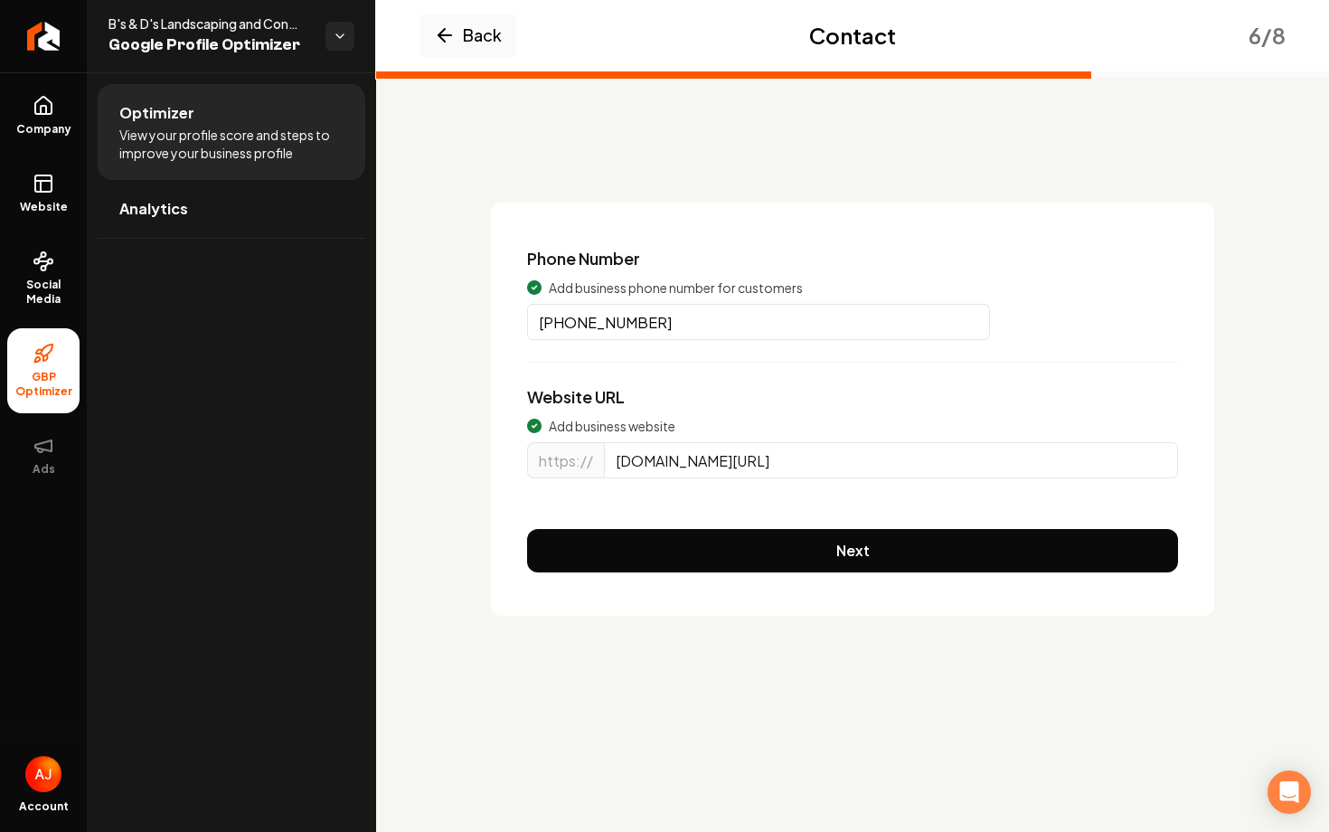
click at [873, 556] on div "Phone Number Add business phone number for customers [PHONE_NUMBER] Website URL…" at bounding box center [852, 408] width 723 height 413
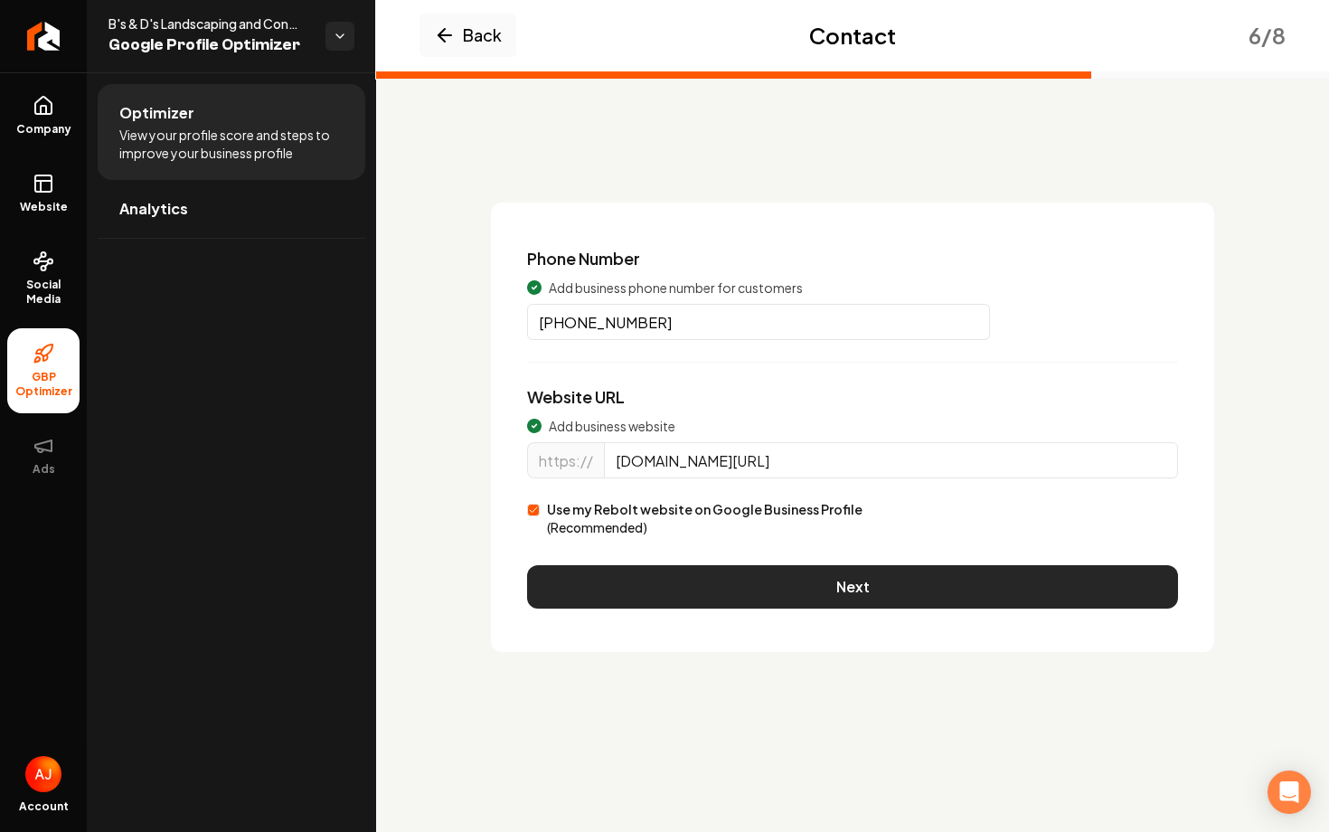
click at [874, 588] on button "Next" at bounding box center [852, 586] width 651 height 43
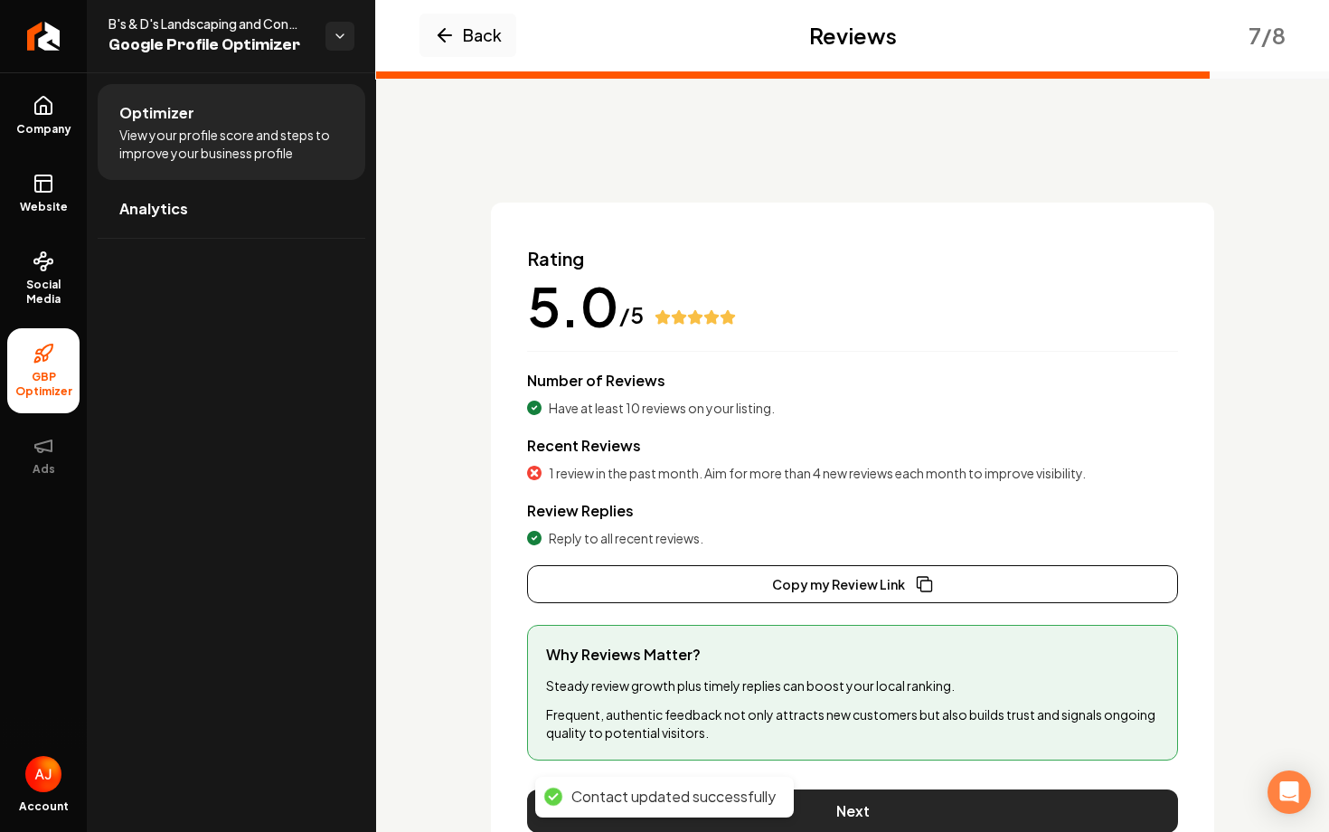
click at [843, 798] on button "Next" at bounding box center [852, 810] width 651 height 43
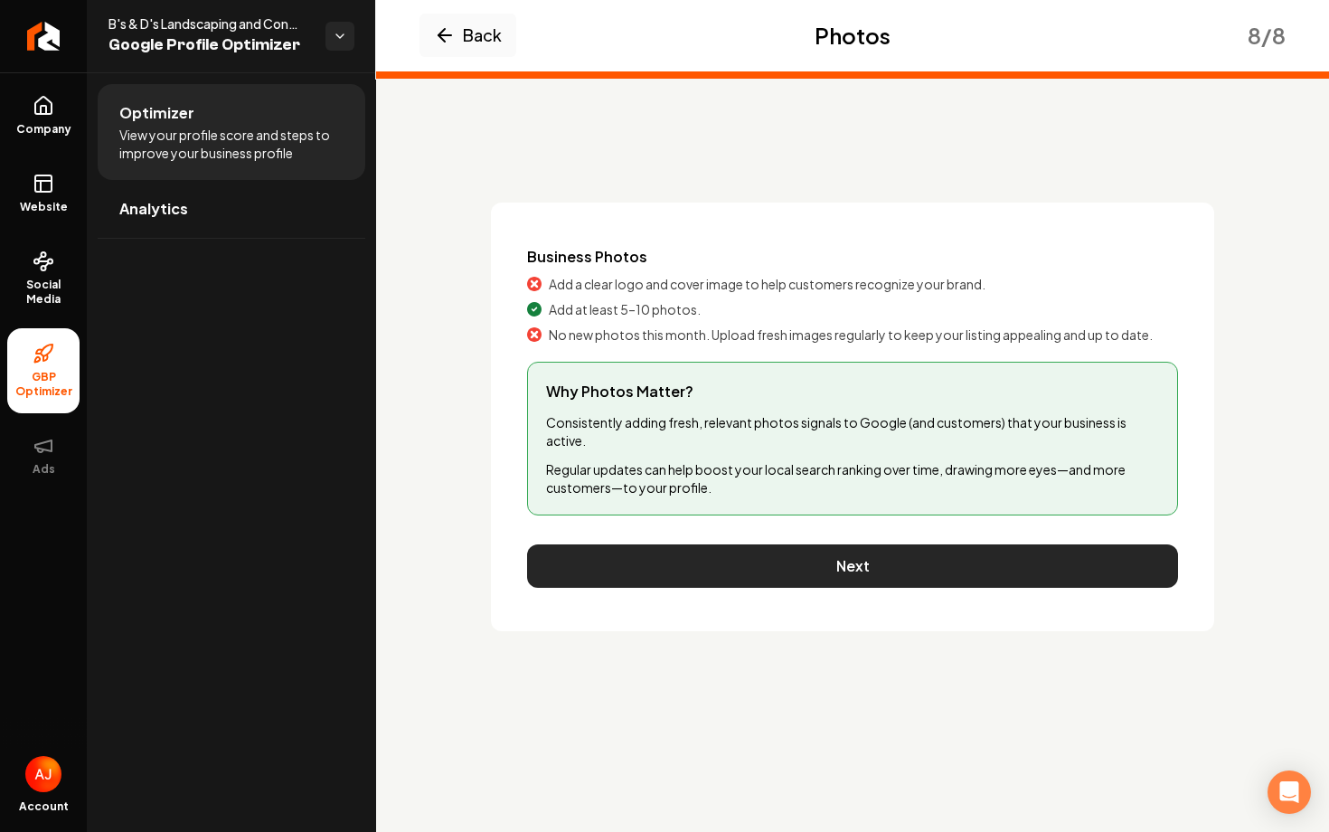
click at [829, 574] on button "Next" at bounding box center [852, 565] width 651 height 43
